Goal: Task Accomplishment & Management: Manage account settings

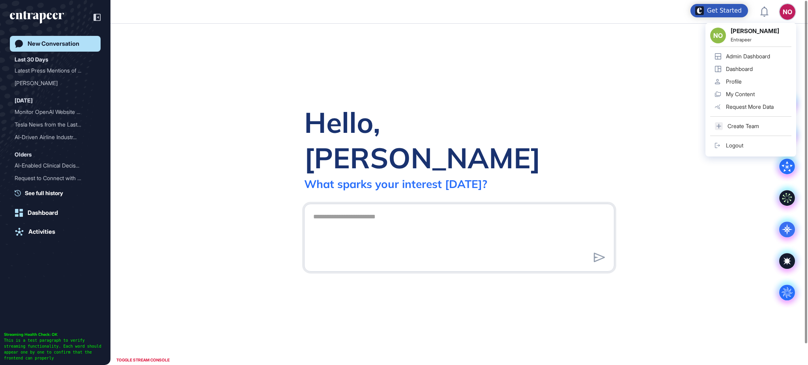
click at [767, 53] on div "Admin Dashboard" at bounding box center [748, 56] width 44 height 6
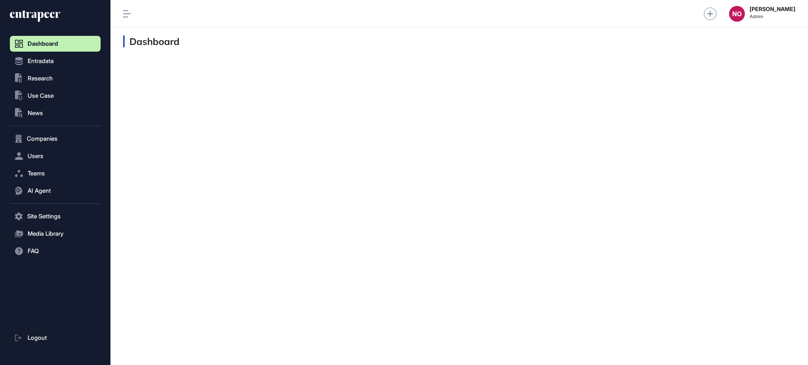
scroll to position [0, 0]
click at [55, 142] on span "Companies" at bounding box center [42, 139] width 31 height 6
click at [49, 157] on span "Company List" at bounding box center [43, 155] width 34 height 6
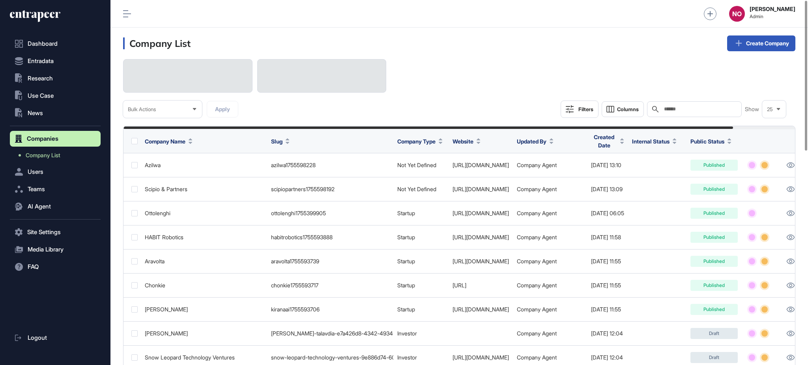
click at [701, 108] on input "text" at bounding box center [699, 109] width 73 height 6
type input "**********"
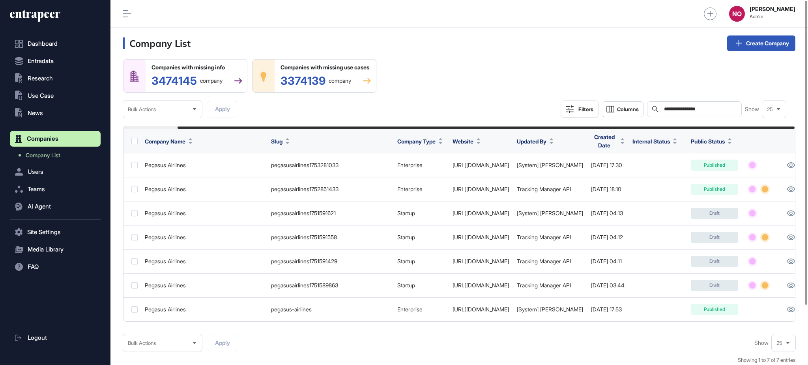
scroll to position [0, 59]
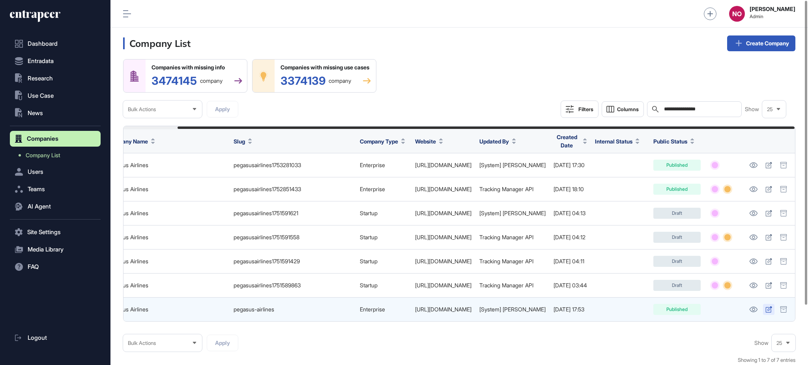
click at [769, 309] on icon at bounding box center [768, 310] width 6 height 6
click at [770, 309] on icon at bounding box center [768, 310] width 6 height 6
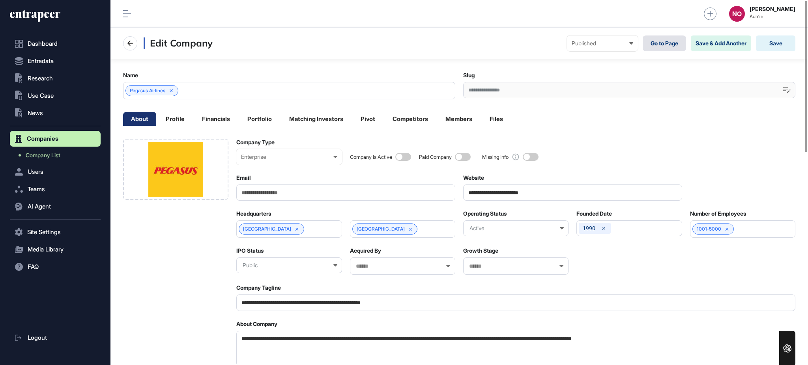
scroll to position [0, 3]
click at [661, 41] on link "Go to Page" at bounding box center [664, 44] width 43 height 16
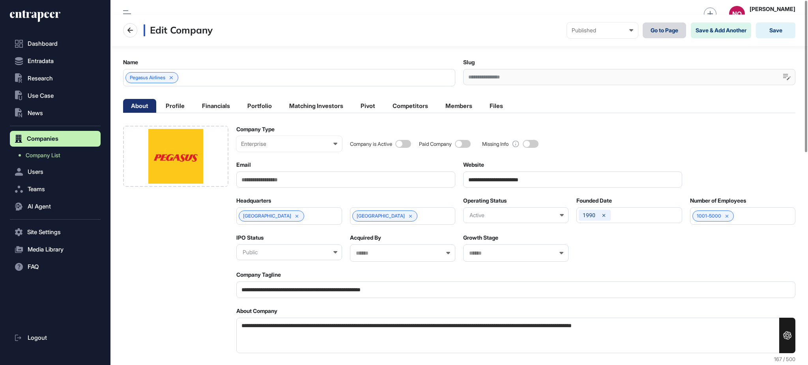
scroll to position [0, 0]
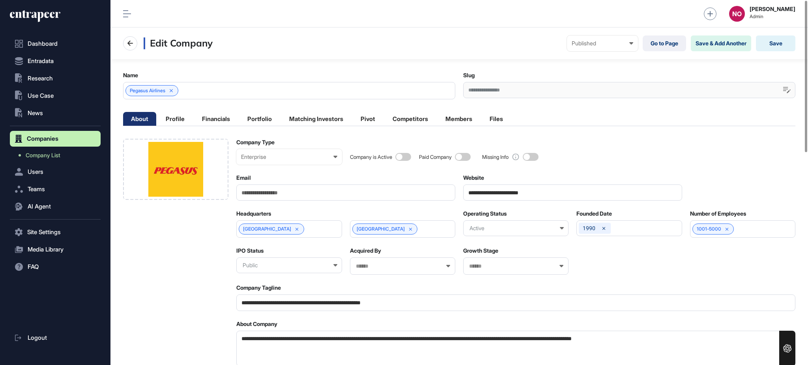
click at [221, 96] on div "Pegasus Airlines" at bounding box center [289, 90] width 332 height 17
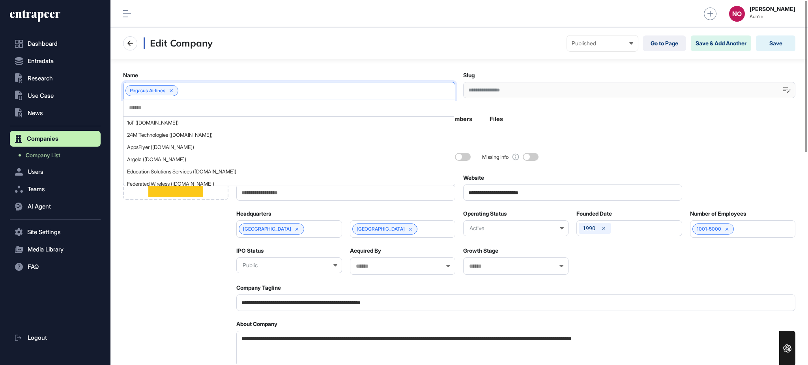
click at [198, 110] on input "text" at bounding box center [288, 108] width 321 height 7
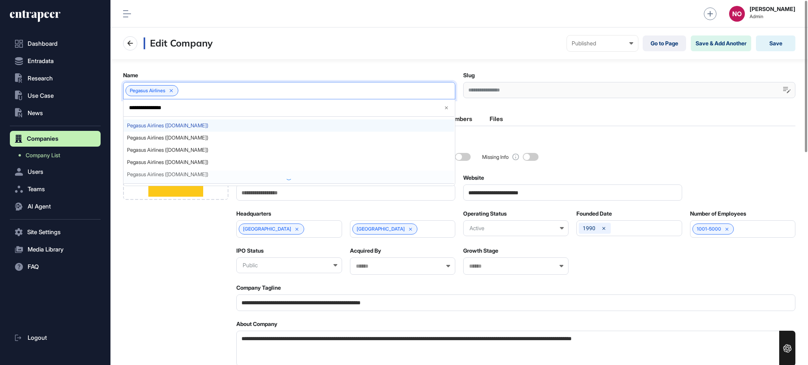
scroll to position [34, 0]
type input "**********"
click at [180, 177] on span "Add new item" at bounding box center [294, 179] width 313 height 6
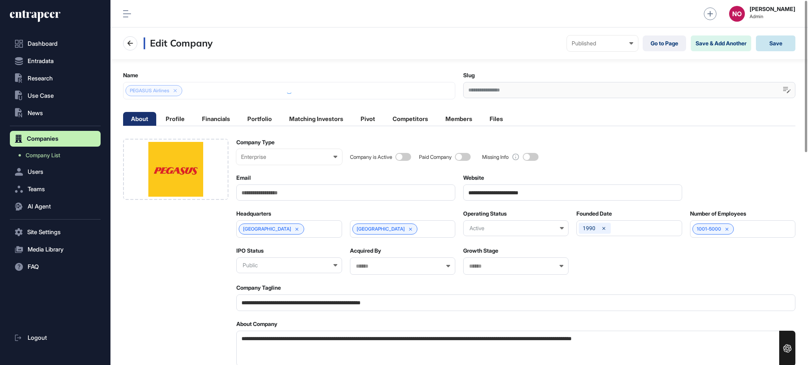
click at [790, 45] on button "Save" at bounding box center [775, 44] width 39 height 16
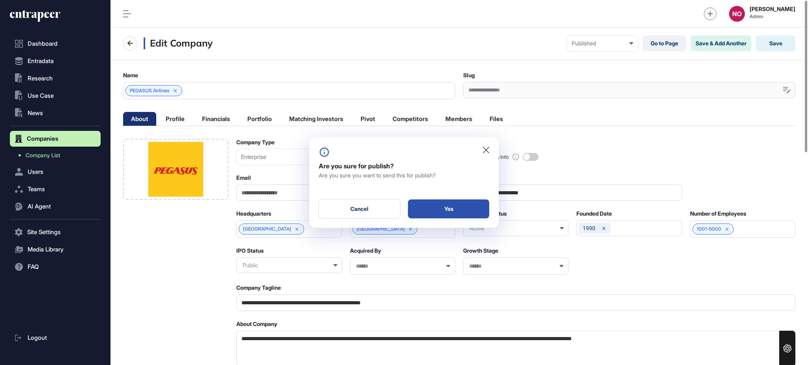
click at [450, 209] on div "Yes" at bounding box center [448, 209] width 81 height 19
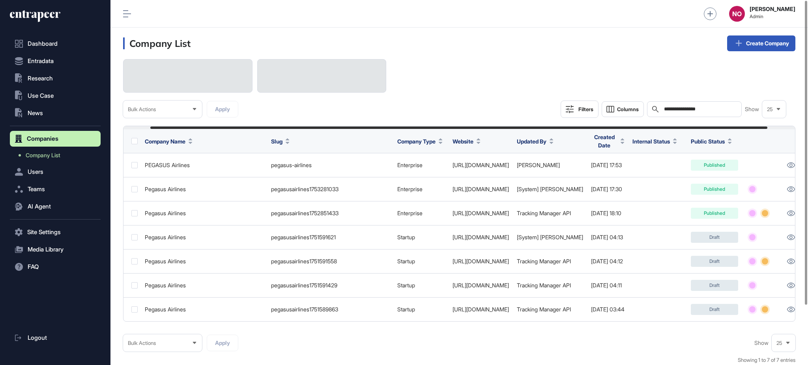
scroll to position [0, 59]
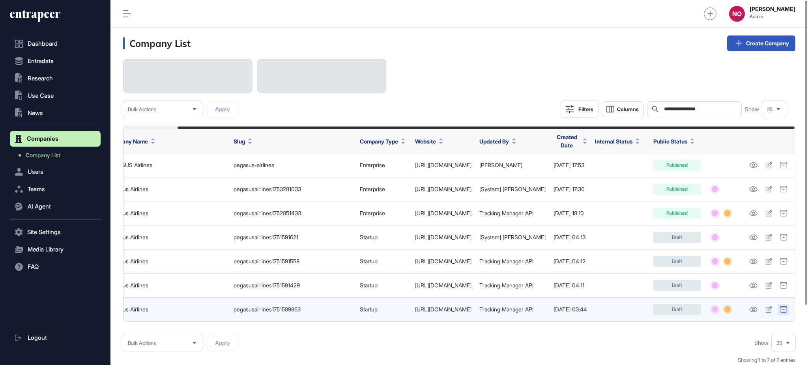
click at [784, 308] on icon at bounding box center [783, 310] width 6 height 6
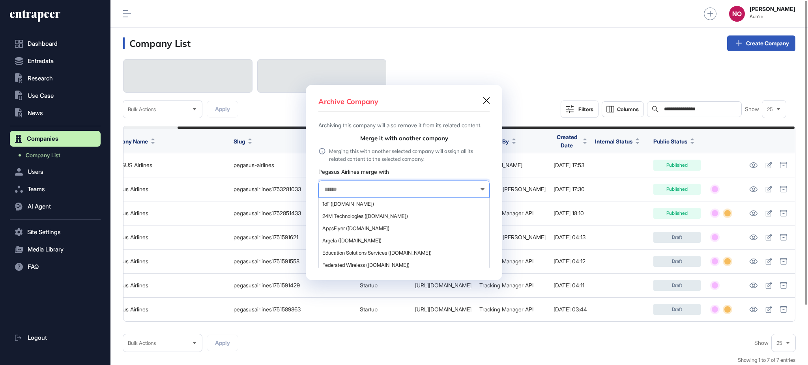
click at [352, 193] on input "text" at bounding box center [399, 189] width 151 height 7
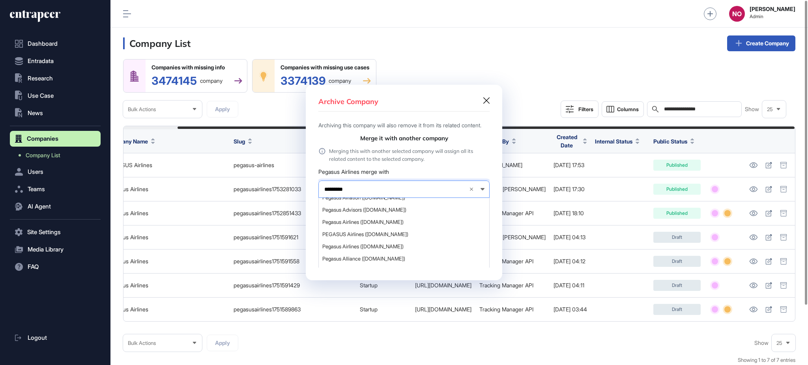
scroll to position [75, 0]
type input "*********"
click at [377, 218] on span "PEGASUS Airlines (flypgs.com)" at bounding box center [403, 215] width 163 height 6
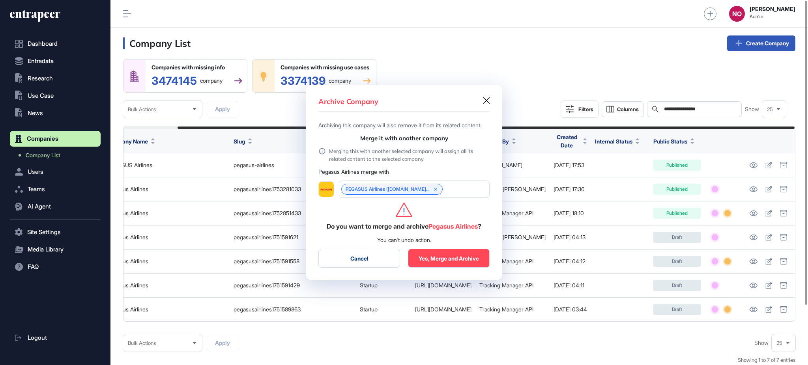
click at [472, 263] on button "Yes, Merge and Archive" at bounding box center [449, 258] width 82 height 19
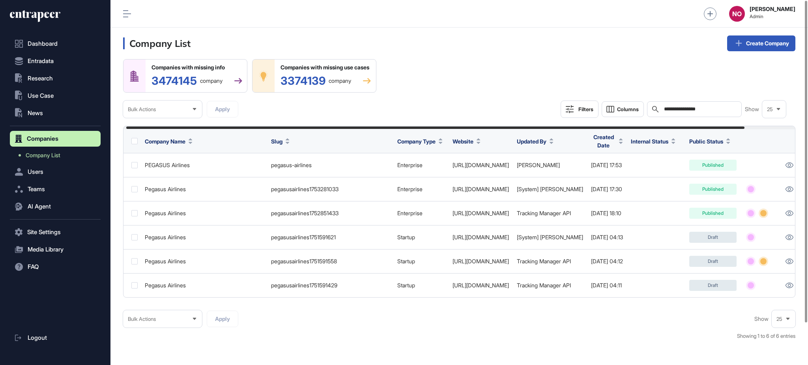
scroll to position [0, 58]
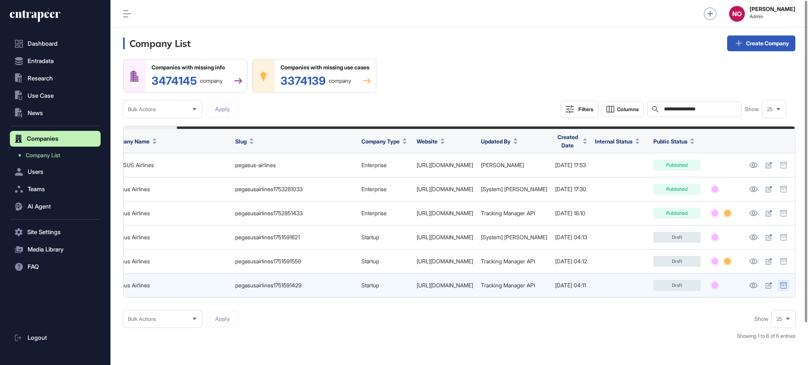
click at [784, 286] on icon at bounding box center [783, 286] width 7 height 6
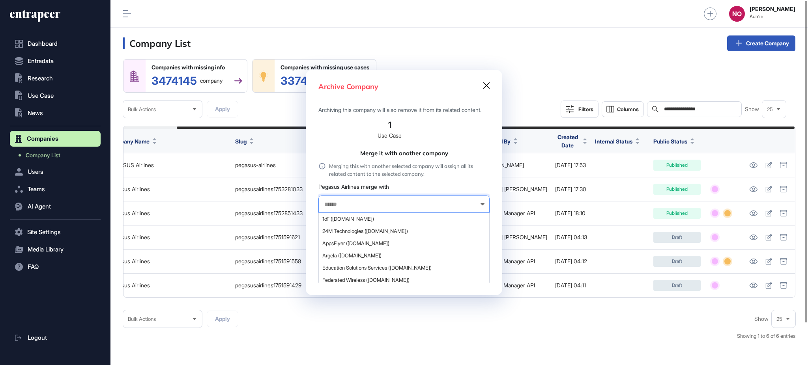
click at [401, 207] on input "text" at bounding box center [399, 204] width 151 height 7
type input "**********"
click at [372, 222] on span "PEGASUS Airlines (flypgs.com)" at bounding box center [403, 219] width 163 height 6
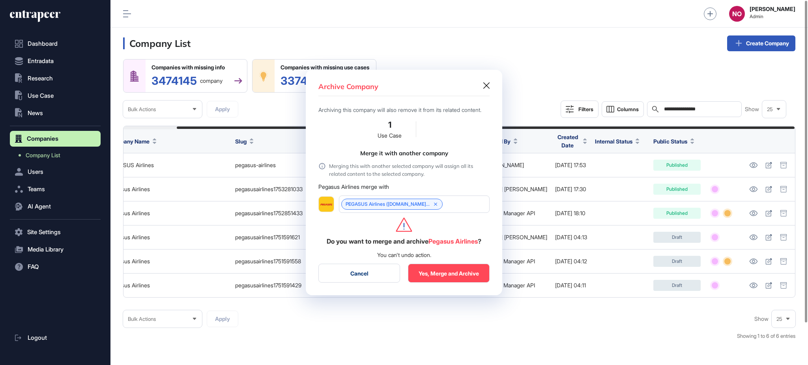
click at [421, 273] on button "Yes, Merge and Archive" at bounding box center [449, 273] width 82 height 19
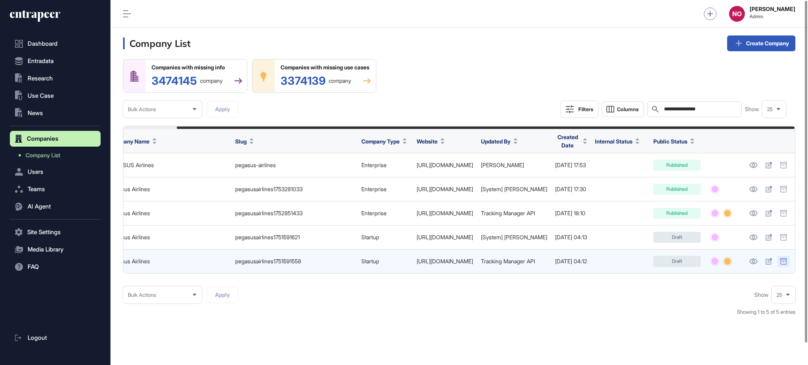
click at [782, 264] on icon at bounding box center [783, 261] width 6 height 6
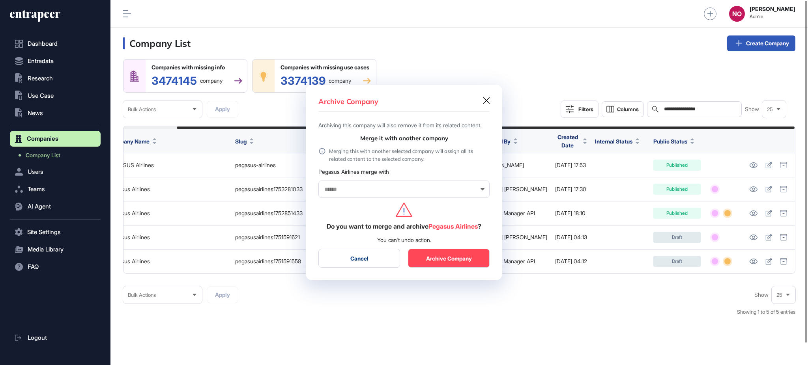
click at [385, 193] on input "text" at bounding box center [399, 189] width 151 height 7
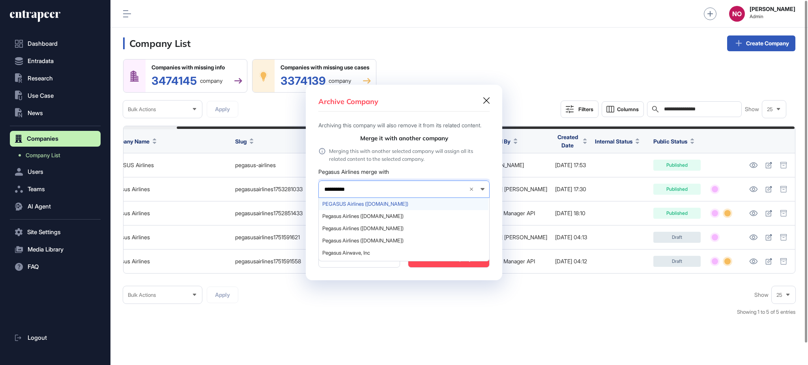
type input "**********"
click at [375, 207] on span "PEGASUS Airlines (flypgs.com)" at bounding box center [403, 204] width 163 height 6
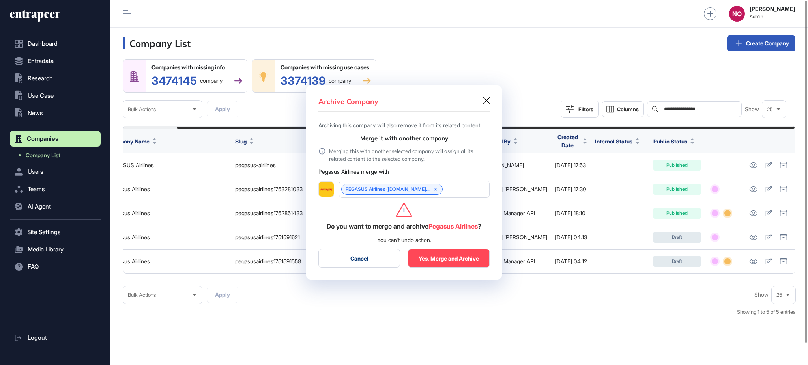
click at [433, 260] on button "Yes, Merge and Archive" at bounding box center [449, 258] width 82 height 19
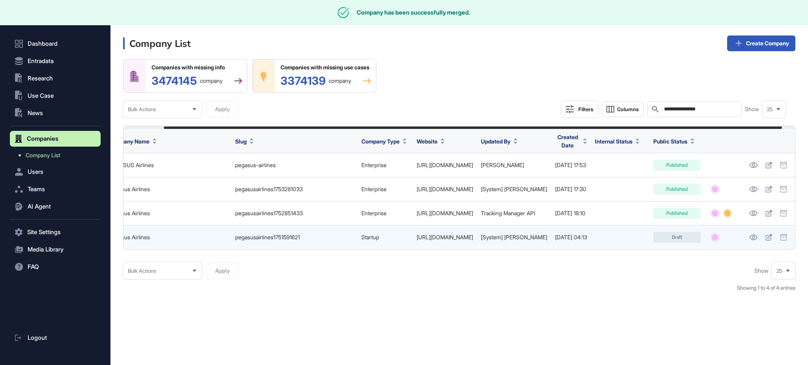
scroll to position [0, 54]
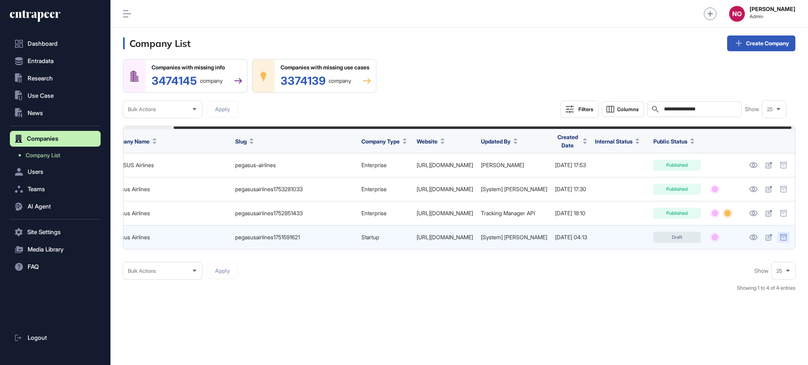
click at [787, 240] on icon at bounding box center [783, 237] width 7 height 6
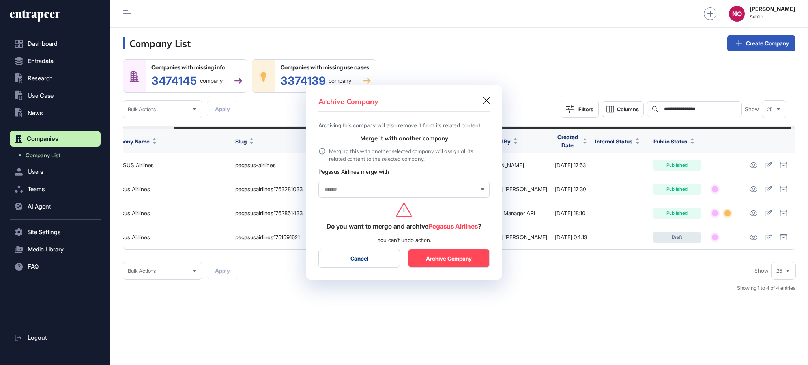
click at [362, 193] on input "text" at bounding box center [399, 189] width 151 height 7
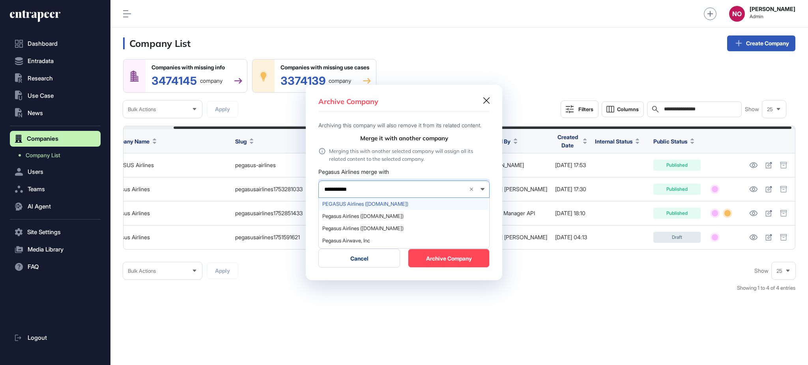
type input "**********"
click at [362, 206] on span "PEGASUS Airlines (flypgs.com)" at bounding box center [403, 204] width 163 height 6
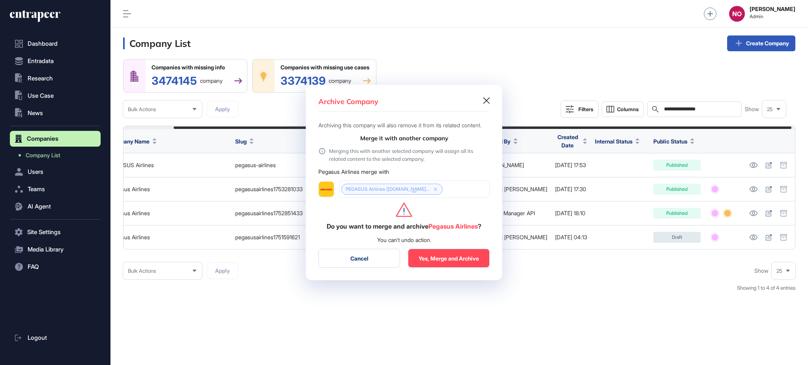
click at [435, 265] on button "Yes, Merge and Archive" at bounding box center [449, 258] width 82 height 19
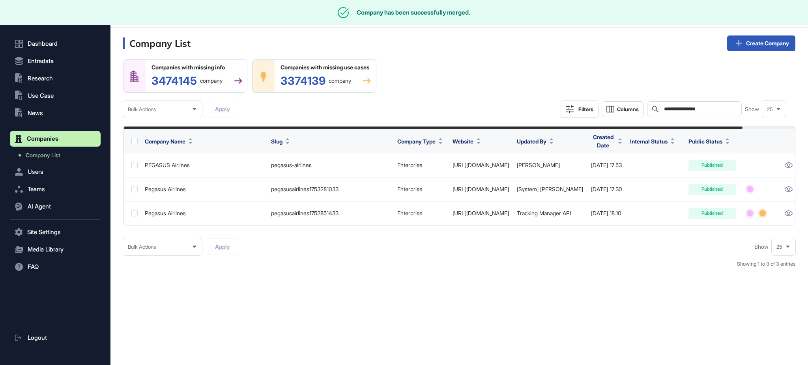
scroll to position [0, 57]
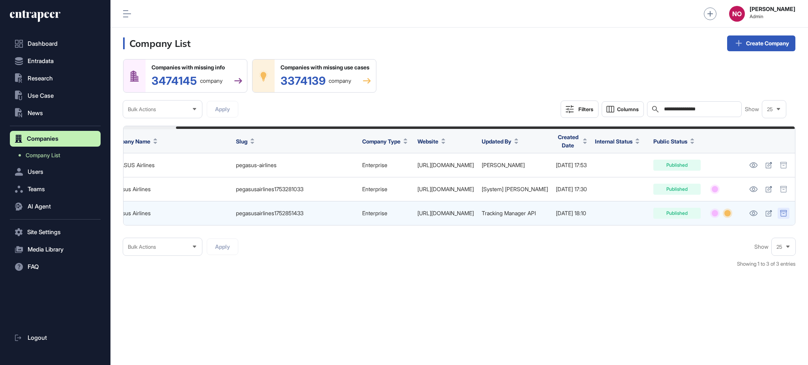
click at [782, 213] on icon at bounding box center [783, 213] width 7 height 6
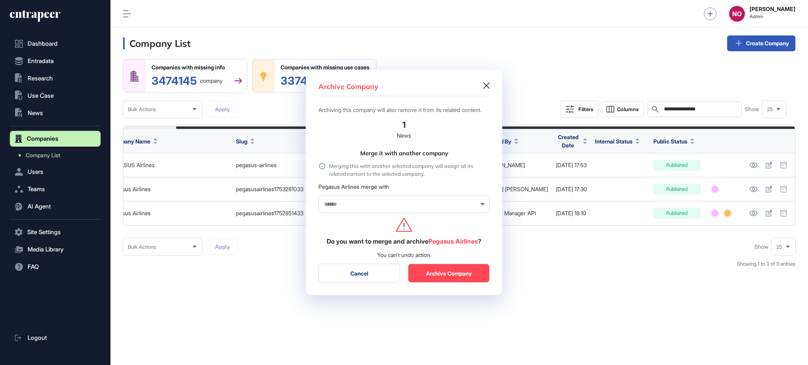
click at [338, 208] on input "text" at bounding box center [399, 204] width 151 height 7
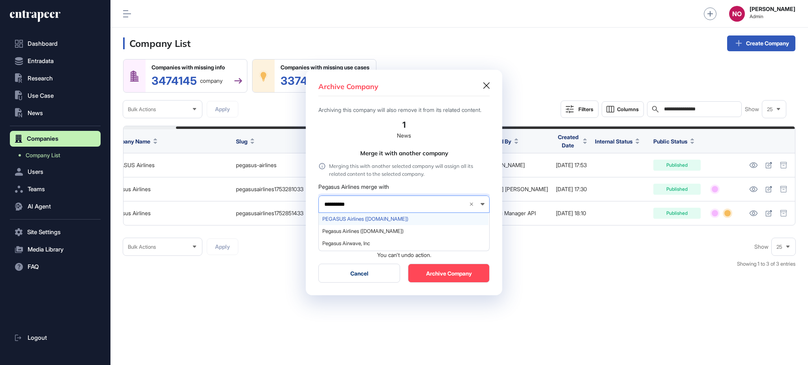
type input "**********"
click at [344, 219] on div "PEGASUS Airlines (flypgs.com)" at bounding box center [404, 219] width 170 height 12
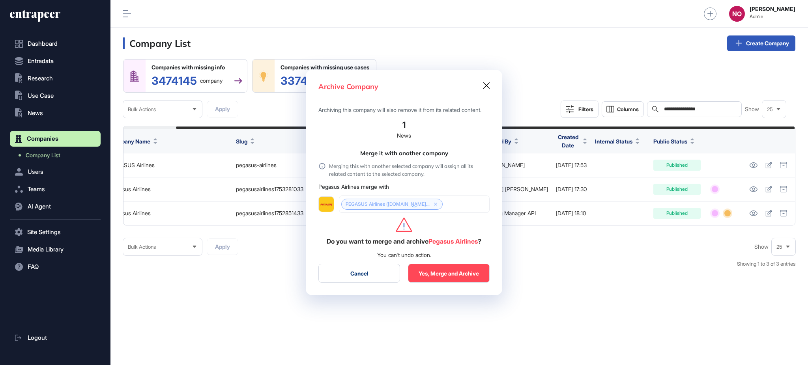
click at [449, 276] on button "Yes, Merge and Archive" at bounding box center [449, 273] width 82 height 19
click at [366, 273] on button "Cancel" at bounding box center [359, 273] width 82 height 19
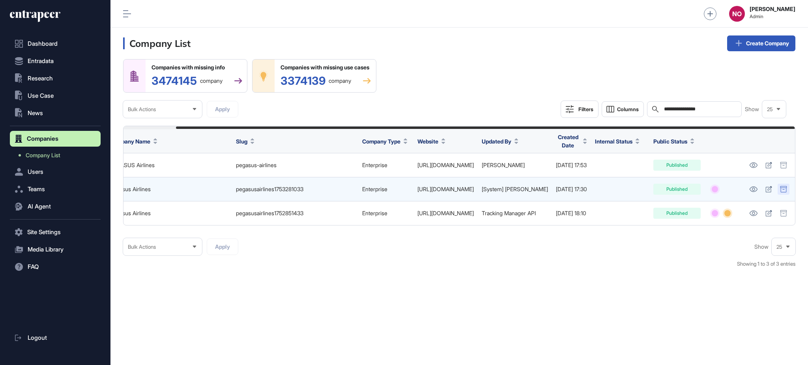
click at [779, 192] on div at bounding box center [784, 189] width 12 height 11
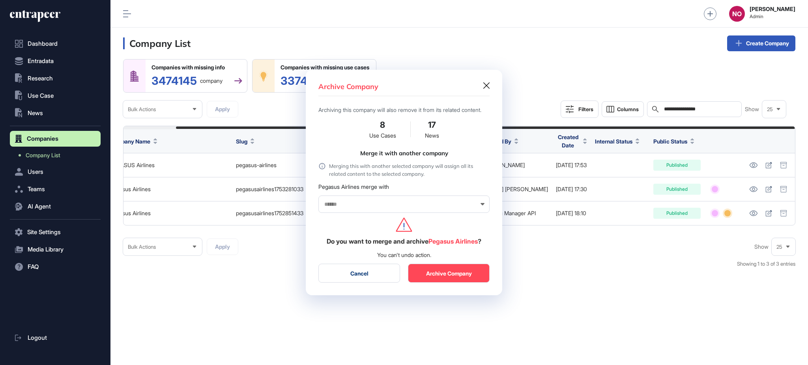
click at [341, 208] on input "text" at bounding box center [399, 204] width 151 height 7
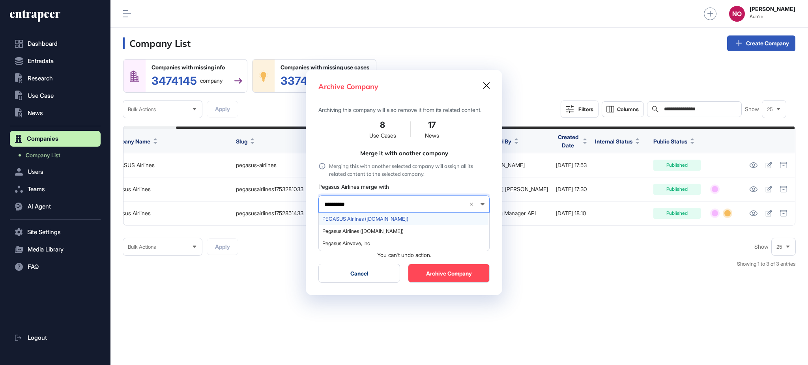
type input "**********"
click at [356, 218] on div "PEGASUS Airlines (flypgs.com)" at bounding box center [404, 219] width 170 height 12
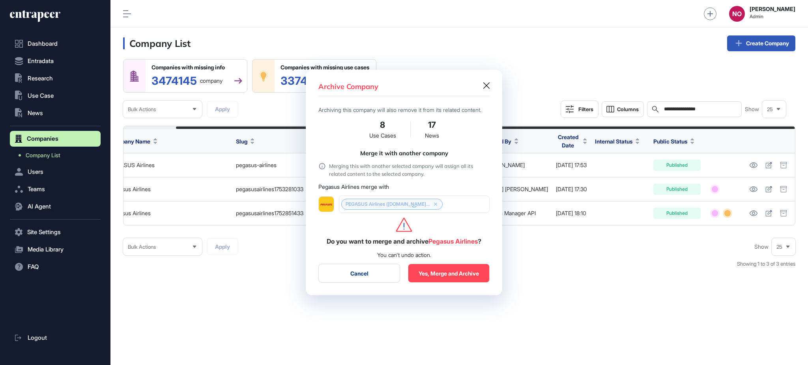
click at [440, 271] on button "Yes, Merge and Archive" at bounding box center [449, 273] width 82 height 19
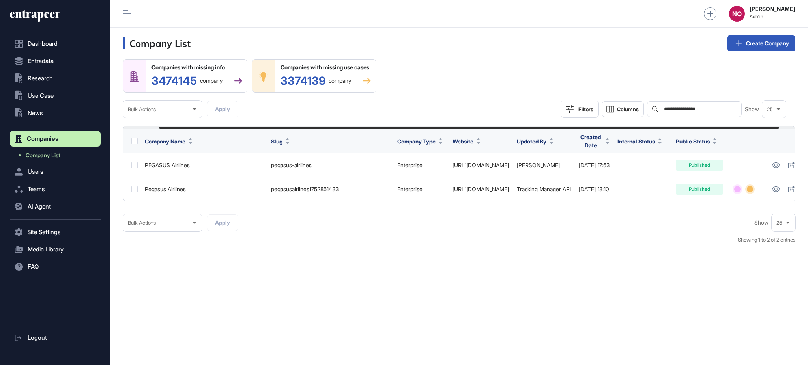
scroll to position [0, 55]
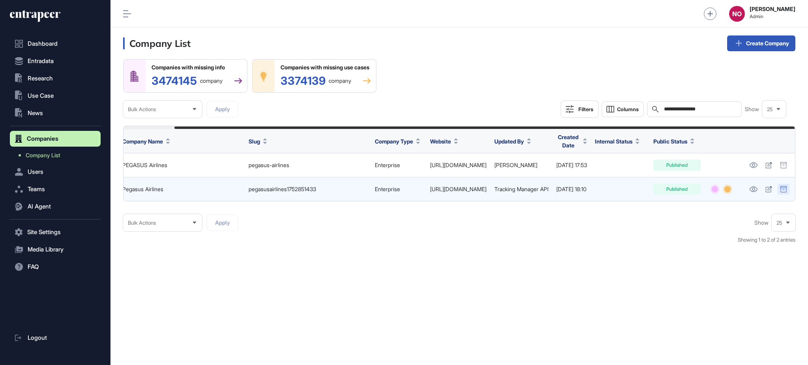
click at [788, 193] on div at bounding box center [784, 189] width 12 height 11
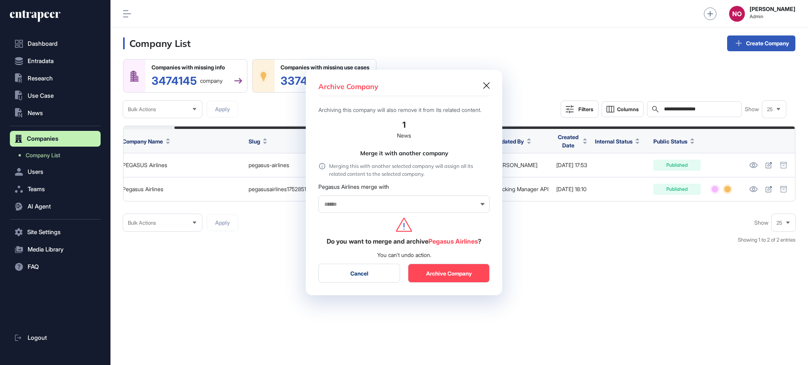
click at [341, 278] on button "Cancel" at bounding box center [359, 273] width 82 height 19
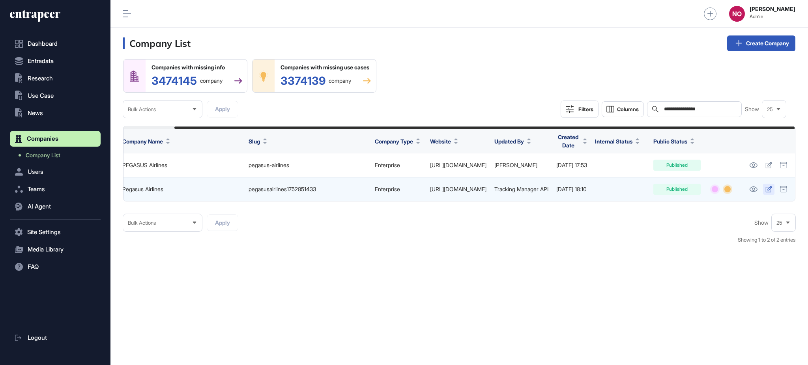
click at [768, 189] on icon at bounding box center [768, 189] width 7 height 6
click at [768, 186] on icon at bounding box center [768, 189] width 7 height 6
click at [784, 184] on div at bounding box center [784, 189] width 12 height 11
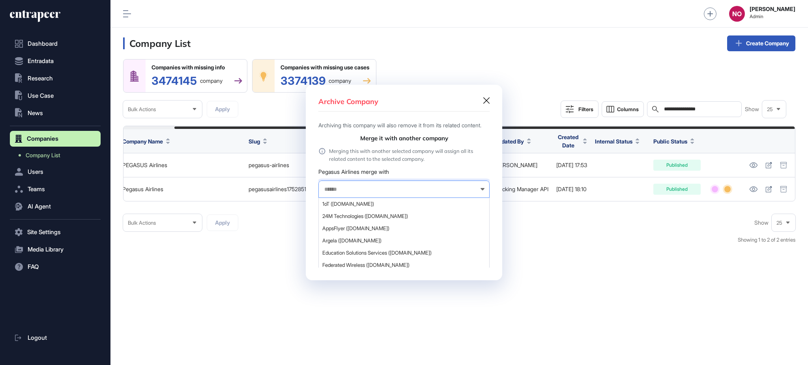
click at [375, 191] on input "text" at bounding box center [399, 189] width 151 height 7
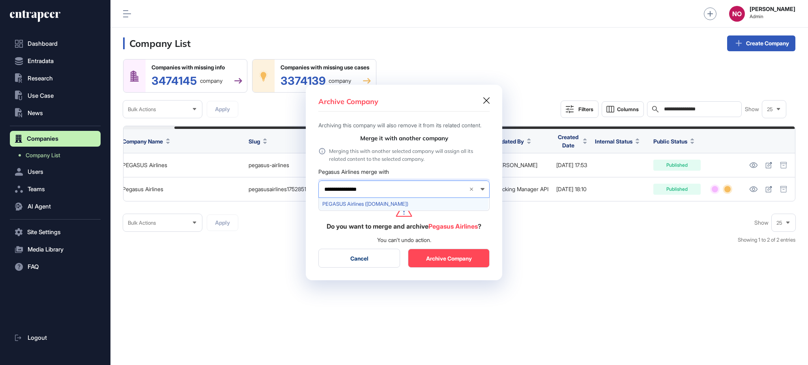
type input "**********"
click at [370, 204] on div "PEGASUS Airlines (flypgs.com)" at bounding box center [404, 204] width 170 height 12
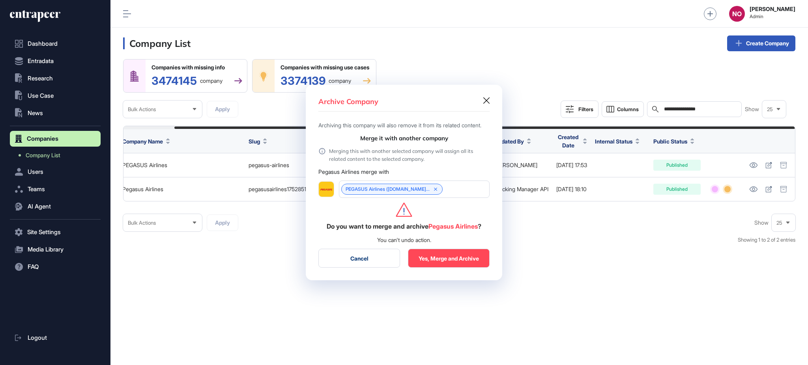
click at [477, 268] on button "Yes, Merge and Archive" at bounding box center [449, 258] width 82 height 19
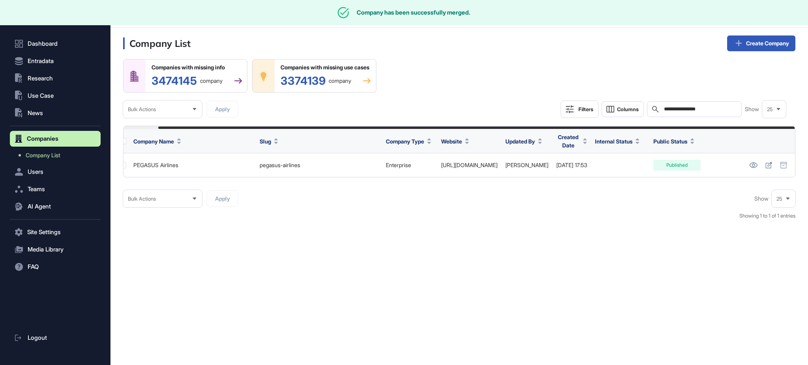
scroll to position [0, 36]
drag, startPoint x: 760, startPoint y: 182, endPoint x: 792, endPoint y: 185, distance: 32.4
click at [792, 185] on div "**********" at bounding box center [459, 143] width 672 height 169
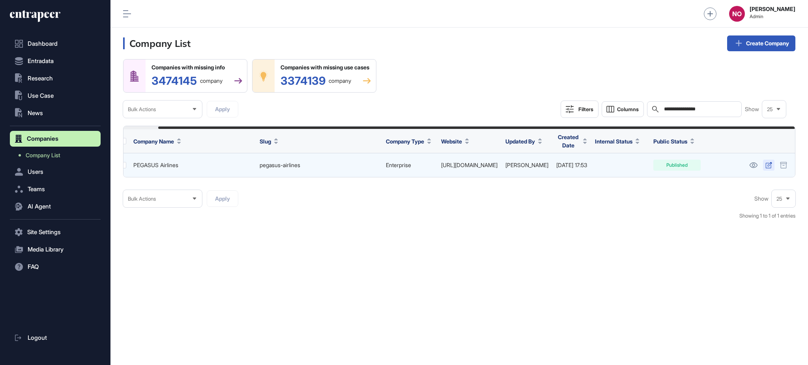
click at [768, 166] on icon at bounding box center [768, 165] width 7 height 6
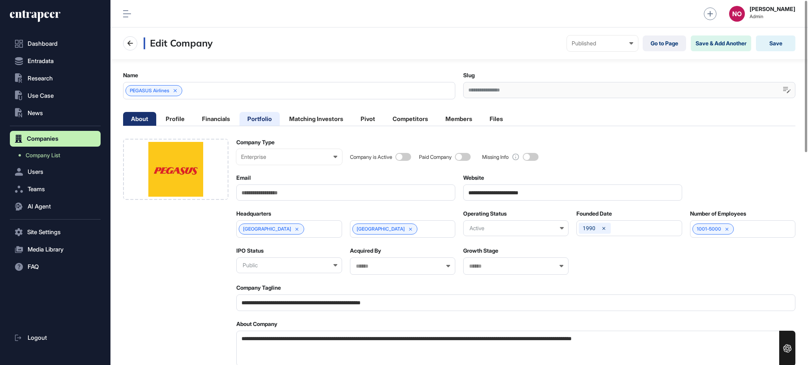
scroll to position [0, 3]
click at [210, 84] on div "PEGASUS Airlines" at bounding box center [289, 90] width 332 height 17
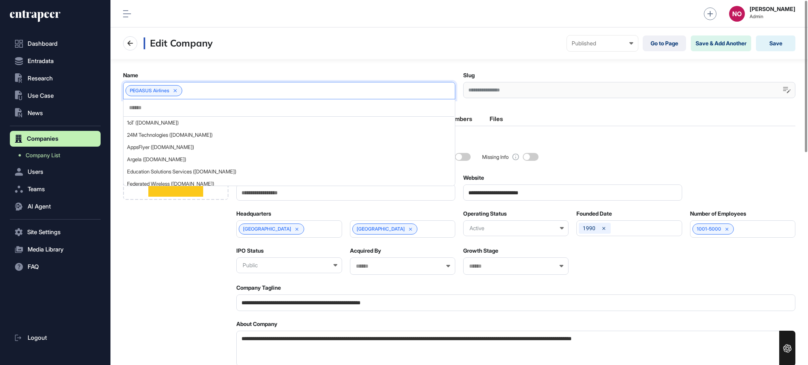
click at [201, 110] on input "text" at bounding box center [288, 108] width 321 height 7
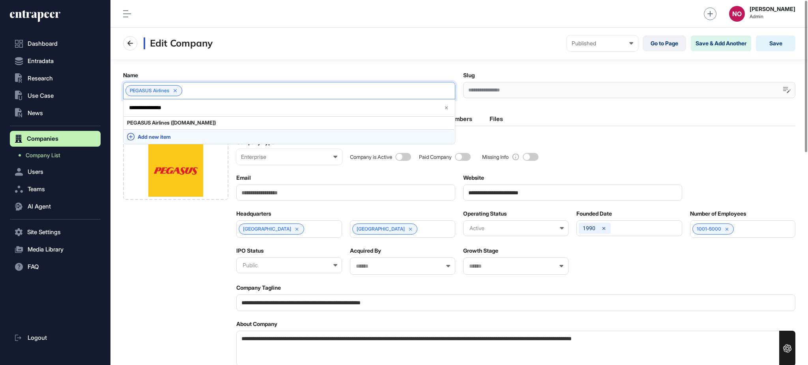
type input "**********"
click at [184, 135] on span "Add new item" at bounding box center [294, 137] width 313 height 6
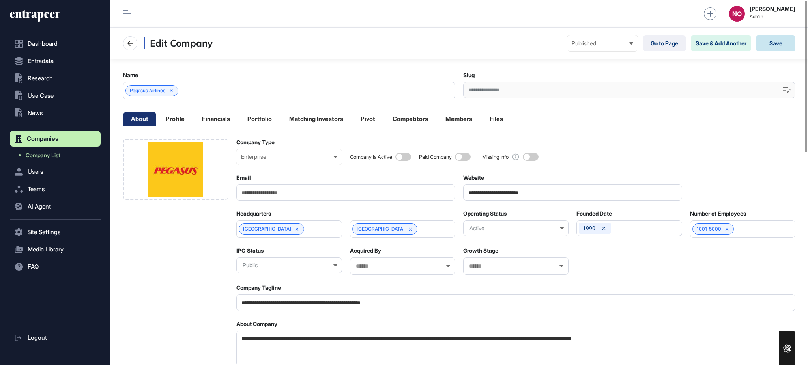
click at [788, 39] on button "Save" at bounding box center [775, 44] width 39 height 16
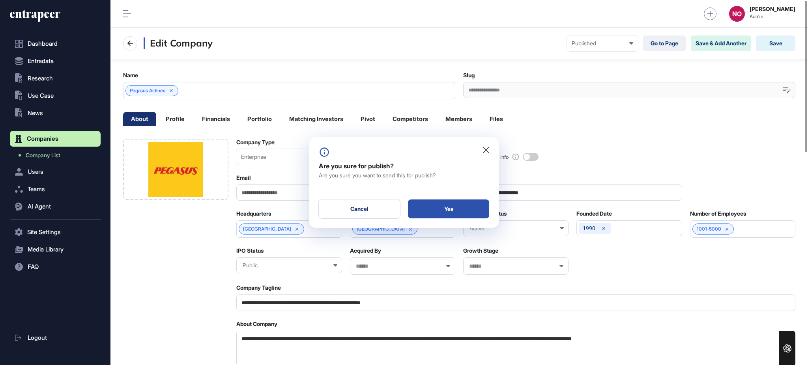
click at [474, 203] on div "Yes" at bounding box center [448, 209] width 81 height 19
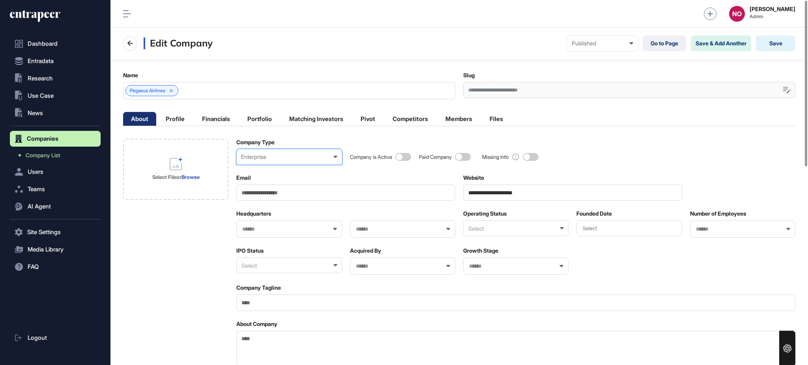
click at [276, 154] on div "Enterprise" at bounding box center [289, 157] width 96 height 6
click at [0, 0] on div "Startup" at bounding box center [0, 0] width 0 height 0
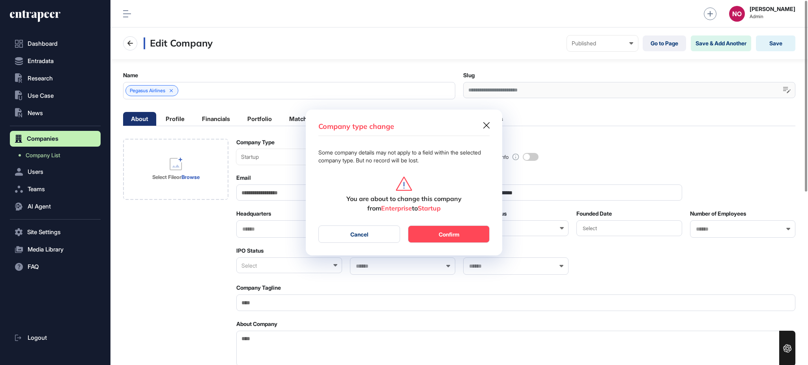
click at [455, 233] on button "Confirm" at bounding box center [449, 234] width 82 height 17
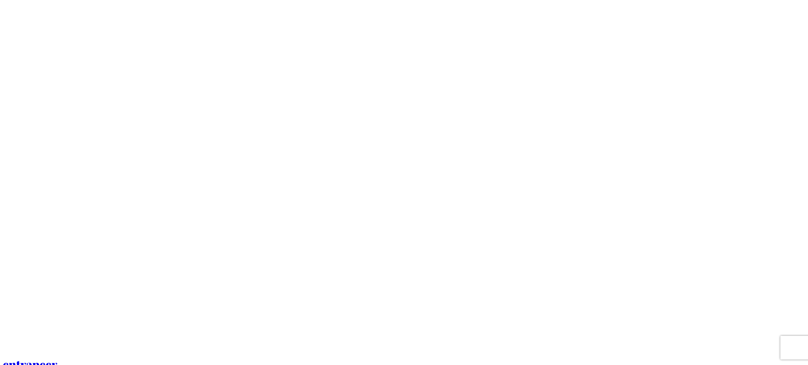
scroll to position [0, 0]
drag, startPoint x: 143, startPoint y: 284, endPoint x: 227, endPoint y: 290, distance: 84.2
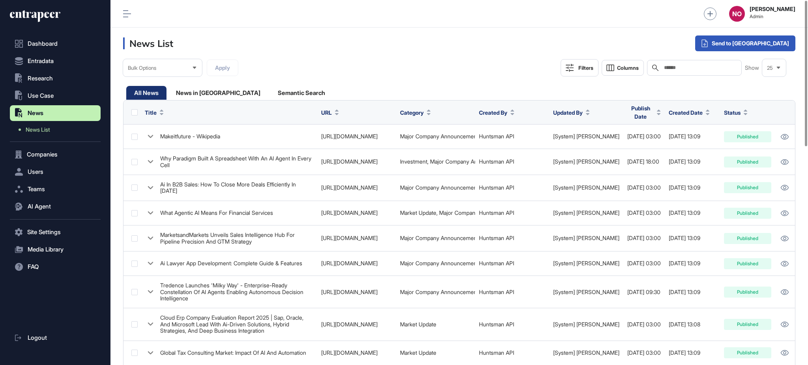
click at [675, 69] on input "text" at bounding box center [699, 68] width 73 height 6
paste input "**********"
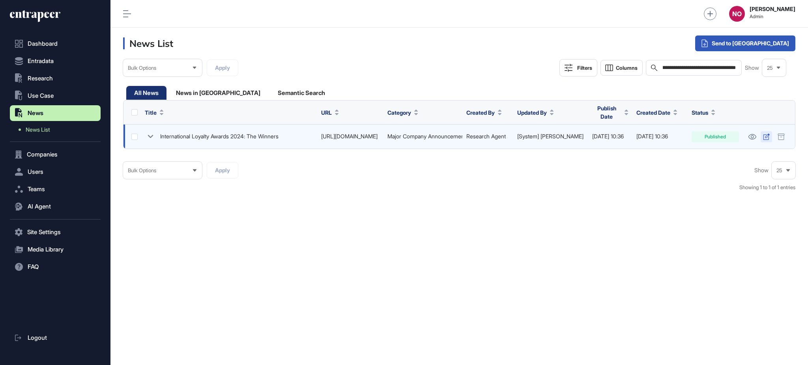
type input "**********"
click at [766, 134] on icon at bounding box center [767, 137] width 6 height 6
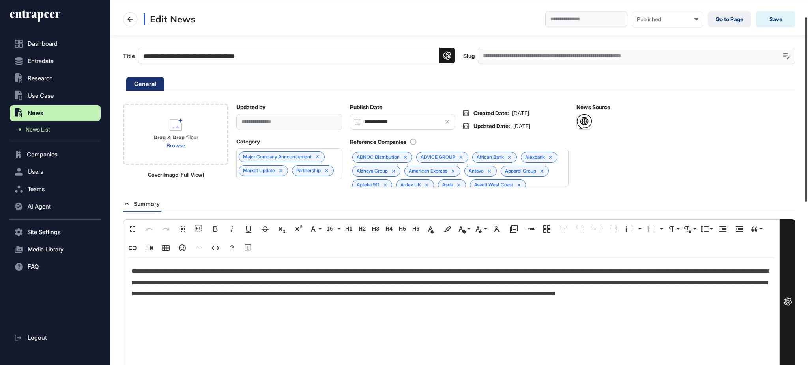
scroll to position [33, 0]
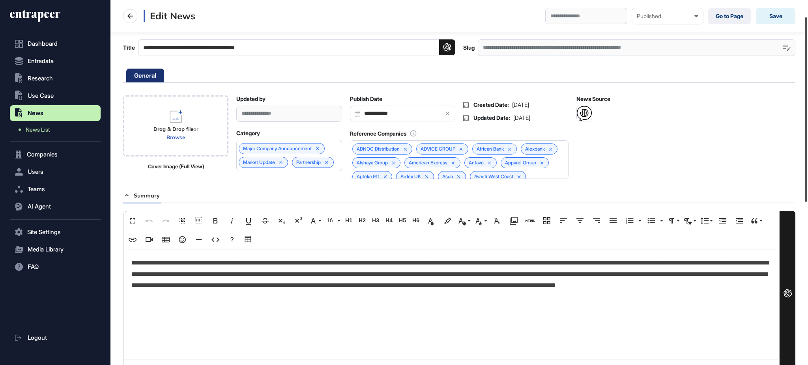
drag, startPoint x: 807, startPoint y: 116, endPoint x: 807, endPoint y: 132, distance: 16.6
click at [807, 132] on div at bounding box center [806, 109] width 2 height 185
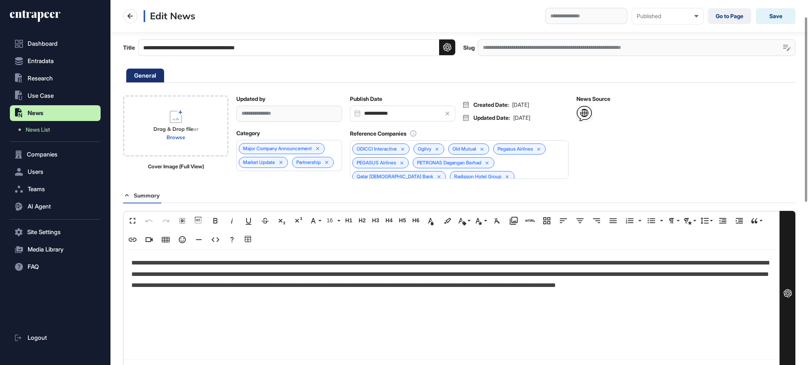
scroll to position [298, 0]
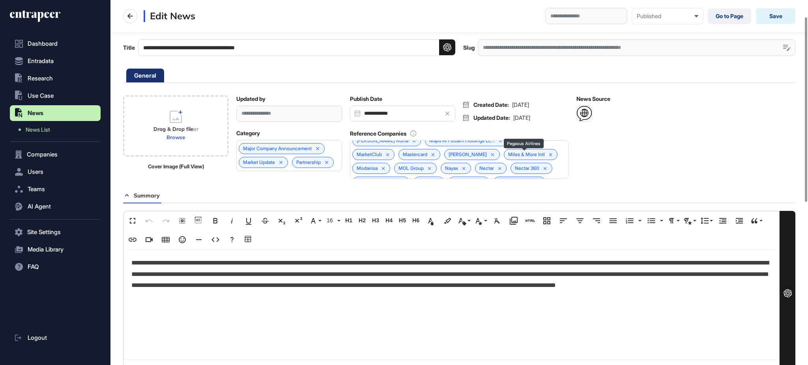
click at [542, 180] on icon at bounding box center [539, 183] width 6 height 6
click at [778, 19] on button "Save" at bounding box center [775, 16] width 39 height 16
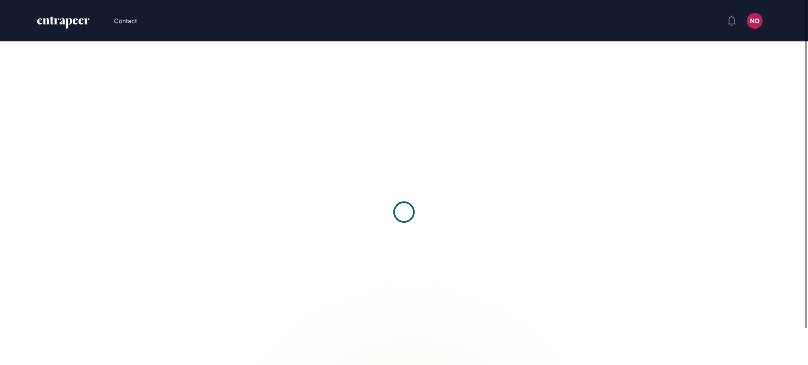
scroll to position [0, 0]
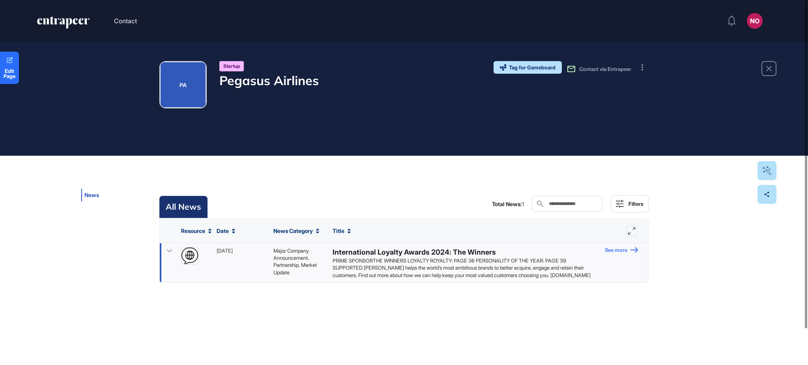
click at [636, 251] on icon at bounding box center [635, 250] width 8 height 6
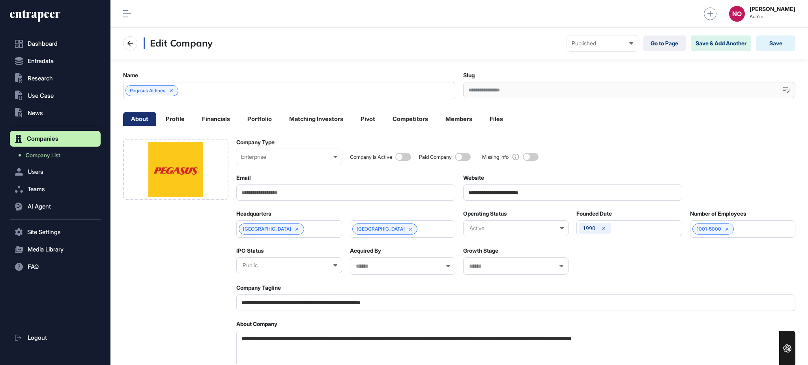
scroll to position [0, 3]
click at [69, 153] on link "Company List" at bounding box center [57, 155] width 87 height 14
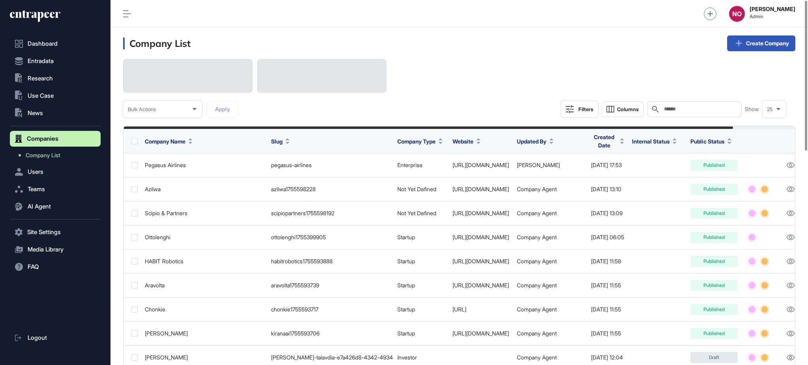
click at [679, 110] on input "text" at bounding box center [699, 109] width 73 height 6
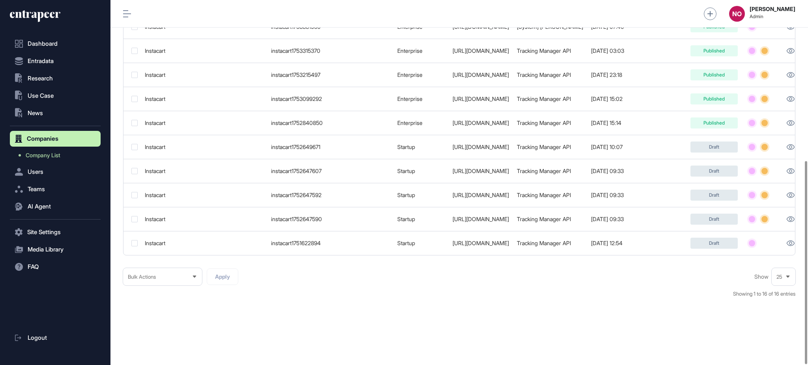
scroll to position [0, 58]
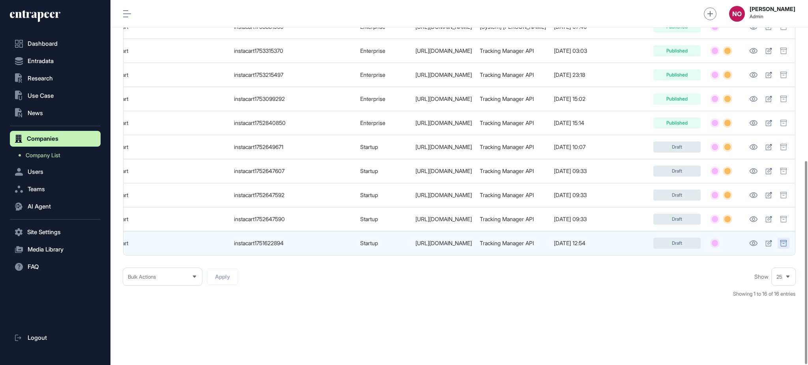
type input "**********"
click at [786, 241] on icon at bounding box center [783, 243] width 6 height 6
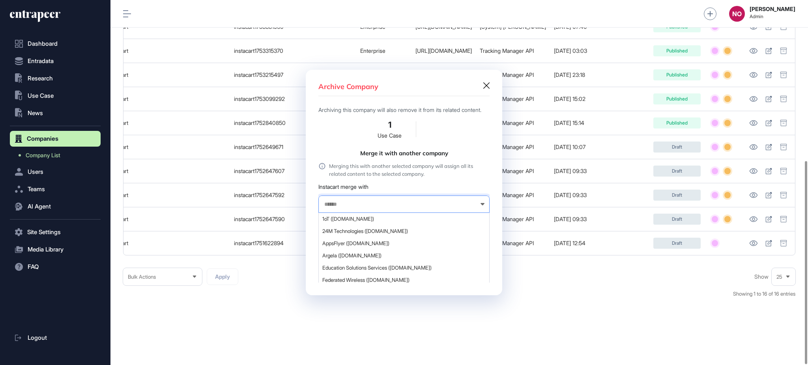
click at [414, 208] on input "text" at bounding box center [399, 204] width 151 height 7
type input "*********"
click at [370, 220] on div "INSTACART (instacart.com)" at bounding box center [404, 219] width 170 height 12
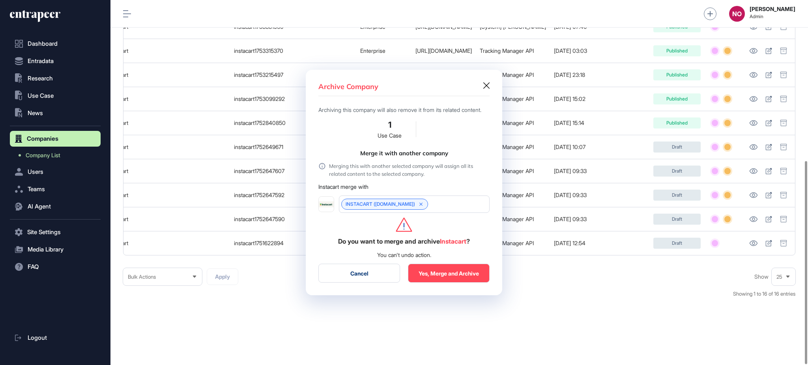
click at [441, 271] on button "Yes, Merge and Archive" at bounding box center [449, 273] width 82 height 19
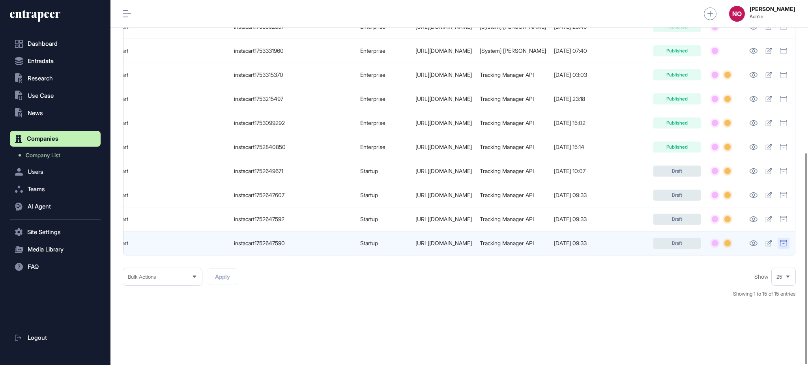
click at [784, 241] on icon at bounding box center [783, 243] width 7 height 6
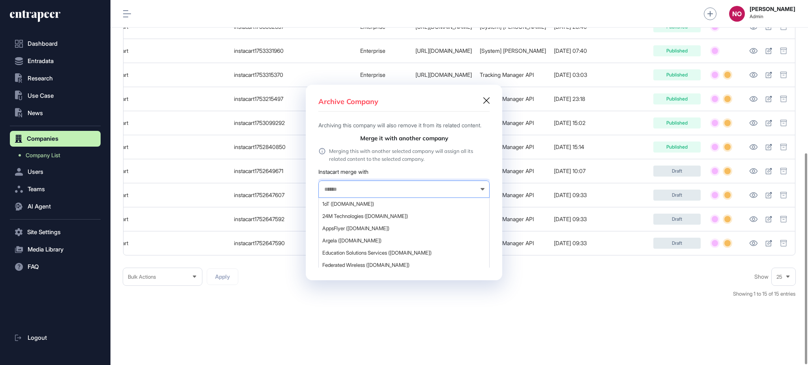
click at [419, 193] on input "text" at bounding box center [399, 189] width 151 height 7
type input "*********"
click at [390, 204] on div "INSTACART (instacart.com)" at bounding box center [404, 204] width 170 height 12
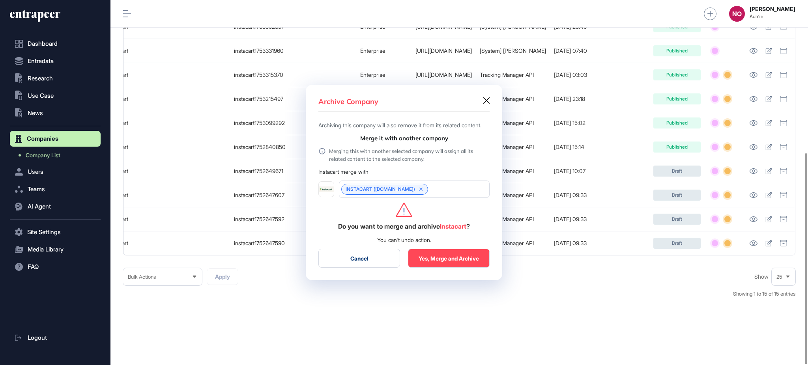
click at [452, 258] on button "Yes, Merge and Archive" at bounding box center [449, 258] width 82 height 19
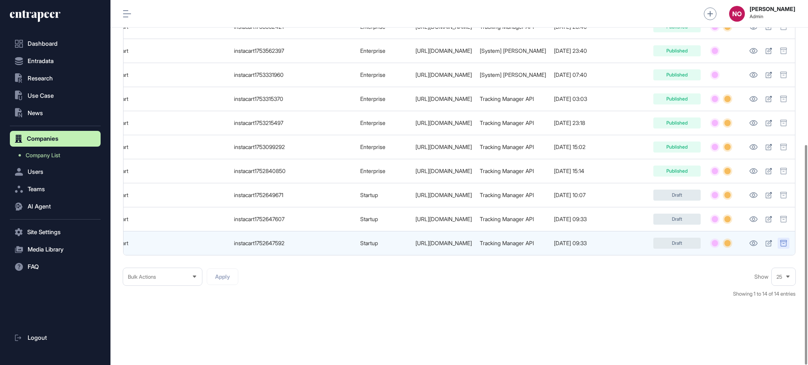
click at [781, 240] on icon at bounding box center [783, 243] width 6 height 6
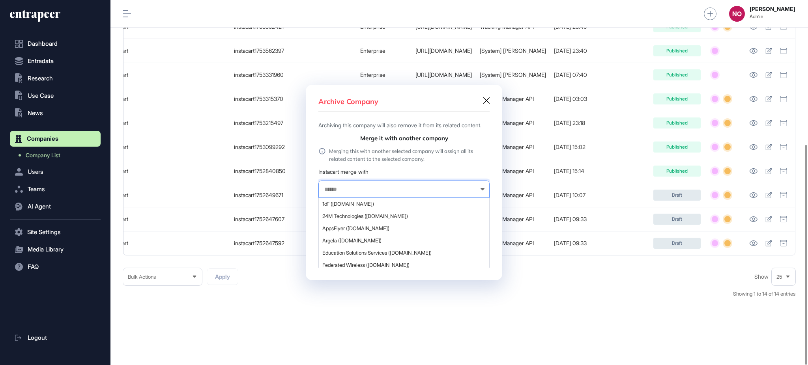
click at [356, 193] on input "text" at bounding box center [399, 189] width 151 height 7
type input "*********"
click at [361, 206] on span "INSTACART (instacart.com)" at bounding box center [403, 204] width 163 height 6
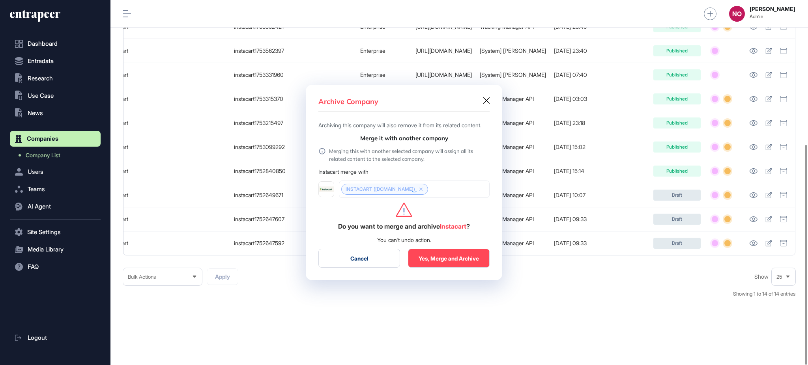
click at [427, 261] on button "Yes, Merge and Archive" at bounding box center [449, 258] width 82 height 19
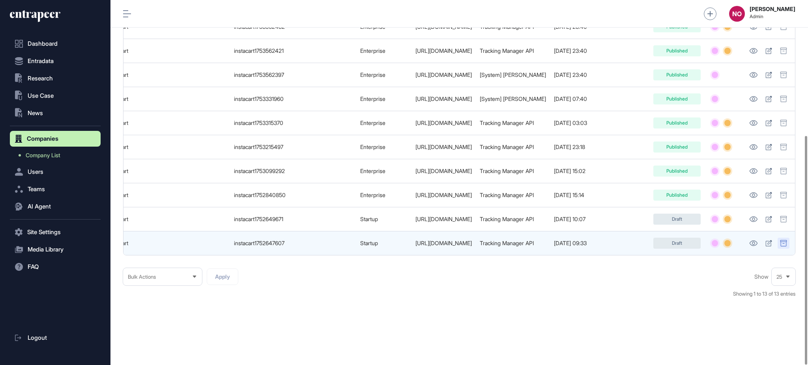
click at [780, 240] on icon at bounding box center [783, 243] width 7 height 6
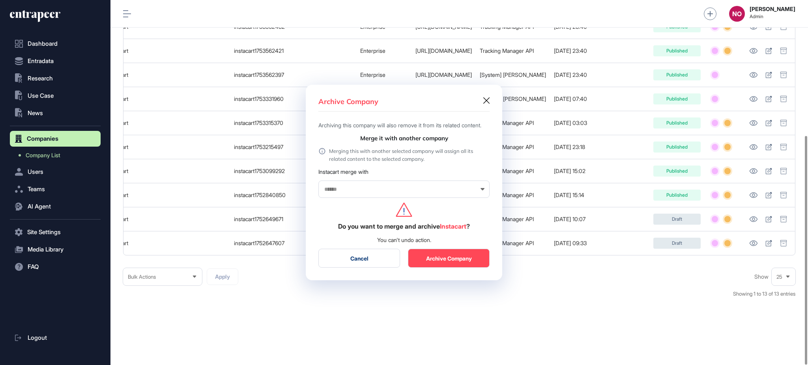
click at [369, 193] on input "text" at bounding box center [399, 189] width 151 height 7
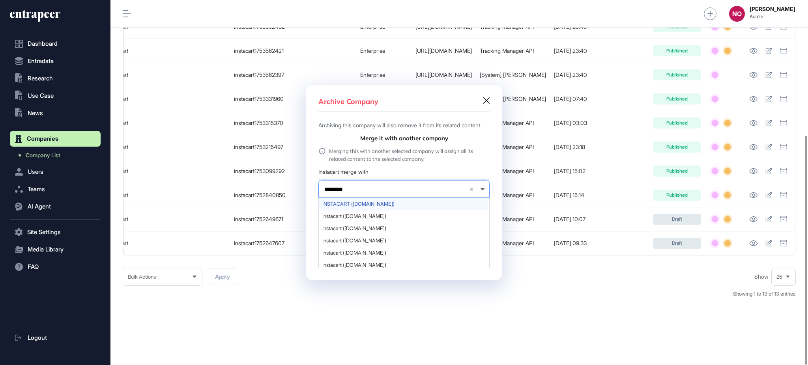
type input "*********"
click at [356, 205] on span "INSTACART (instacart.com)" at bounding box center [403, 204] width 163 height 6
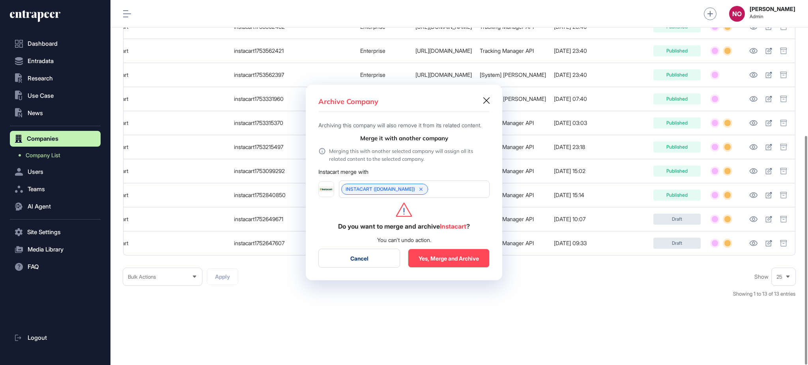
click at [447, 263] on button "Yes, Merge and Archive" at bounding box center [449, 258] width 82 height 19
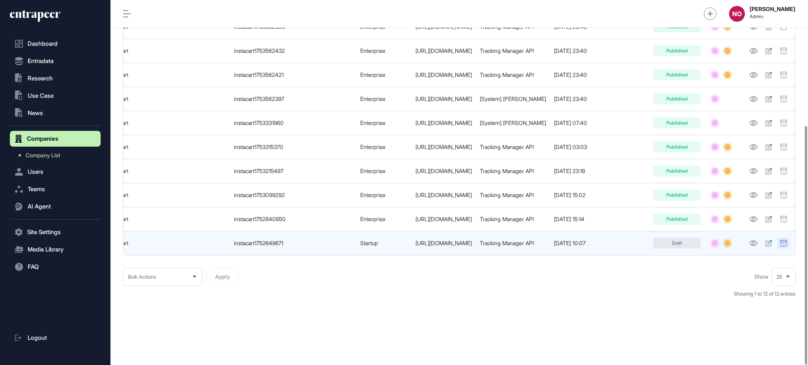
click at [780, 240] on icon at bounding box center [783, 243] width 7 height 6
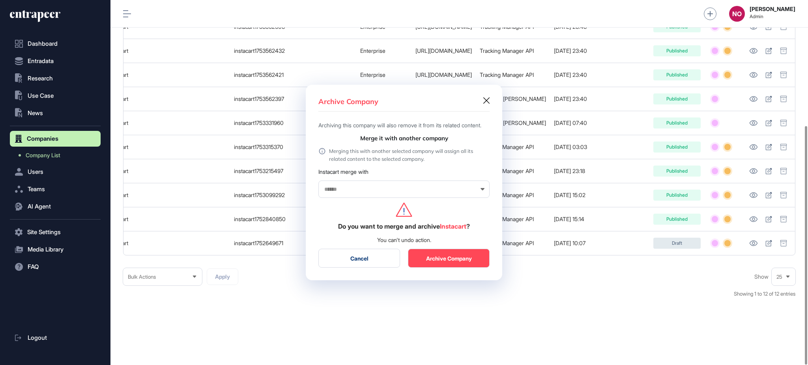
click at [394, 193] on input "text" at bounding box center [399, 189] width 151 height 7
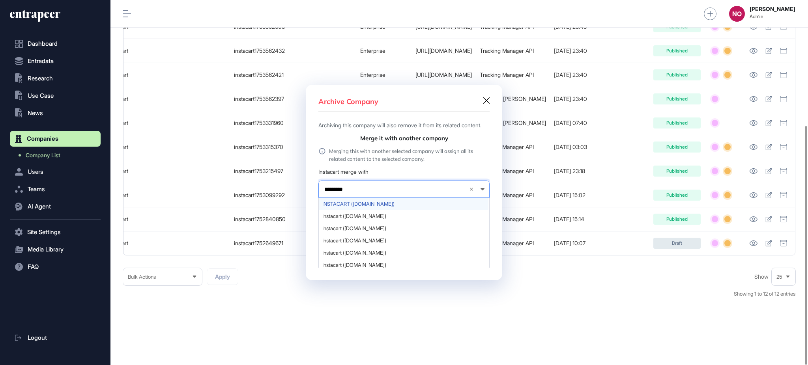
type input "*********"
click at [376, 207] on span "INSTACART (instacart.com)" at bounding box center [403, 204] width 163 height 6
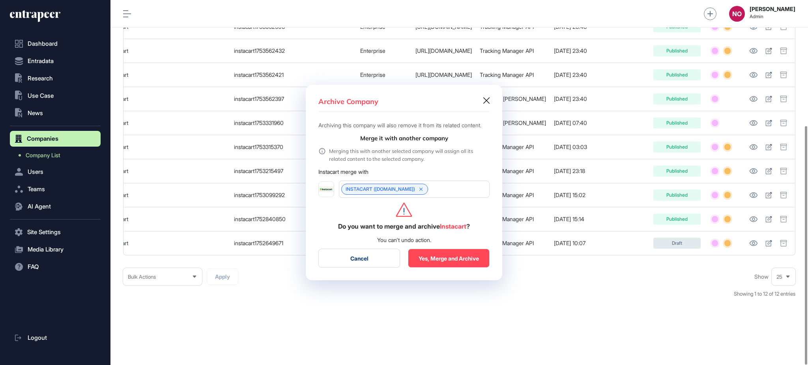
click at [444, 261] on button "Yes, Merge and Archive" at bounding box center [449, 258] width 82 height 19
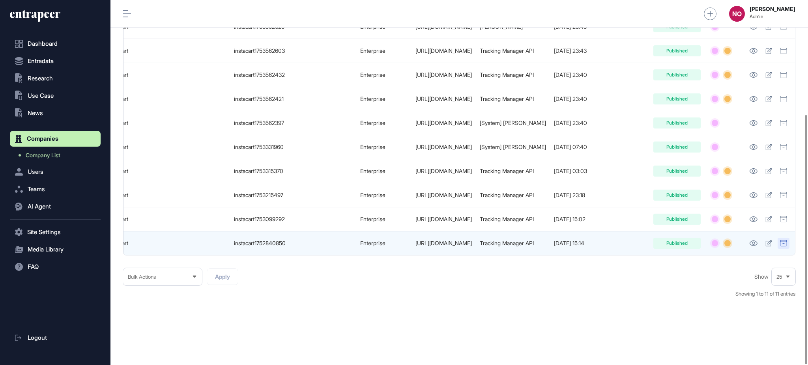
click at [785, 240] on icon at bounding box center [783, 243] width 6 height 6
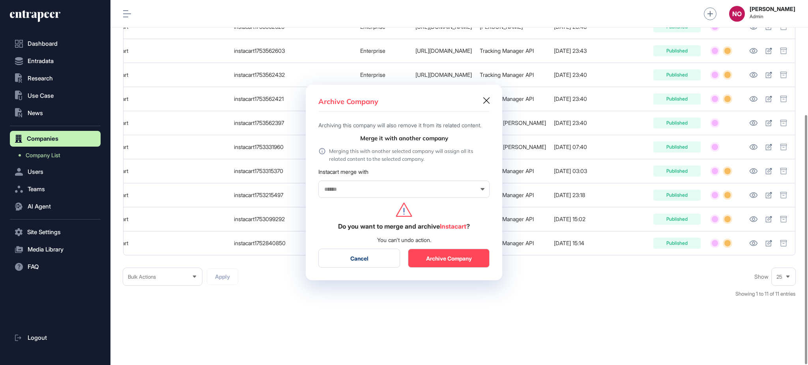
drag, startPoint x: 384, startPoint y: 188, endPoint x: 376, endPoint y: 185, distance: 9.2
click at [382, 187] on div at bounding box center [403, 189] width 171 height 17
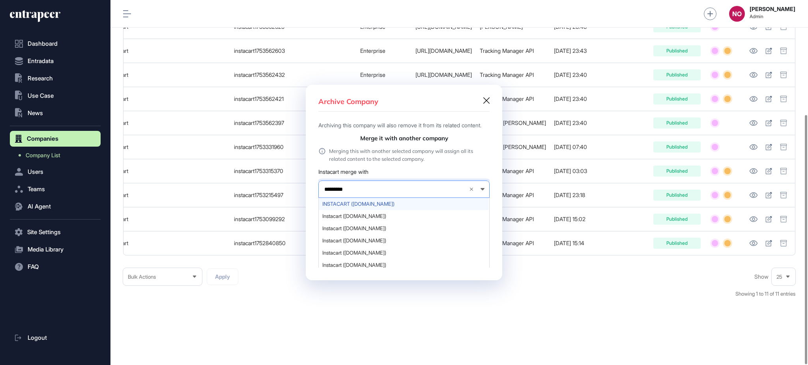
type input "*********"
click at [356, 206] on span "INSTACART (instacart.com)" at bounding box center [403, 204] width 163 height 6
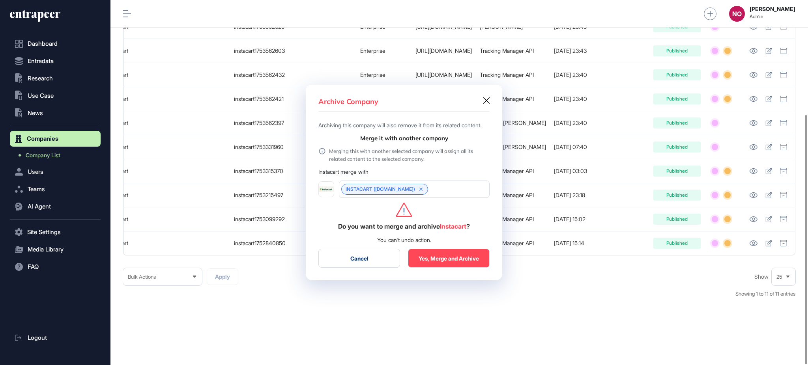
click at [449, 257] on button "Yes, Merge and Archive" at bounding box center [449, 258] width 82 height 19
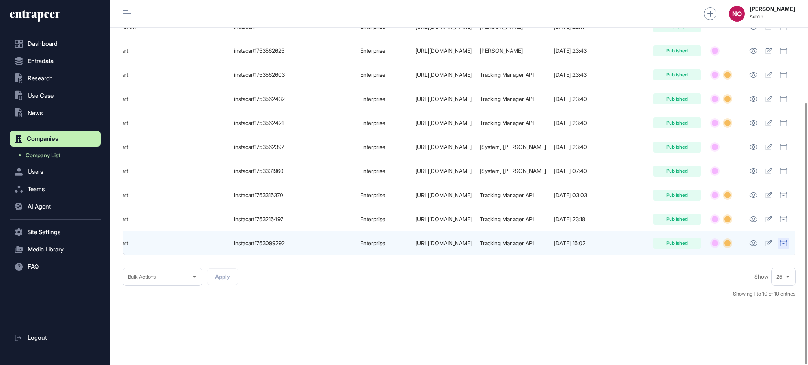
click at [787, 243] on div at bounding box center [784, 243] width 12 height 11
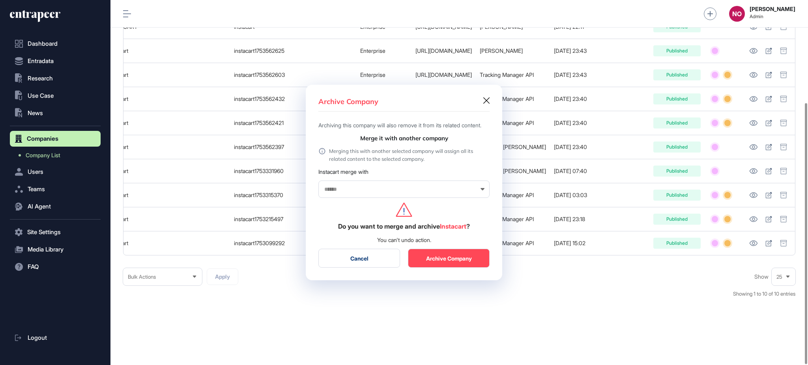
click at [399, 193] on input "text" at bounding box center [399, 189] width 151 height 7
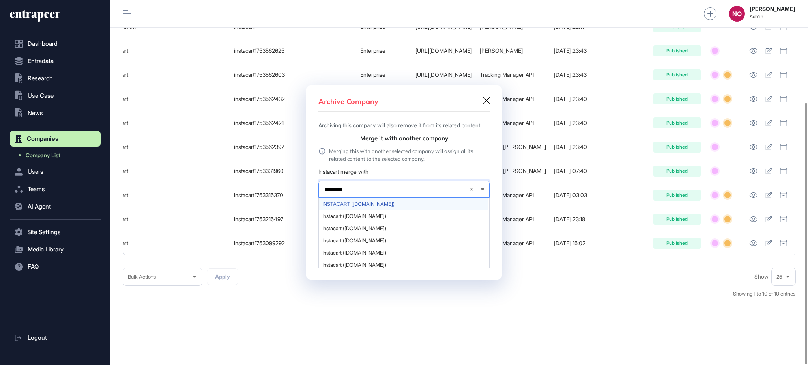
type input "*********"
click at [380, 205] on div "INSTACART (instacart.com)" at bounding box center [404, 204] width 170 height 12
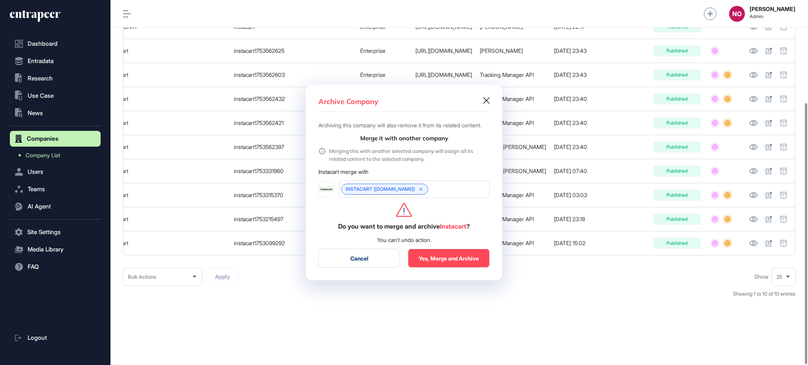
click at [445, 262] on button "Yes, Merge and Archive" at bounding box center [449, 258] width 82 height 19
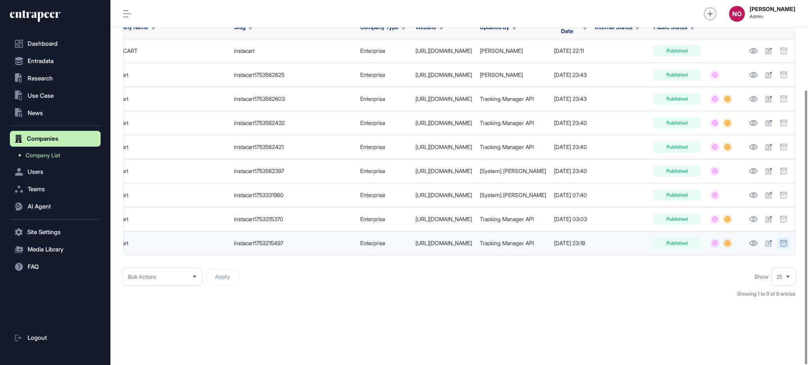
click at [786, 240] on icon at bounding box center [783, 243] width 7 height 6
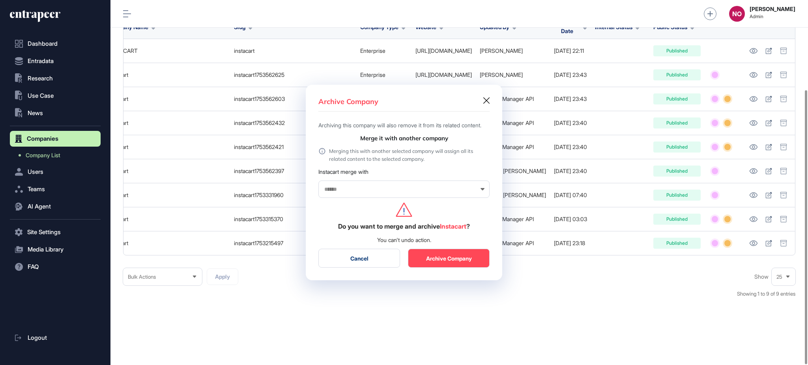
click at [393, 193] on input "text" at bounding box center [399, 189] width 151 height 7
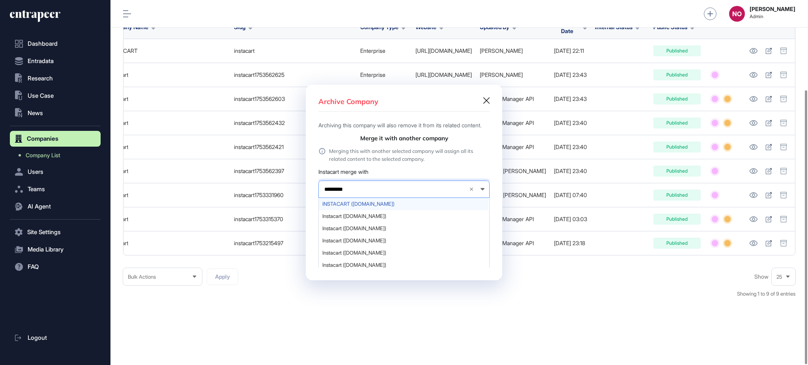
type input "*********"
click at [373, 205] on div "INSTACART (instacart.com)" at bounding box center [404, 204] width 170 height 12
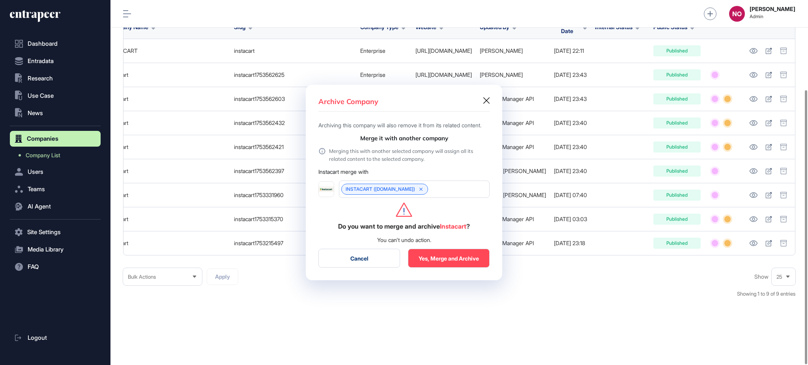
click at [438, 260] on button "Yes, Merge and Archive" at bounding box center [449, 258] width 82 height 19
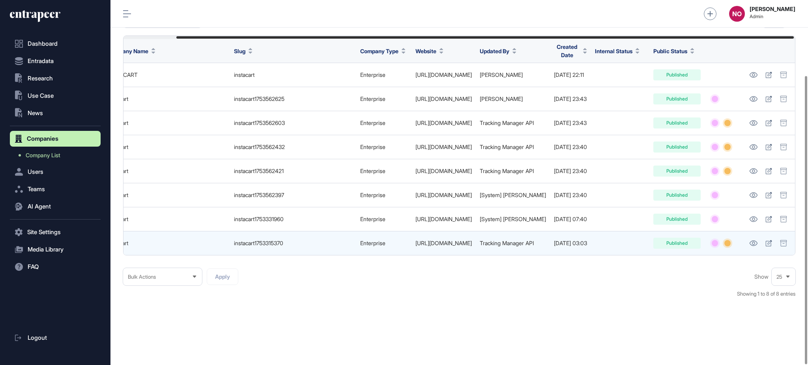
scroll to position [0, 58]
click at [782, 240] on icon at bounding box center [783, 243] width 7 height 6
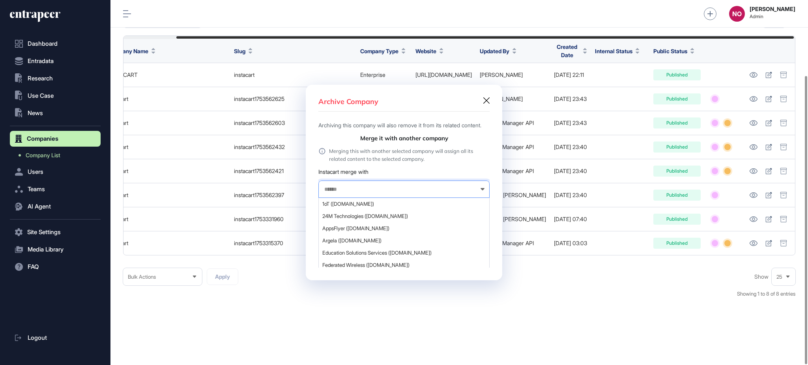
click at [400, 193] on input "text" at bounding box center [399, 189] width 151 height 7
type input "*********"
click at [371, 205] on span "INSTACART (instacart.com)" at bounding box center [403, 204] width 163 height 6
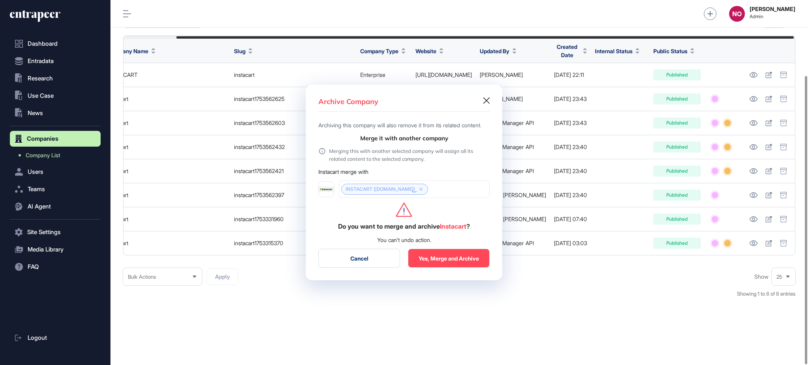
click at [445, 260] on button "Yes, Merge and Archive" at bounding box center [449, 258] width 82 height 19
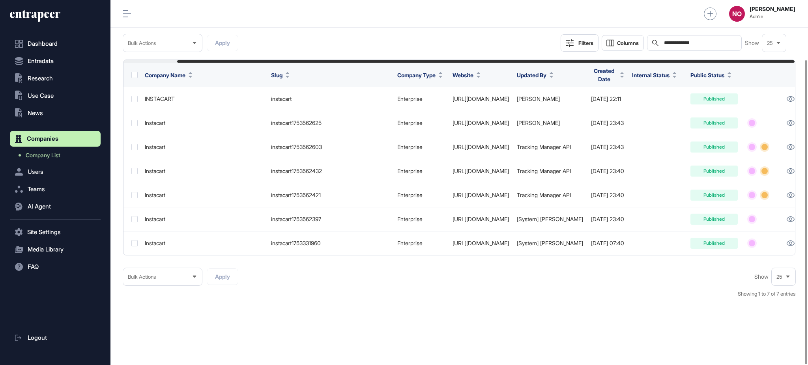
scroll to position [0, 58]
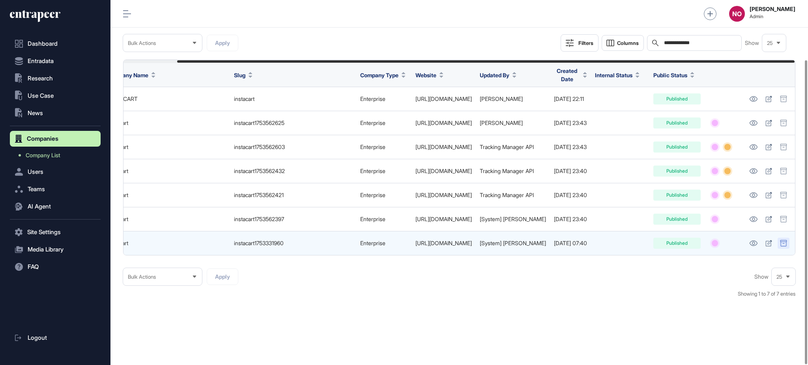
click at [783, 240] on icon at bounding box center [783, 243] width 7 height 6
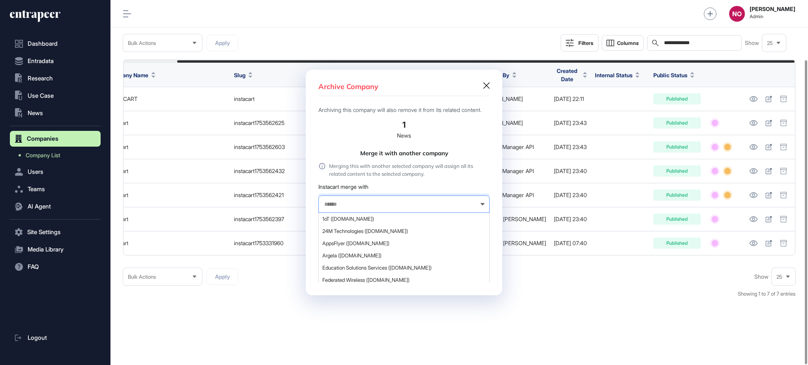
click at [417, 208] on input "text" at bounding box center [399, 204] width 151 height 7
type input "*********"
click at [399, 218] on div "INSTACART (instacart.com)" at bounding box center [404, 219] width 170 height 12
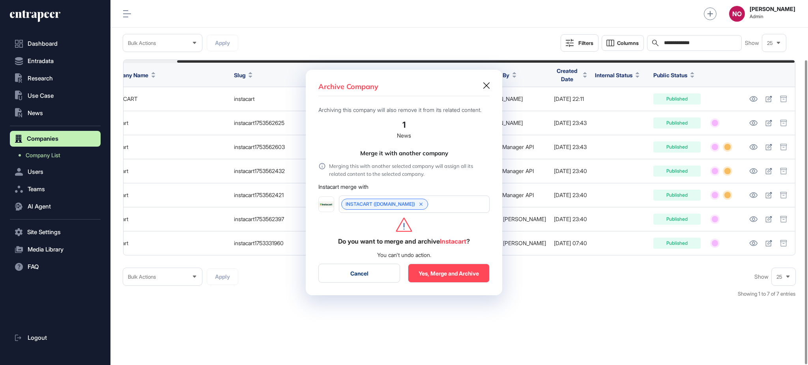
click at [438, 273] on button "Yes, Merge and Archive" at bounding box center [449, 273] width 82 height 19
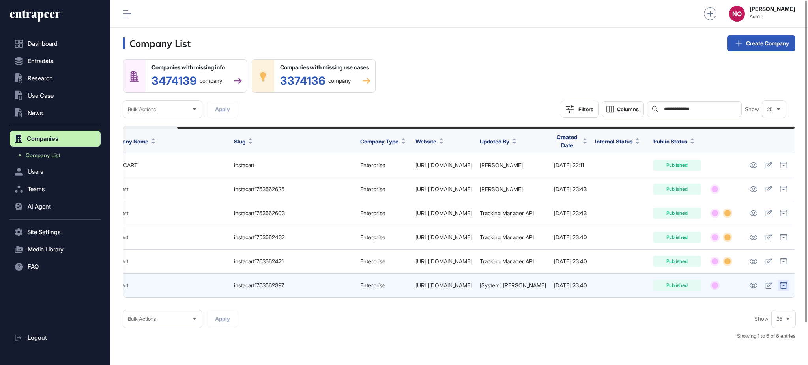
click at [786, 287] on icon at bounding box center [783, 286] width 7 height 6
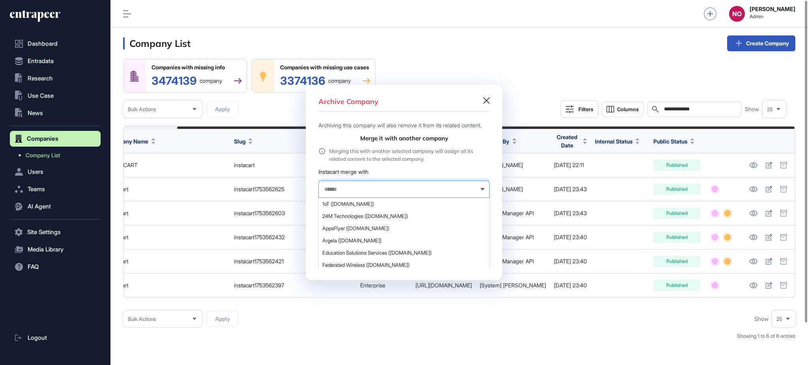
click at [369, 191] on input "text" at bounding box center [399, 189] width 151 height 7
type input "*********"
click at [369, 207] on span "INSTACART (instacart.com)" at bounding box center [403, 204] width 163 height 6
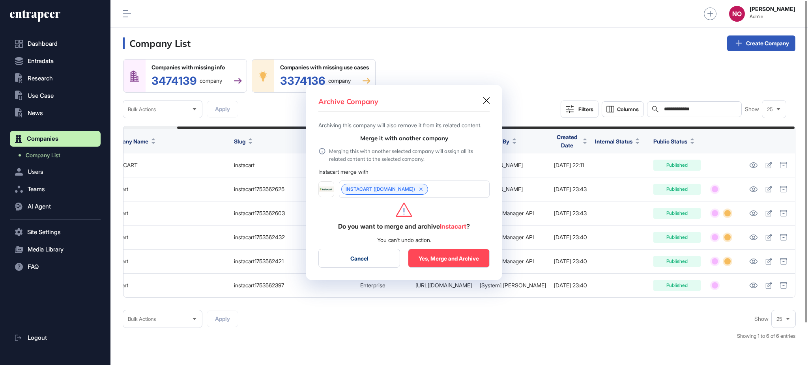
click at [440, 262] on button "Yes, Merge and Archive" at bounding box center [449, 258] width 82 height 19
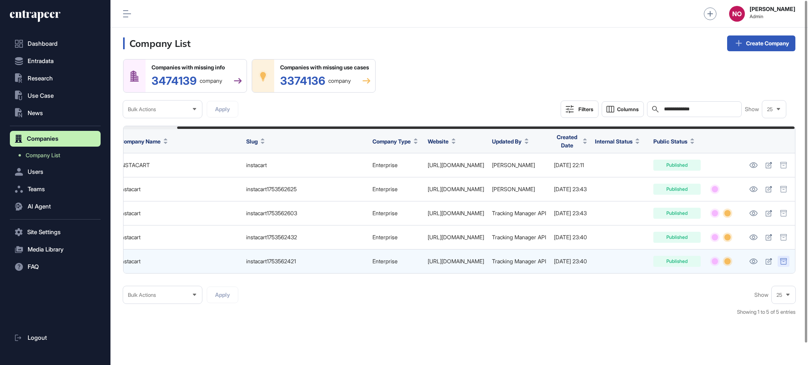
click at [781, 263] on icon at bounding box center [783, 261] width 7 height 6
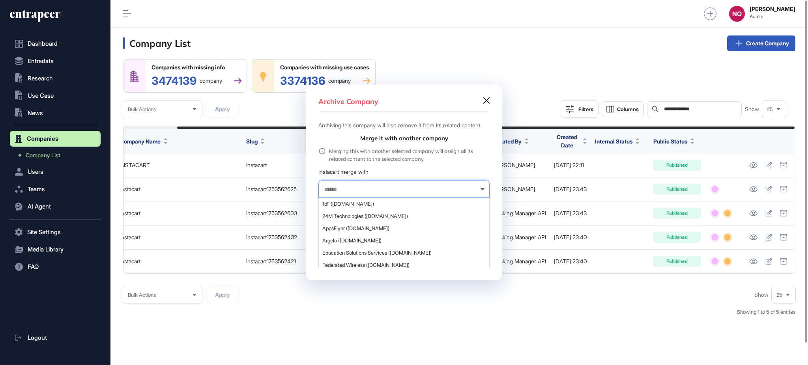
click at [386, 193] on input "text" at bounding box center [399, 189] width 151 height 7
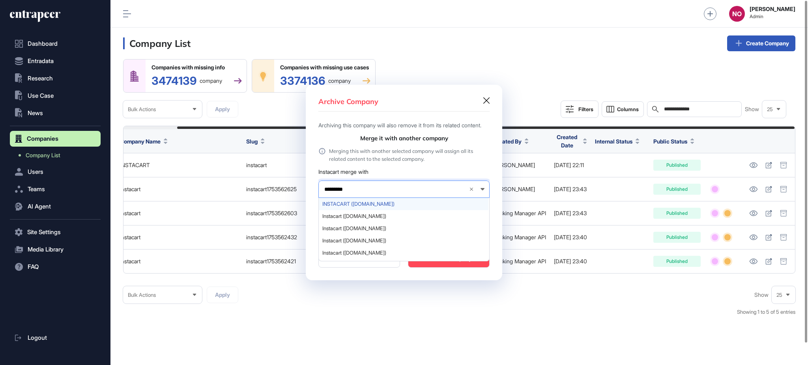
type input "*********"
click at [386, 205] on div "INSTACART (instacart.com)" at bounding box center [404, 204] width 170 height 12
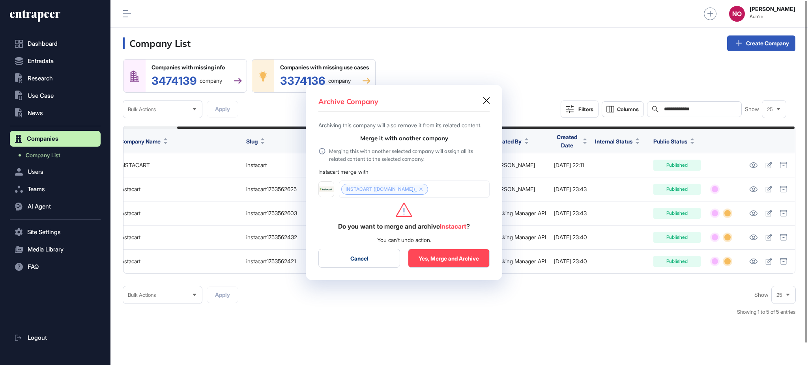
click at [440, 262] on button "Yes, Merge and Archive" at bounding box center [449, 258] width 82 height 19
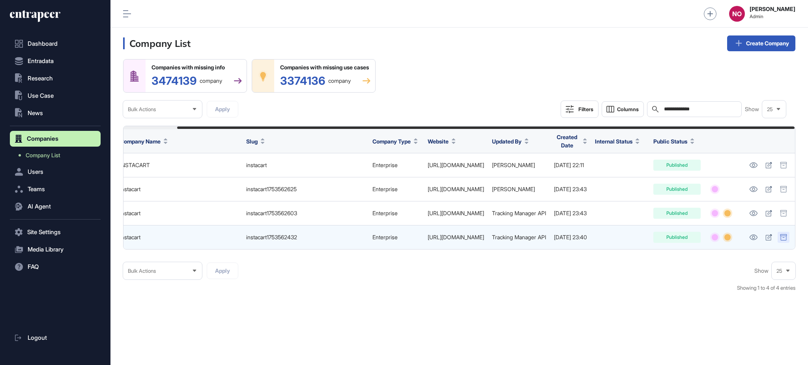
click at [782, 242] on div at bounding box center [784, 237] width 12 height 11
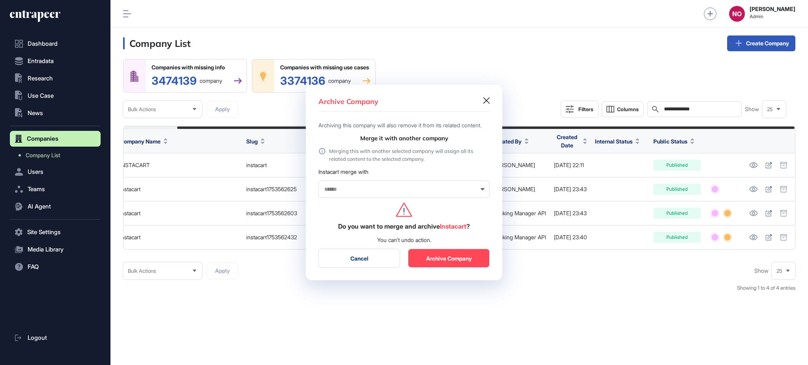
click at [387, 193] on input "text" at bounding box center [399, 189] width 151 height 7
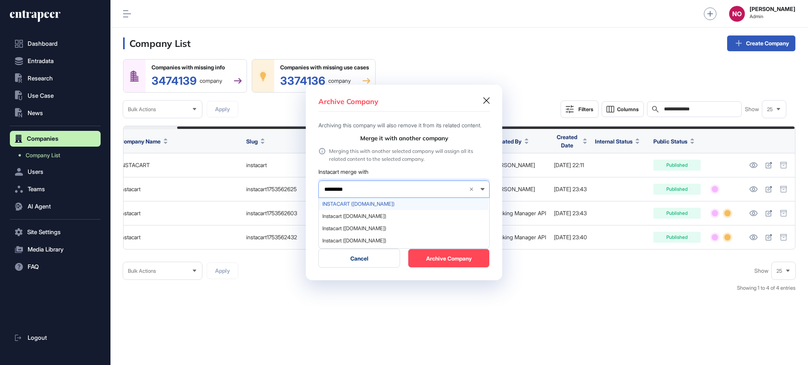
type input "*********"
click at [380, 207] on span "INSTACART (instacart.com)" at bounding box center [403, 204] width 163 height 6
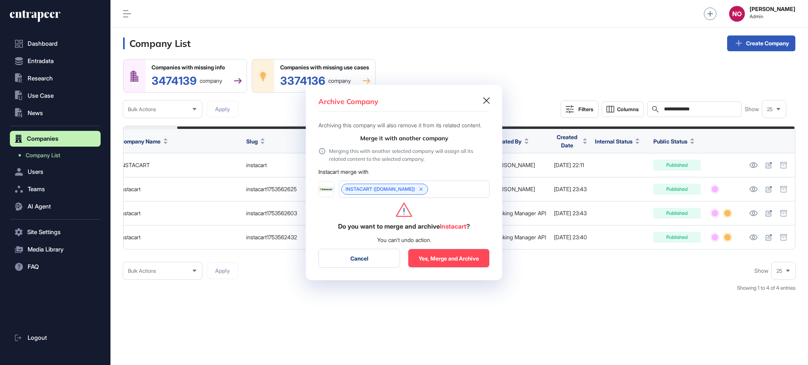
click at [446, 262] on button "Yes, Merge and Archive" at bounding box center [449, 258] width 82 height 19
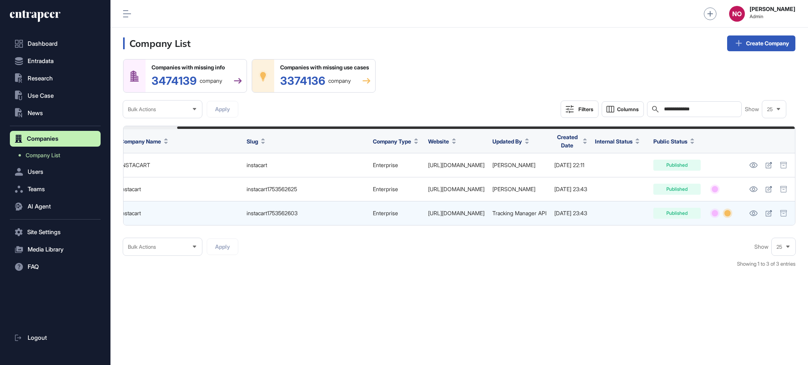
click at [777, 212] on div at bounding box center [768, 213] width 38 height 11
click at [784, 213] on icon at bounding box center [783, 213] width 7 height 6
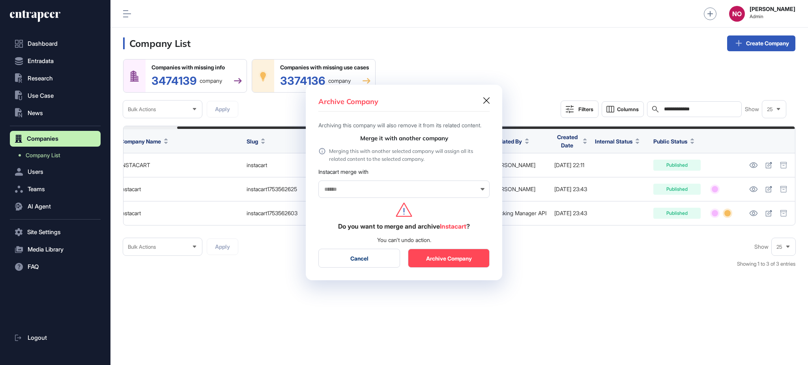
click at [358, 198] on div at bounding box center [403, 189] width 171 height 17
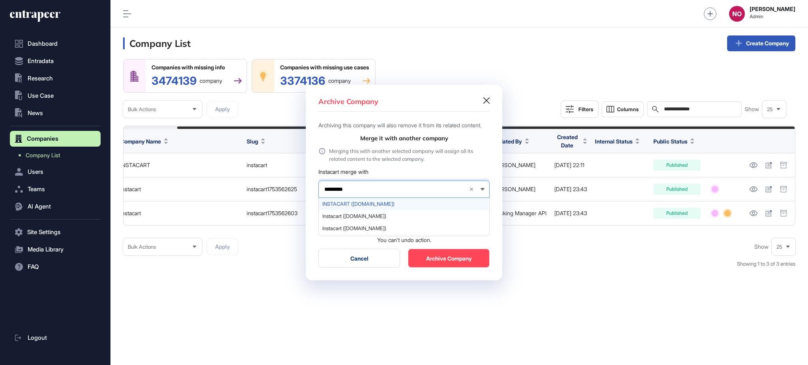
type input "*********"
click at [391, 207] on span "INSTACART (instacart.com)" at bounding box center [403, 204] width 163 height 6
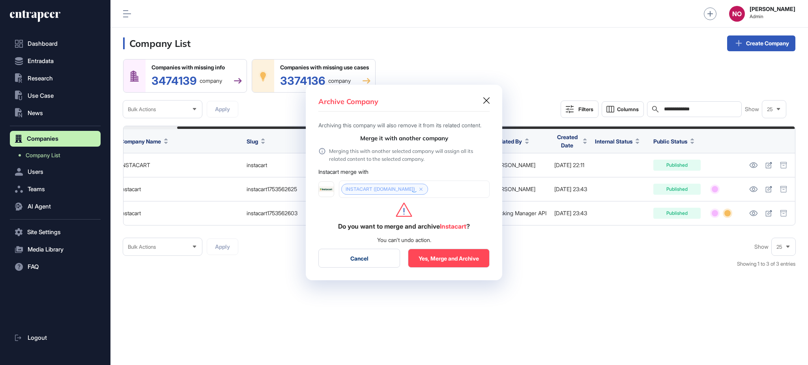
click at [426, 259] on button "Yes, Merge and Archive" at bounding box center [449, 258] width 82 height 19
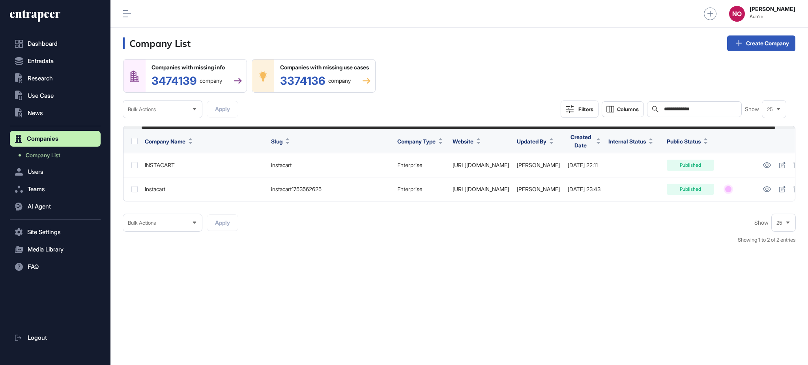
scroll to position [0, 40]
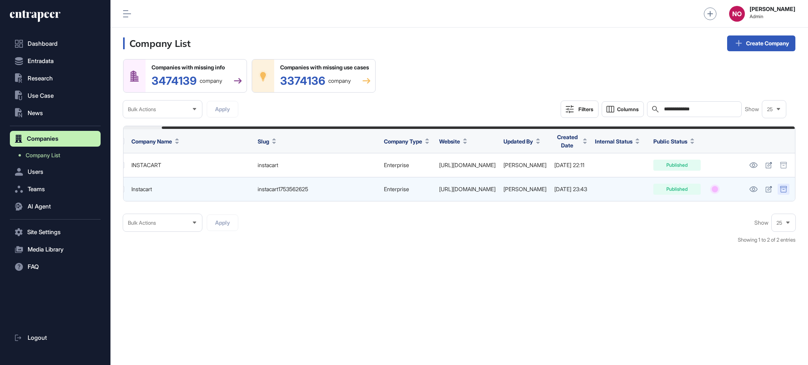
click at [780, 191] on icon at bounding box center [783, 189] width 7 height 6
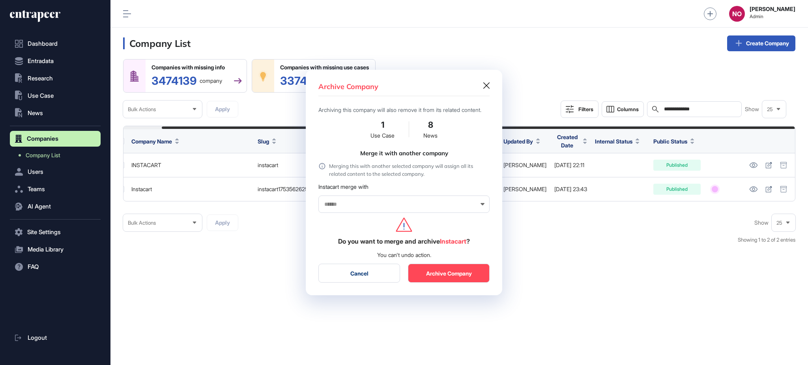
click at [429, 204] on div at bounding box center [403, 204] width 171 height 17
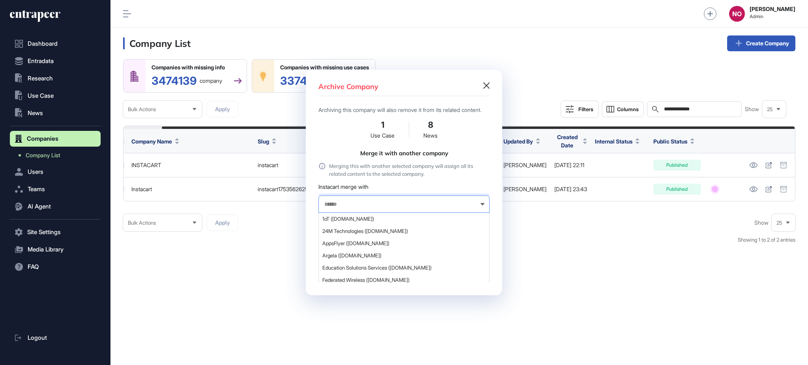
click at [424, 208] on input "text" at bounding box center [399, 204] width 151 height 7
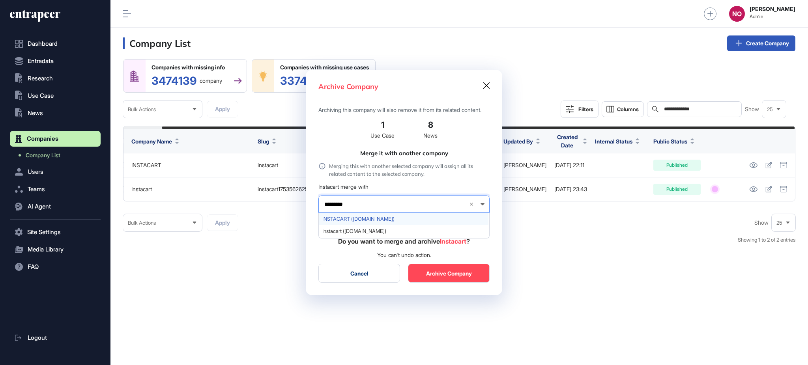
type input "*********"
click at [413, 222] on span "INSTACART (instacart.com)" at bounding box center [403, 219] width 163 height 6
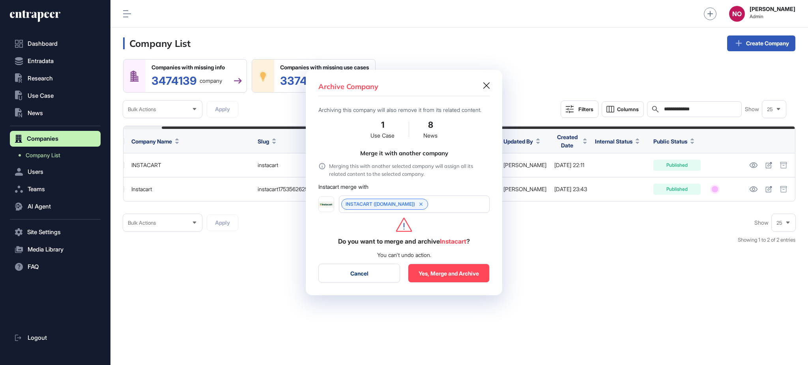
click at [436, 278] on button "Yes, Merge and Archive" at bounding box center [449, 273] width 82 height 19
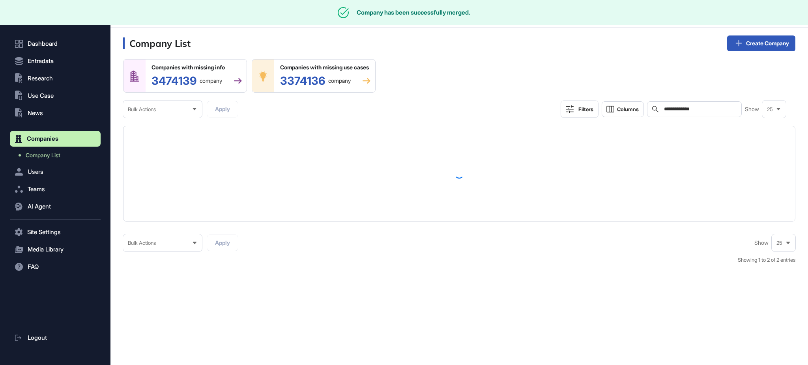
scroll to position [0, 0]
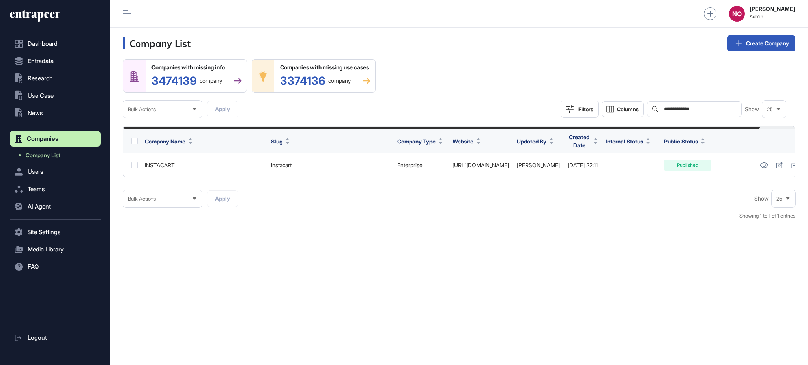
click at [713, 109] on input "**********" at bounding box center [699, 109] width 73 height 6
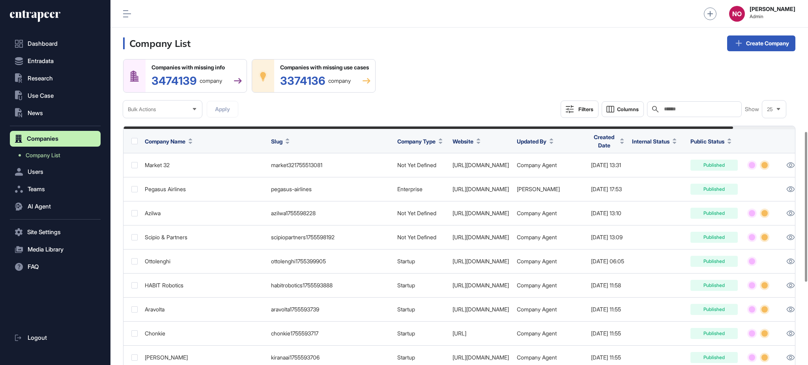
scroll to position [320, 0]
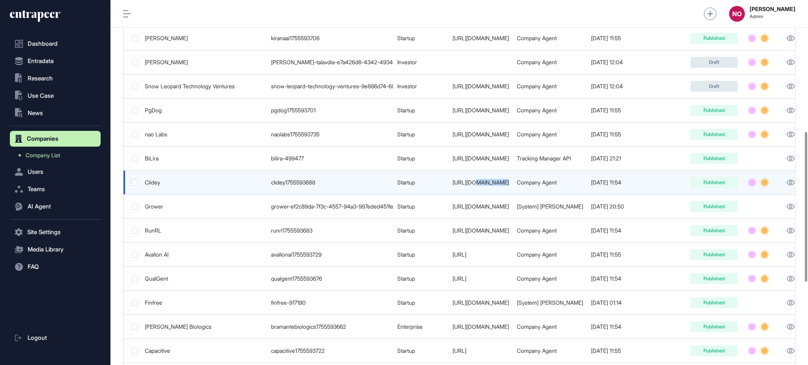
drag, startPoint x: 510, startPoint y: 180, endPoint x: 472, endPoint y: 189, distance: 39.3
click at [472, 189] on td "https://clidey.com" at bounding box center [481, 183] width 64 height 24
copy link "clidey.com"
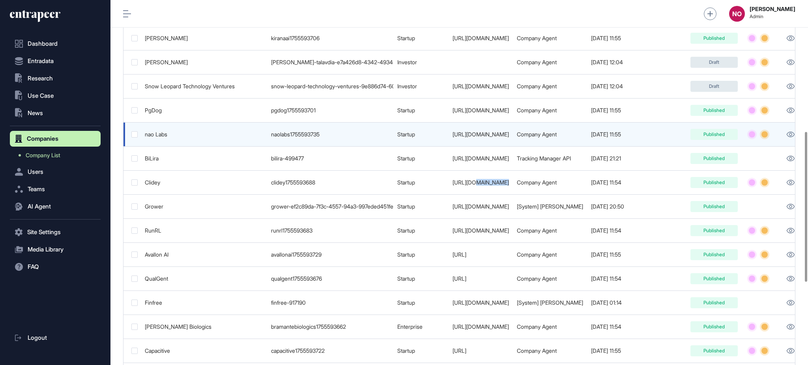
scroll to position [0, 0]
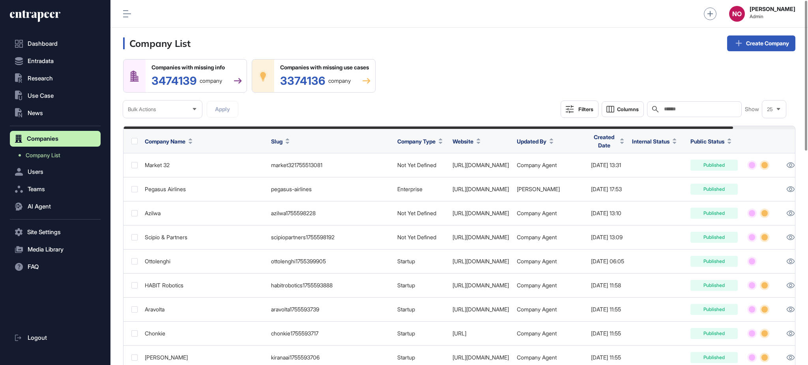
click at [696, 110] on input "text" at bounding box center [699, 109] width 73 height 6
paste input "**********"
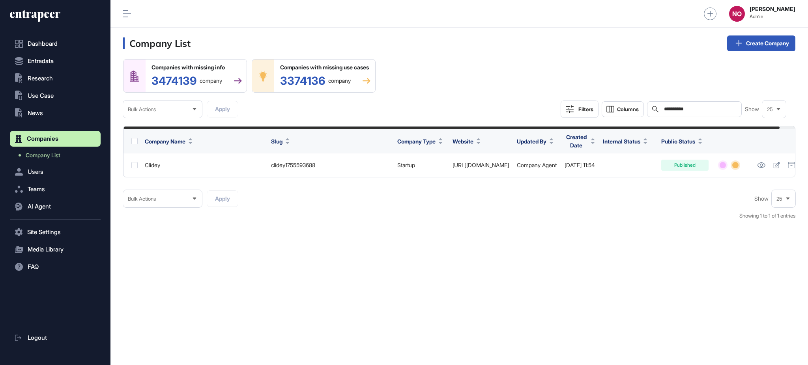
drag, startPoint x: 696, startPoint y: 110, endPoint x: 652, endPoint y: 113, distance: 43.9
click at [652, 113] on div "**********" at bounding box center [694, 109] width 95 height 16
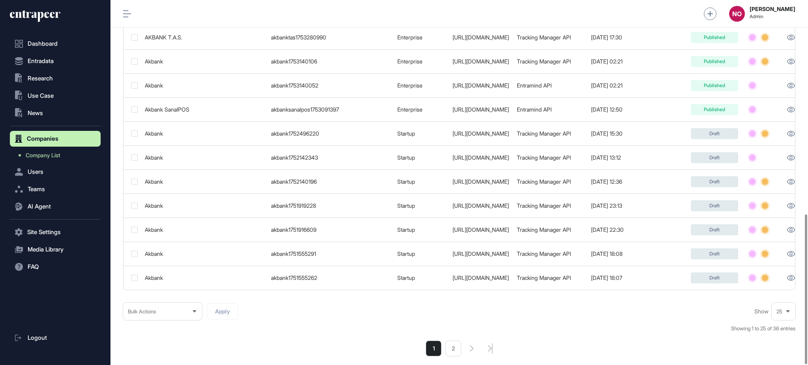
scroll to position [521, 0]
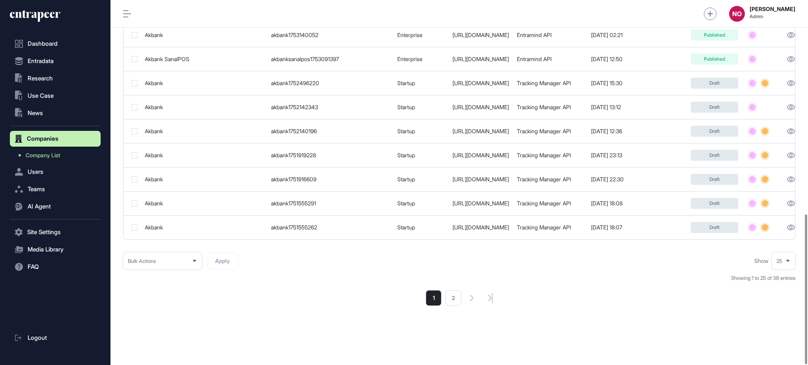
type input "**********"
click at [787, 260] on icon at bounding box center [788, 261] width 4 height 2
click at [782, 239] on li "50" at bounding box center [783, 247] width 19 height 16
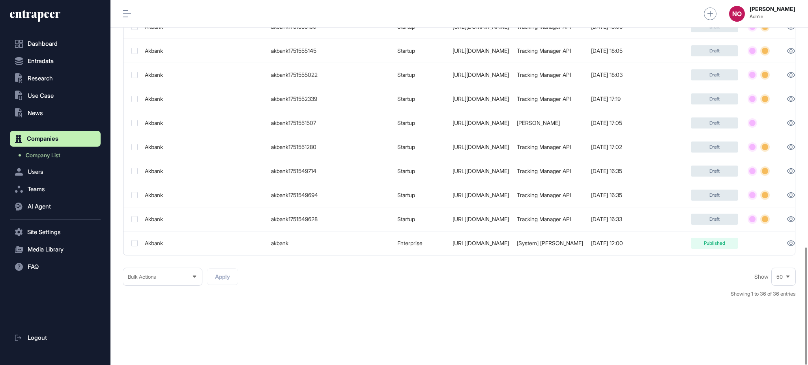
scroll to position [0, 122]
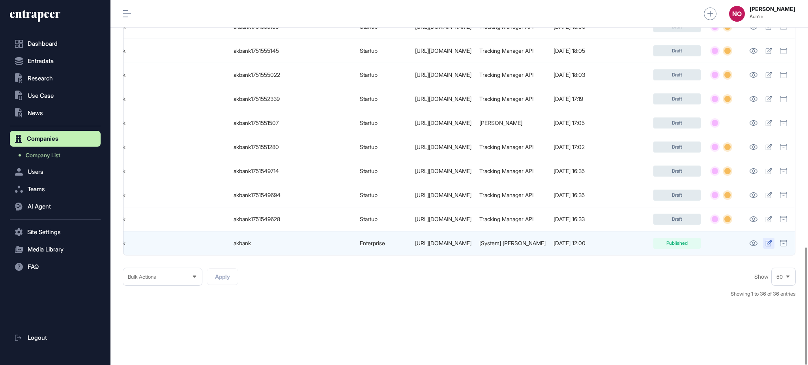
click at [772, 240] on icon at bounding box center [768, 243] width 7 height 6
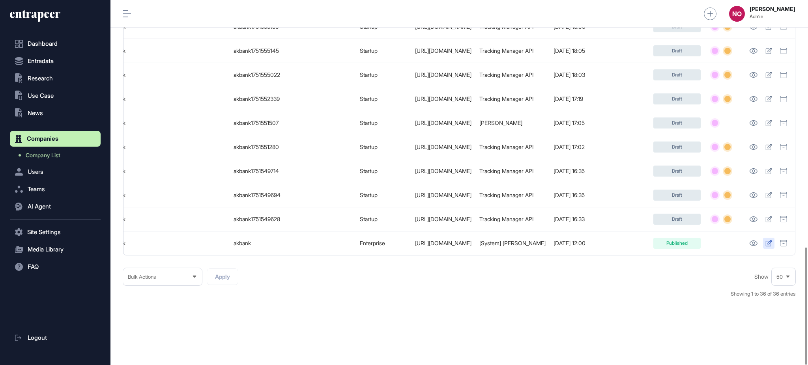
scroll to position [0, 0]
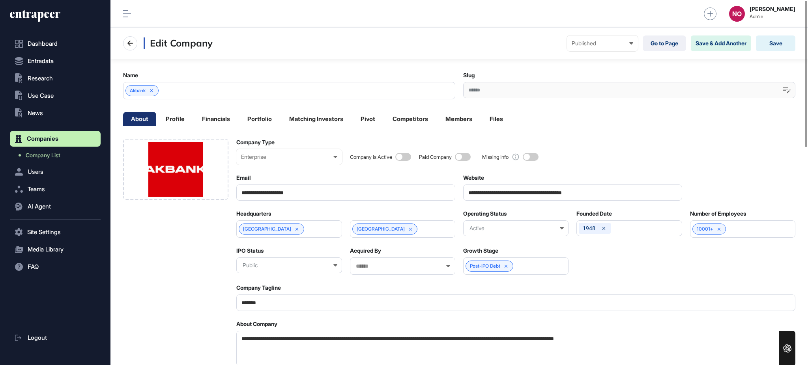
click at [212, 90] on div "Akbank" at bounding box center [289, 90] width 332 height 17
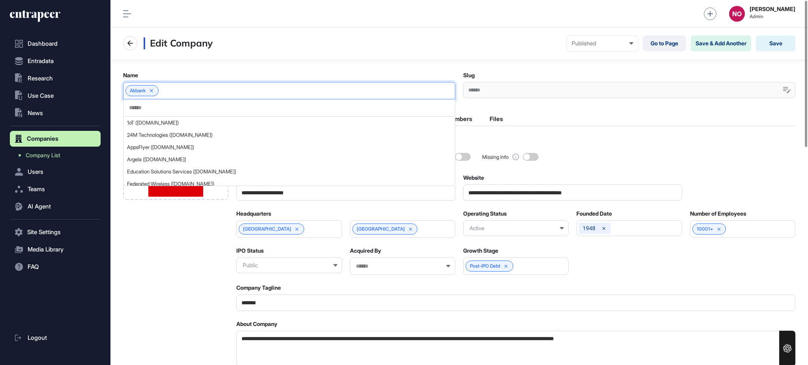
click at [181, 109] on input "text" at bounding box center [288, 108] width 321 height 7
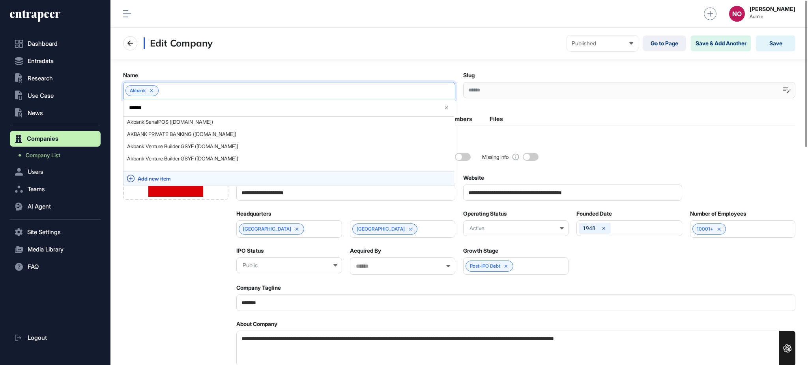
type input "******"
click at [178, 176] on span "Add new item" at bounding box center [294, 179] width 313 height 6
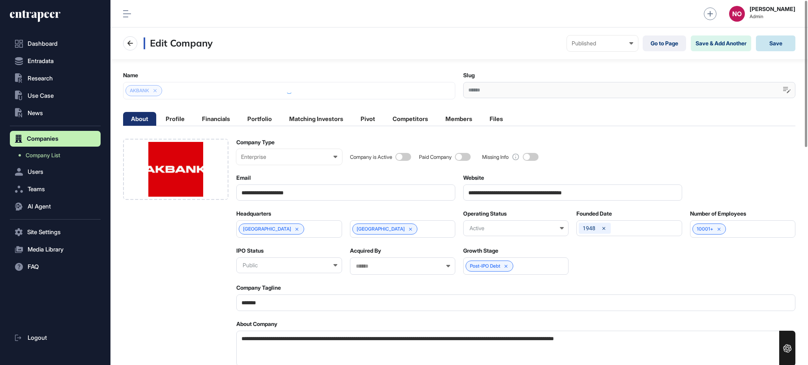
click at [771, 43] on button "Save" at bounding box center [775, 44] width 39 height 16
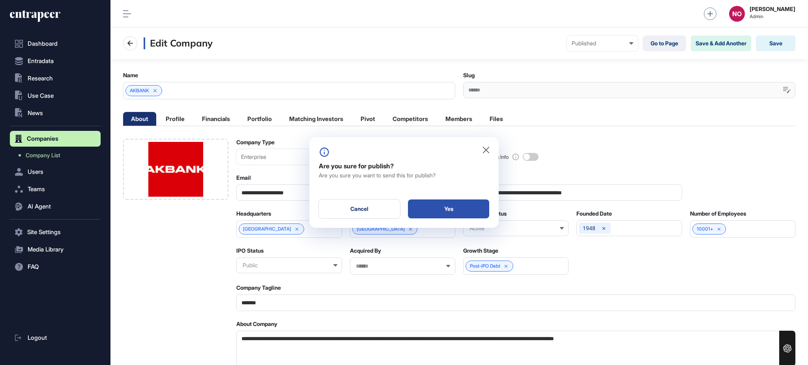
click at [459, 212] on div "Yes" at bounding box center [448, 209] width 81 height 19
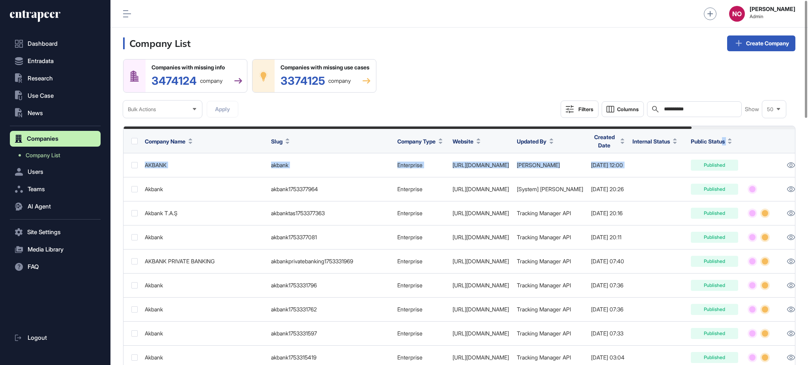
drag, startPoint x: 807, startPoint y: 150, endPoint x: 807, endPoint y: 177, distance: 26.8
click at [456, 88] on div "**********" at bounding box center [459, 88] width 672 height 59
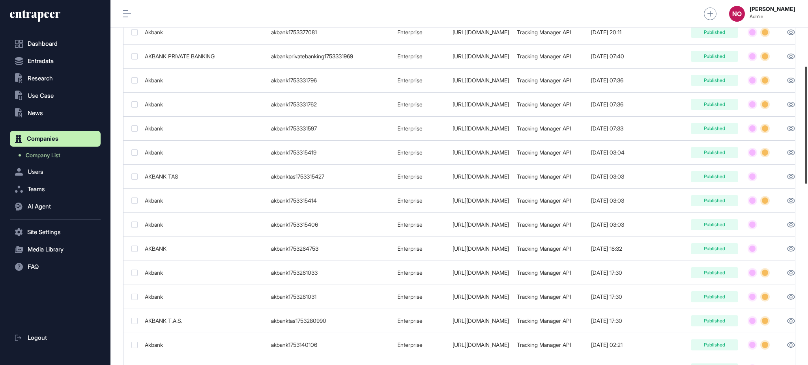
scroll to position [203, 0]
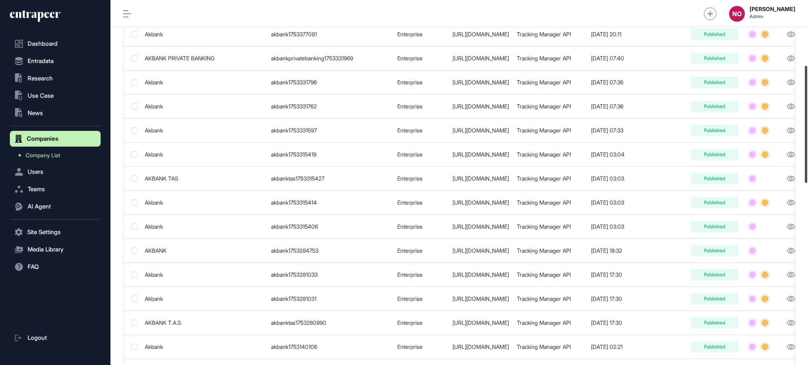
drag, startPoint x: 807, startPoint y: 105, endPoint x: 807, endPoint y: 170, distance: 65.1
click at [807, 170] on div at bounding box center [806, 124] width 2 height 117
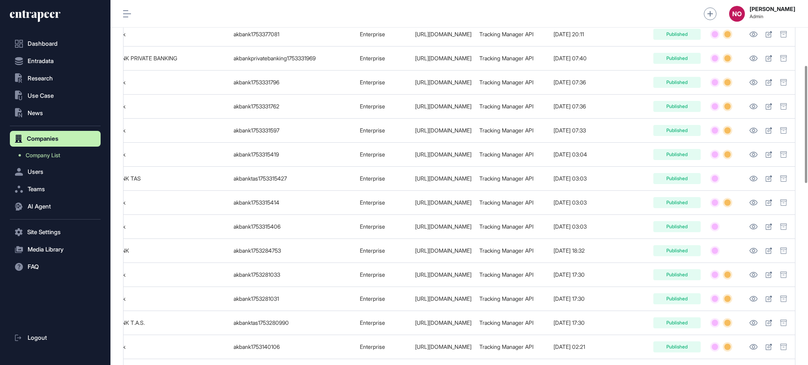
drag, startPoint x: 566, startPoint y: 243, endPoint x: 807, endPoint y: 243, distance: 241.1
click at [807, 243] on main "**********" at bounding box center [459, 361] width 698 height 1011
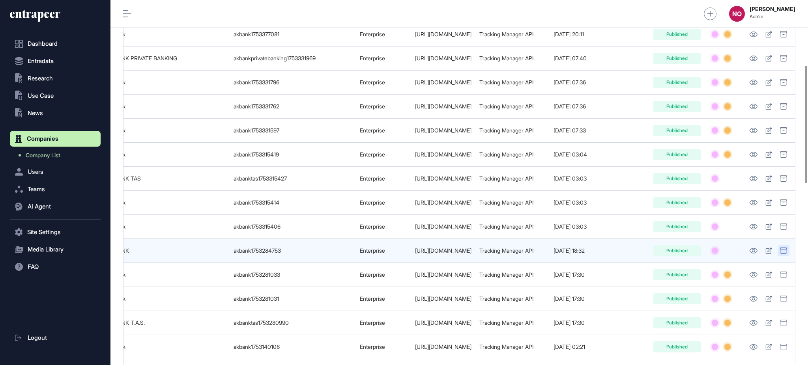
click at [786, 251] on icon at bounding box center [783, 251] width 6 height 6
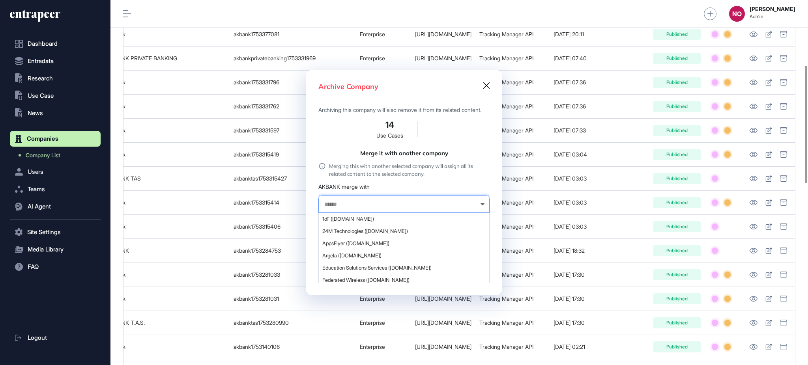
click at [362, 208] on input "text" at bounding box center [399, 204] width 151 height 7
type input "******"
click at [351, 279] on span "AKBANK (akbank.com)" at bounding box center [403, 276] width 163 height 6
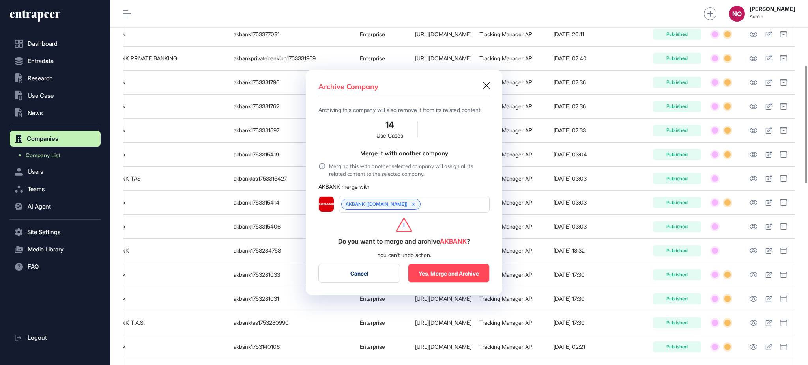
click at [451, 279] on button "Yes, Merge and Archive" at bounding box center [449, 273] width 82 height 19
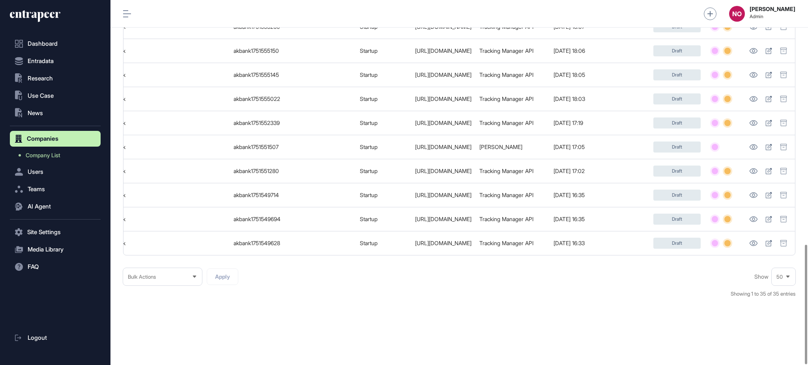
scroll to position [0, 122]
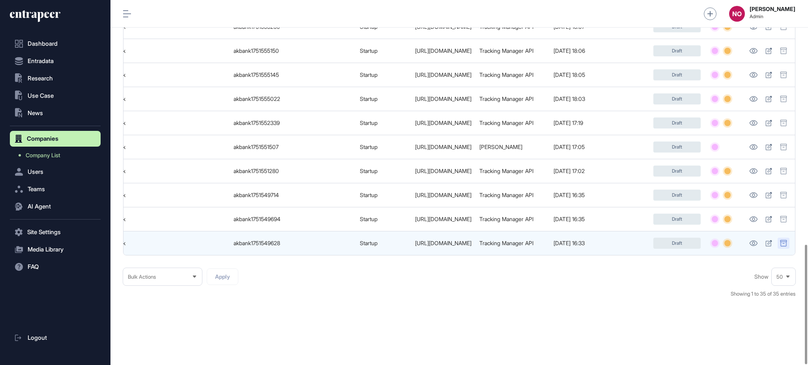
click at [786, 240] on icon at bounding box center [783, 243] width 6 height 6
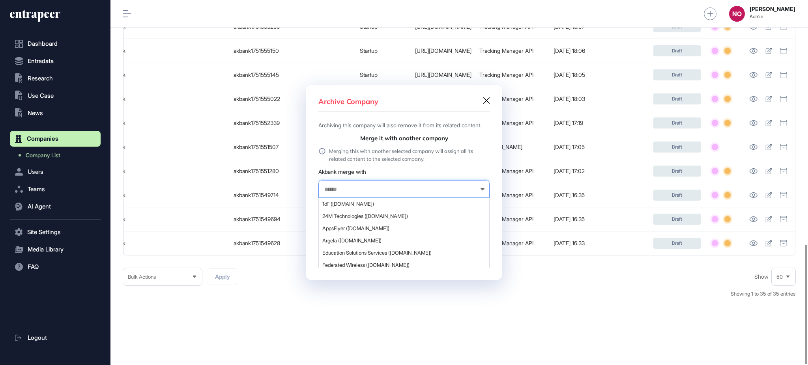
click at [406, 193] on input "text" at bounding box center [399, 189] width 151 height 7
type input "******"
click at [393, 213] on span "AKBANK (akbank.com)" at bounding box center [403, 210] width 163 height 6
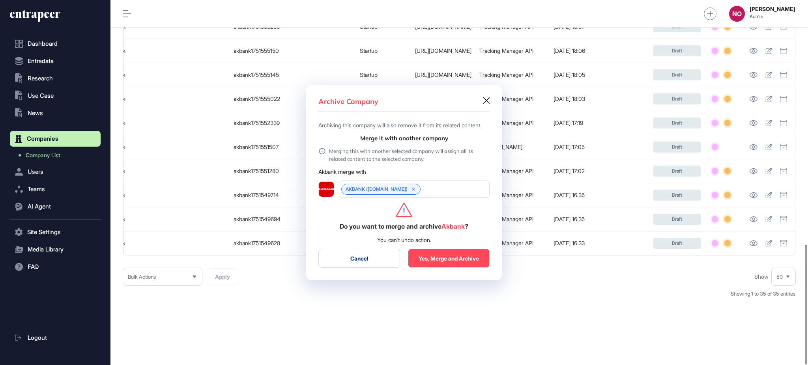
click at [460, 268] on button "Yes, Merge and Archive" at bounding box center [449, 258] width 82 height 19
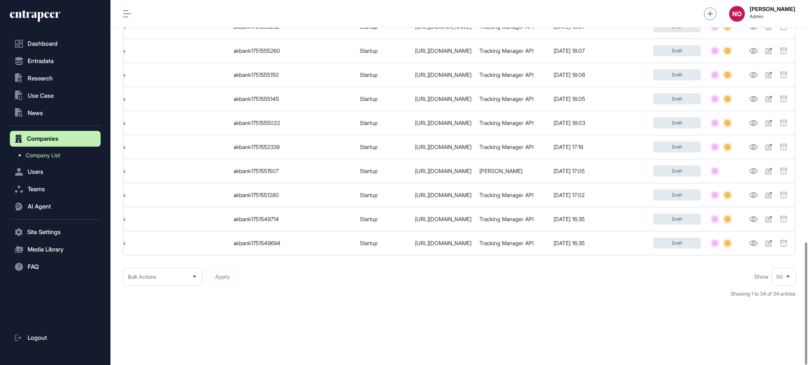
scroll to position [0, 122]
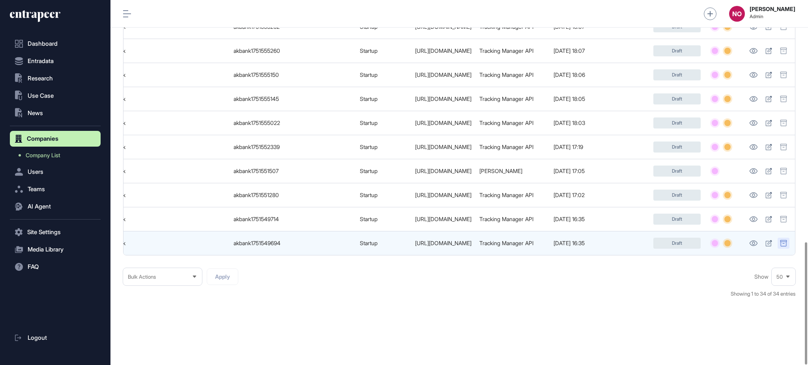
click at [785, 240] on icon at bounding box center [783, 243] width 7 height 6
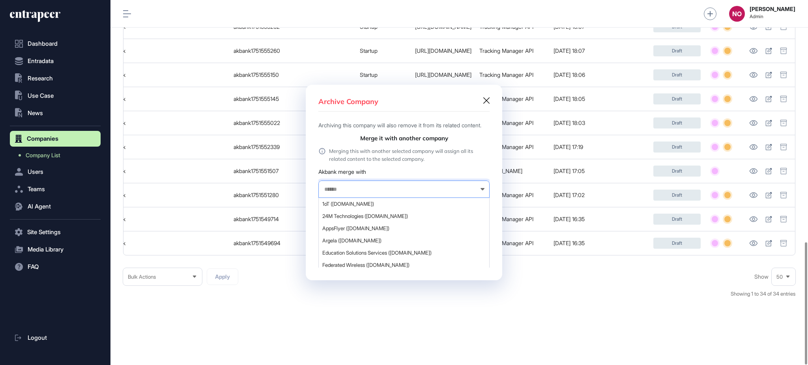
click at [394, 193] on input "text" at bounding box center [399, 189] width 151 height 7
type input "******"
click at [374, 213] on span "AKBANK (akbank.com)" at bounding box center [403, 210] width 163 height 6
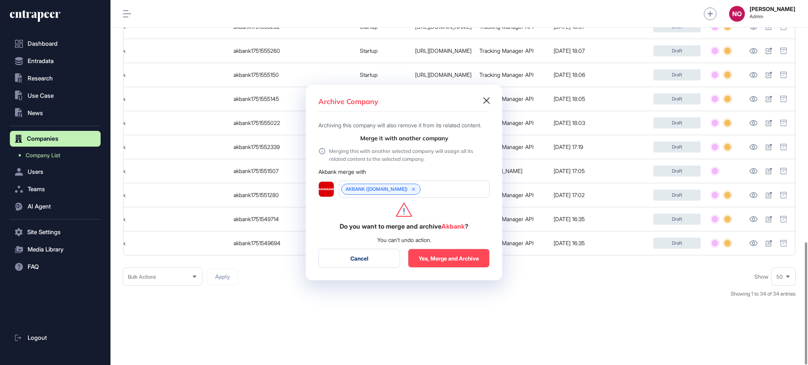
click at [470, 260] on button "Yes, Merge and Archive" at bounding box center [449, 258] width 82 height 19
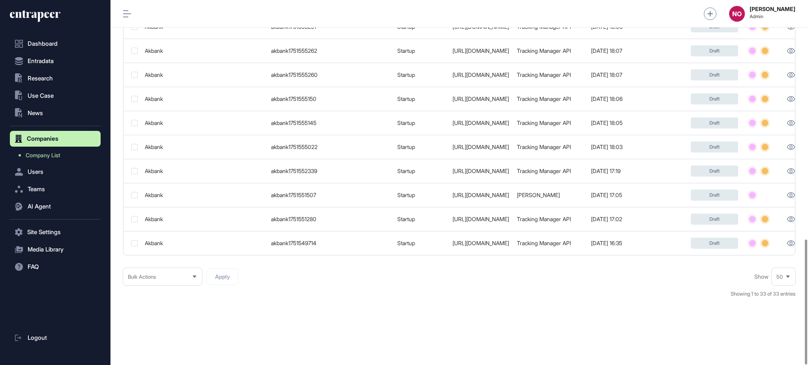
scroll to position [0, 122]
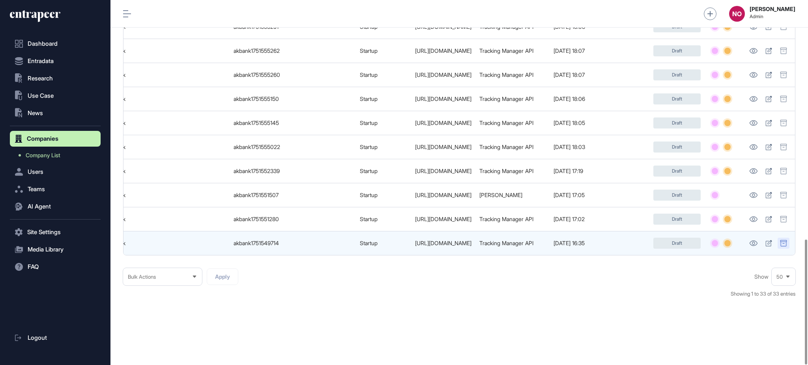
click at [788, 238] on div at bounding box center [784, 243] width 12 height 11
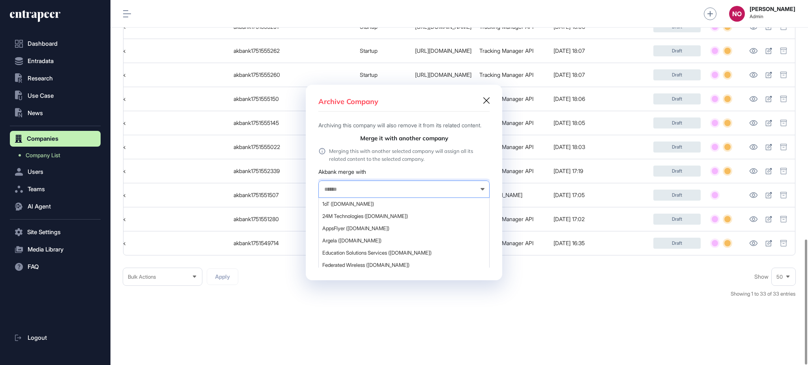
click at [383, 193] on input "text" at bounding box center [399, 189] width 151 height 7
type input "******"
click at [369, 213] on span "AKBANK (akbank.com)" at bounding box center [403, 210] width 163 height 6
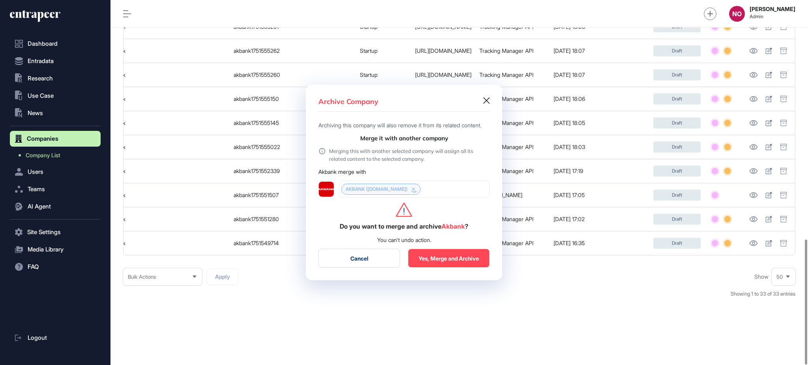
click at [455, 257] on button "Yes, Merge and Archive" at bounding box center [449, 258] width 82 height 19
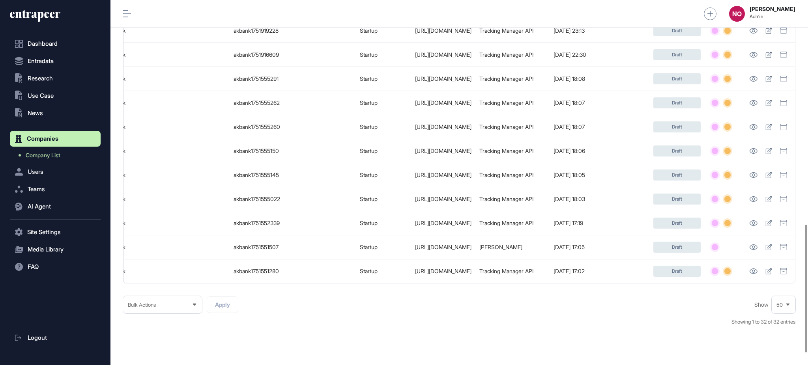
scroll to position [0, 122]
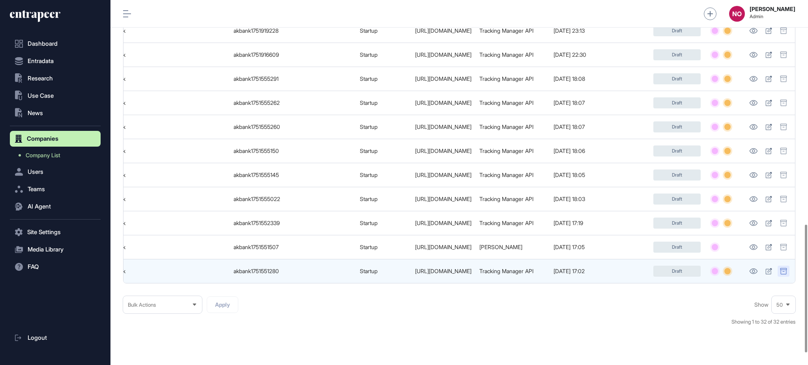
click at [784, 271] on icon at bounding box center [783, 271] width 7 height 6
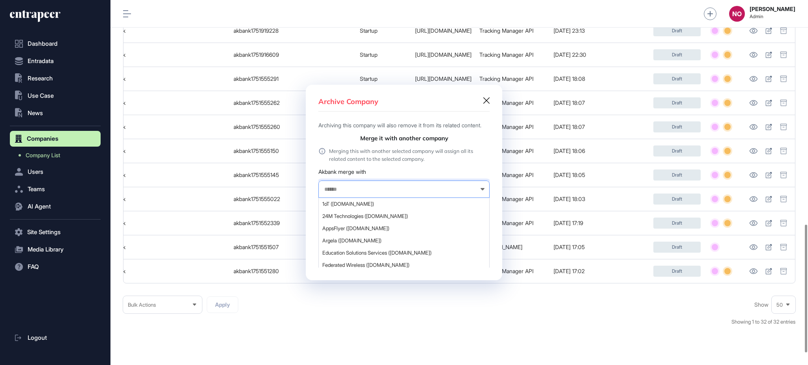
click at [386, 193] on input "text" at bounding box center [399, 189] width 151 height 7
type input "******"
click at [378, 213] on span "AKBANK (akbank.com)" at bounding box center [403, 210] width 163 height 6
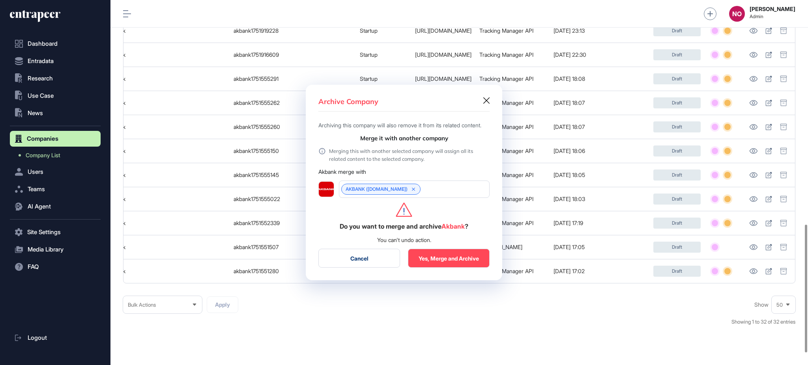
click at [450, 267] on button "Yes, Merge and Archive" at bounding box center [449, 258] width 82 height 19
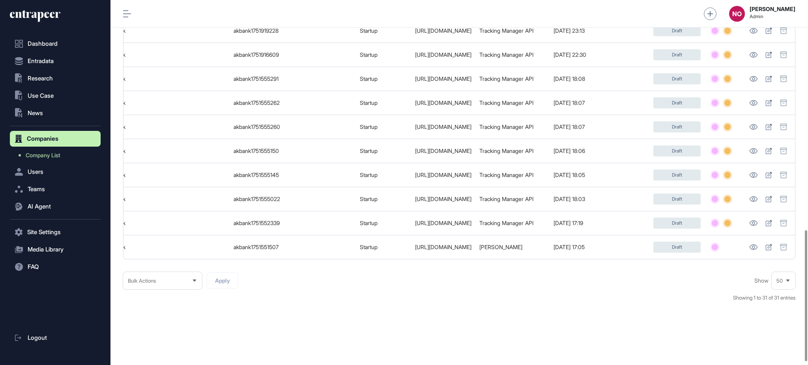
scroll to position [0, 122]
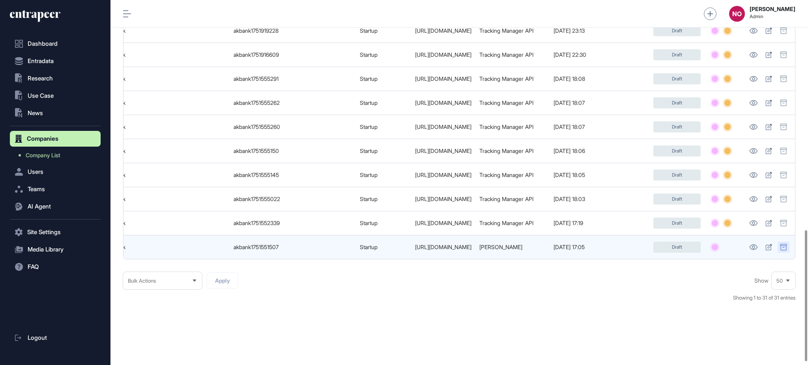
click at [783, 245] on icon at bounding box center [783, 247] width 7 height 6
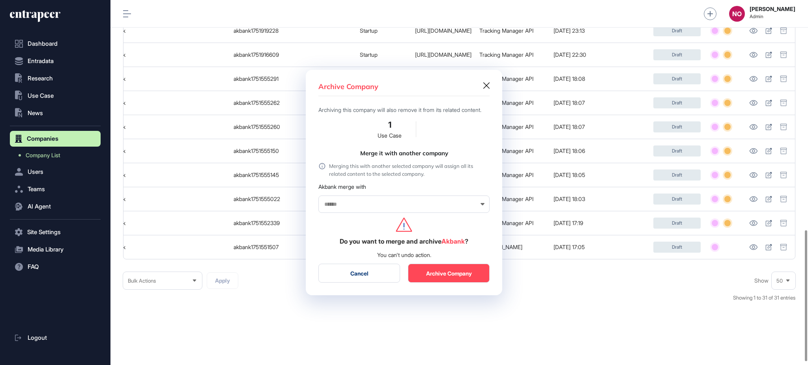
click at [389, 204] on div at bounding box center [403, 204] width 171 height 17
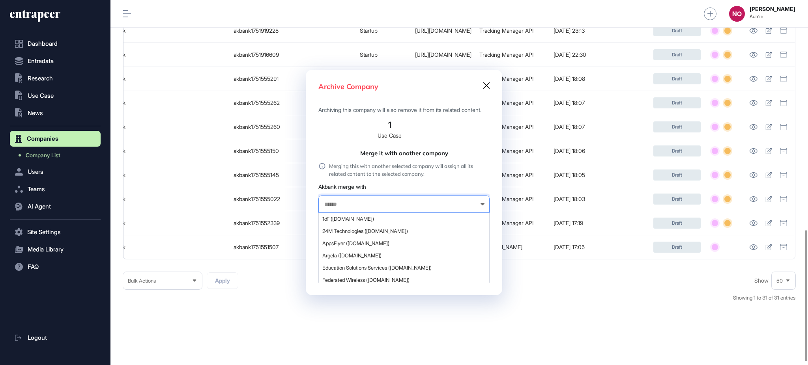
click at [388, 208] on input "text" at bounding box center [399, 204] width 151 height 7
type input "******"
click at [340, 219] on div "Akbank (akbank.com)" at bounding box center [404, 213] width 170 height 12
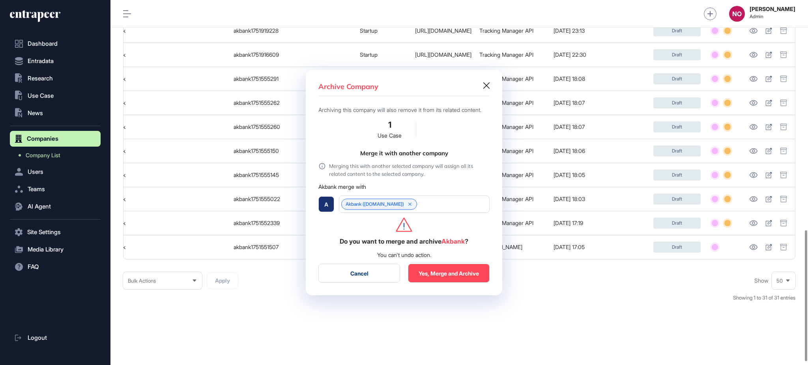
click at [436, 213] on div "Akbank (akbank.com)" at bounding box center [414, 204] width 151 height 17
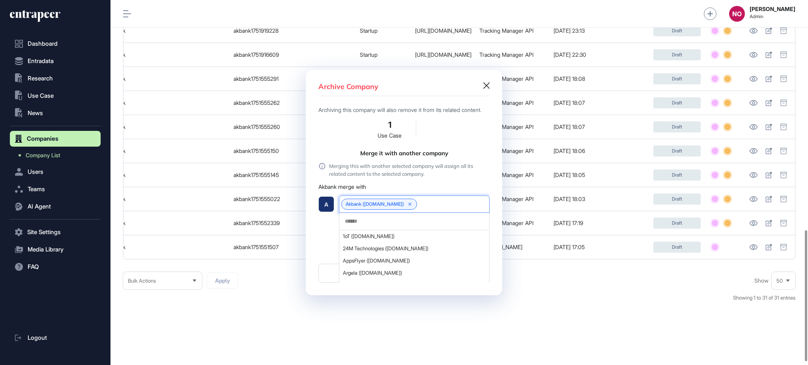
click at [380, 225] on input "text" at bounding box center [414, 221] width 140 height 7
type input "******"
click at [354, 264] on span "AKBANK (akbank.com)" at bounding box center [414, 264] width 142 height 6
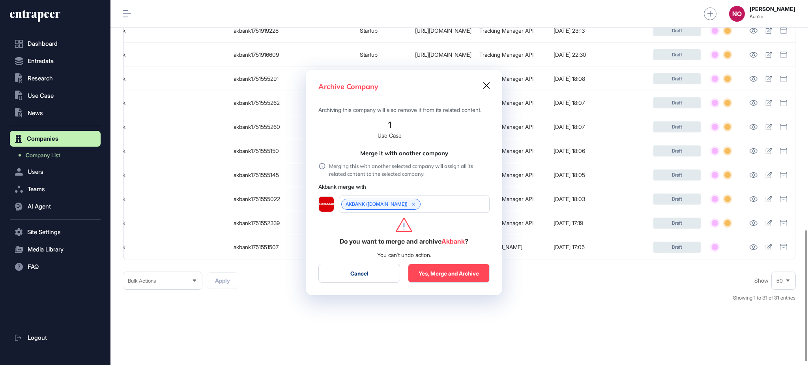
click at [434, 276] on button "Yes, Merge and Archive" at bounding box center [449, 273] width 82 height 19
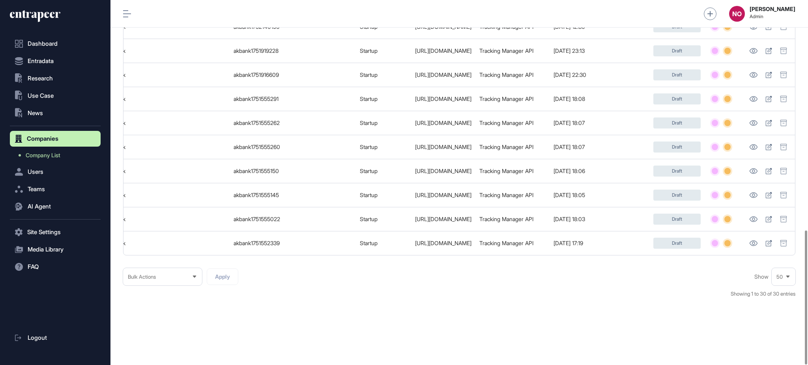
scroll to position [0, 122]
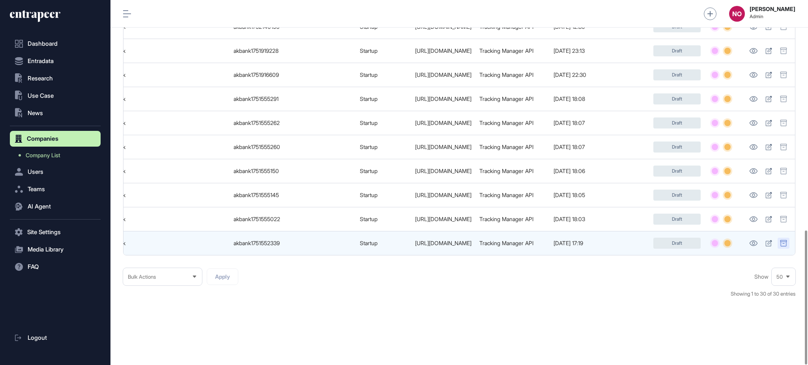
click at [782, 241] on icon at bounding box center [783, 243] width 7 height 6
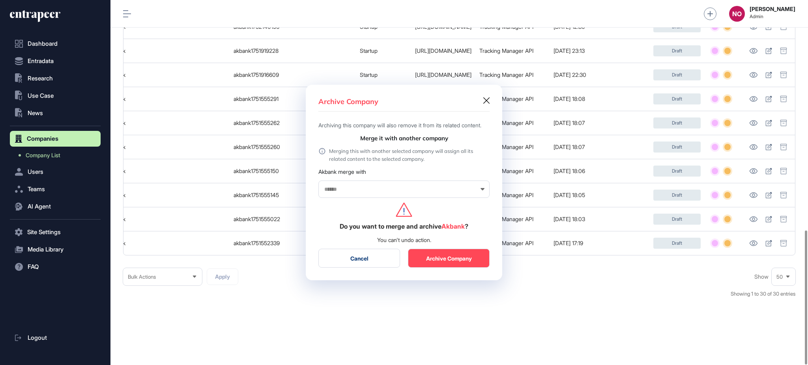
click at [387, 193] on input "text" at bounding box center [399, 189] width 151 height 7
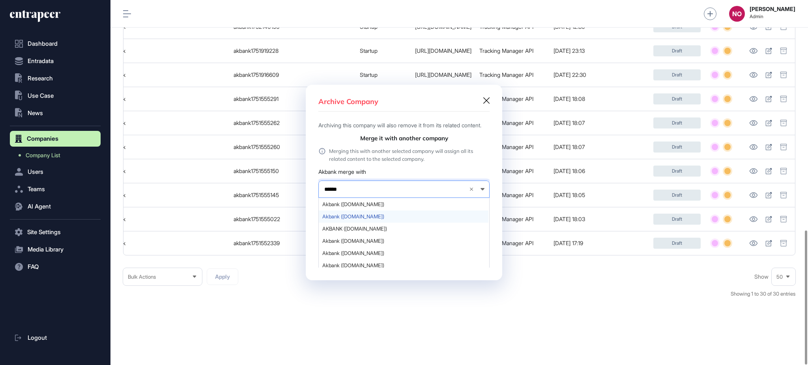
scroll to position [217, 0]
type input "******"
click at [367, 213] on span "AKBANK (akbank.com)" at bounding box center [403, 210] width 163 height 6
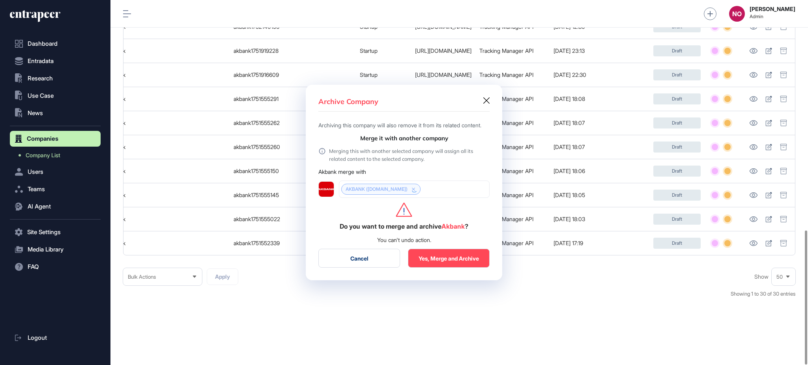
click at [463, 268] on button "Yes, Merge and Archive" at bounding box center [449, 258] width 82 height 19
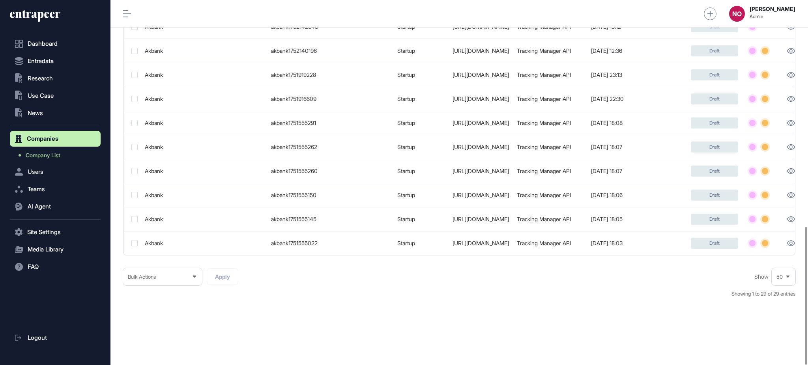
scroll to position [0, 122]
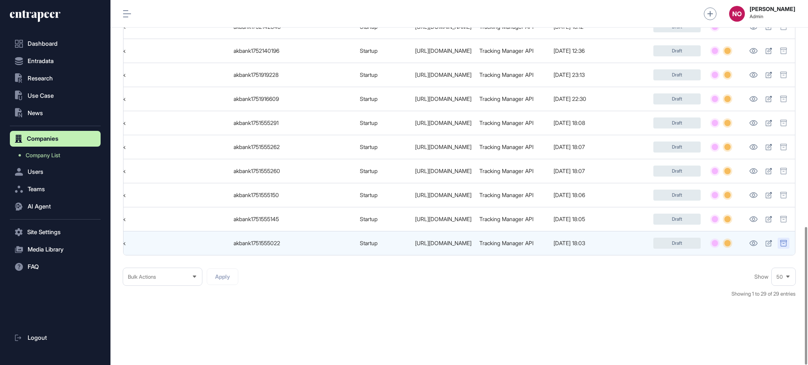
click at [786, 240] on icon at bounding box center [783, 243] width 7 height 6
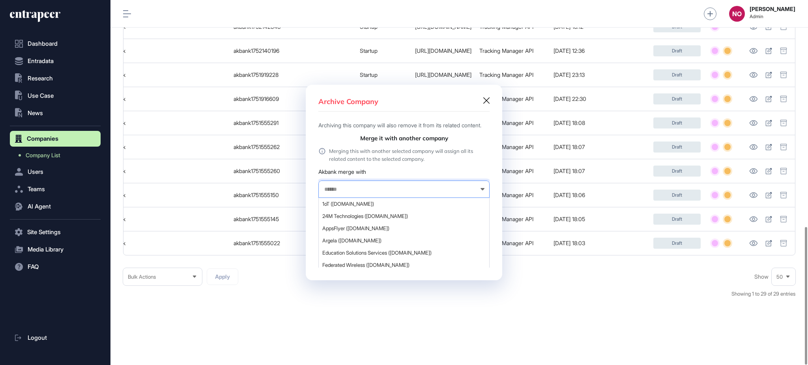
click at [417, 193] on input "text" at bounding box center [399, 189] width 151 height 7
type input "******"
click at [388, 225] on span "AKBANK (akbank.com)" at bounding box center [403, 222] width 163 height 6
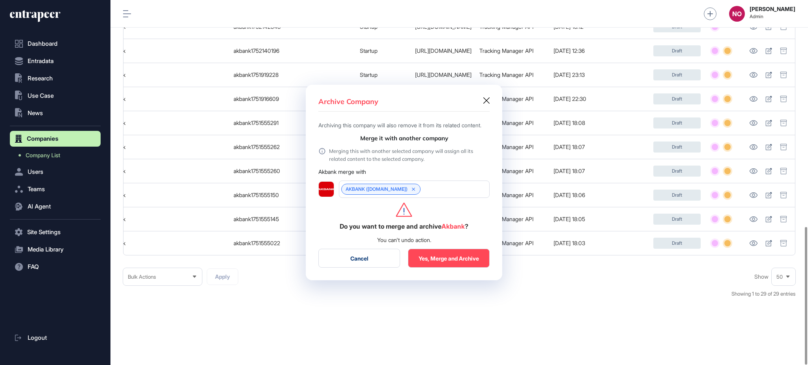
click at [475, 266] on button "Yes, Merge and Archive" at bounding box center [449, 258] width 82 height 19
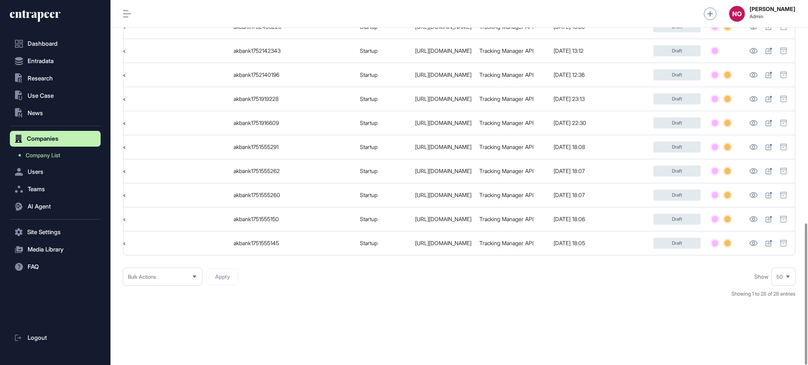
scroll to position [0, 122]
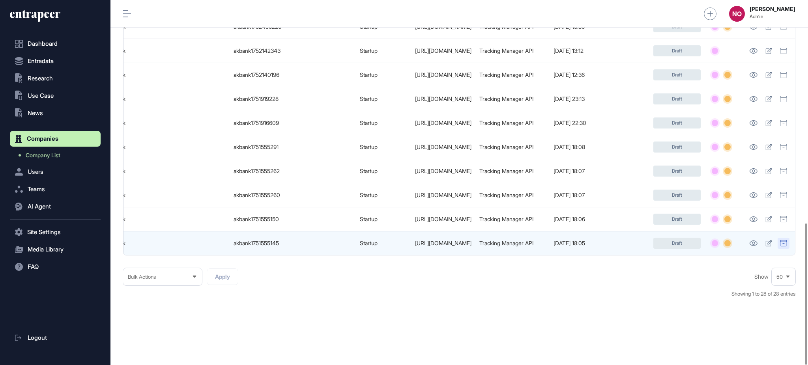
click at [788, 238] on div at bounding box center [784, 243] width 12 height 11
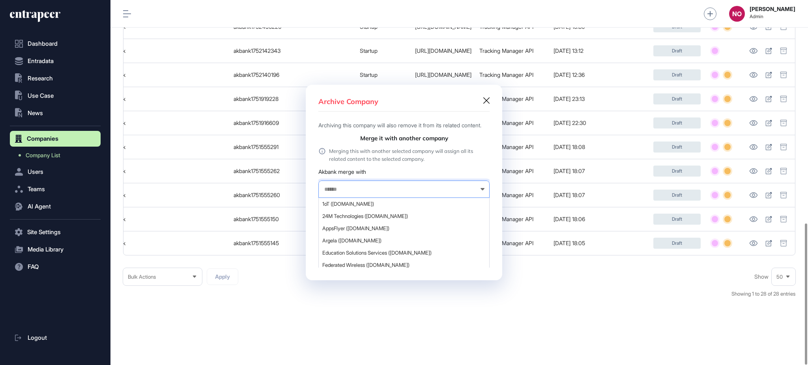
click at [388, 193] on input "text" at bounding box center [399, 189] width 151 height 7
type input "******"
click at [356, 264] on span "AKBANK (akbank.com)" at bounding box center [403, 261] width 163 height 6
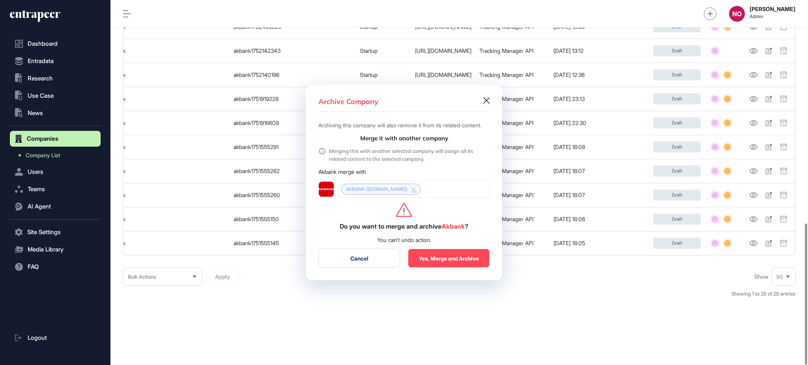
click at [475, 268] on button "Yes, Merge and Archive" at bounding box center [449, 258] width 82 height 19
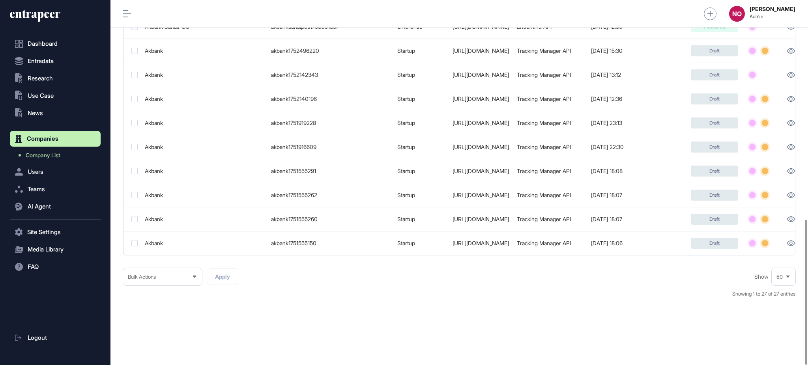
scroll to position [0, 122]
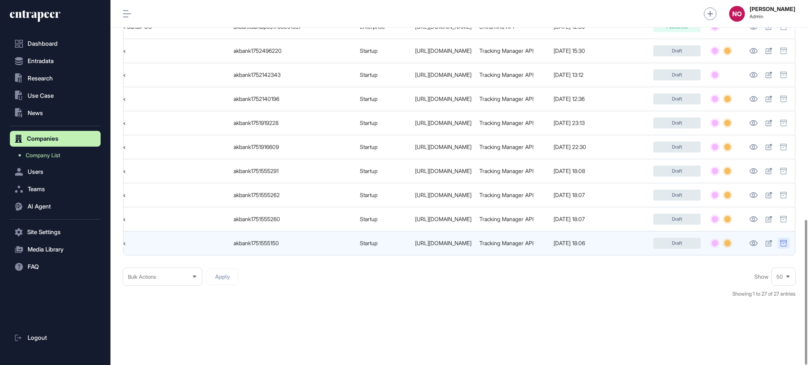
click at [783, 240] on icon at bounding box center [783, 243] width 7 height 6
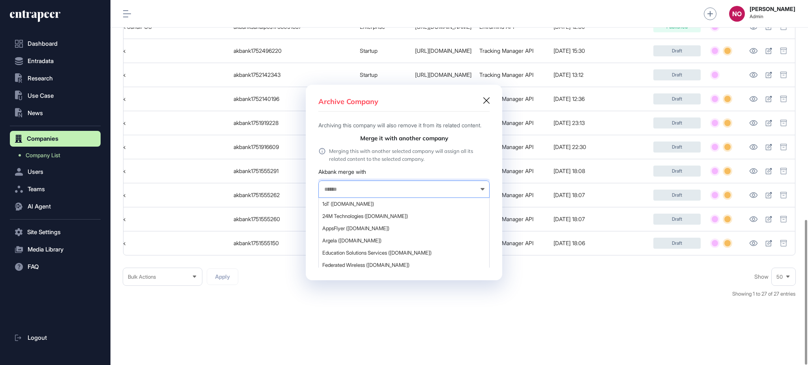
click at [393, 193] on input "text" at bounding box center [399, 189] width 151 height 7
type input "******"
click at [382, 241] on div "AKBANK (akbank.com)" at bounding box center [404, 234] width 170 height 12
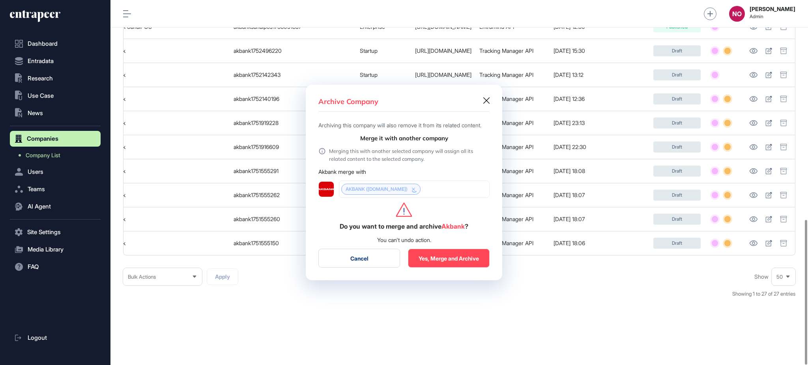
click at [442, 266] on button "Yes, Merge and Archive" at bounding box center [449, 258] width 82 height 19
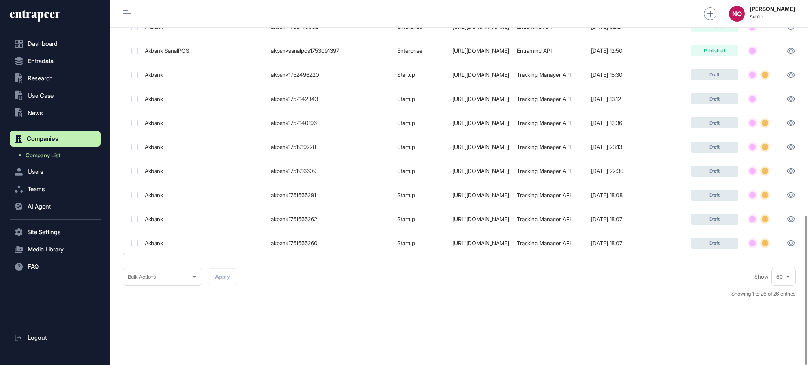
scroll to position [0, 122]
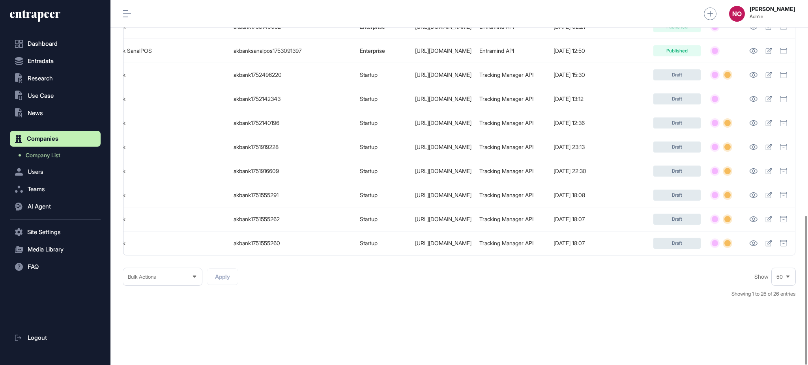
drag, startPoint x: 488, startPoint y: 256, endPoint x: 668, endPoint y: 259, distance: 179.6
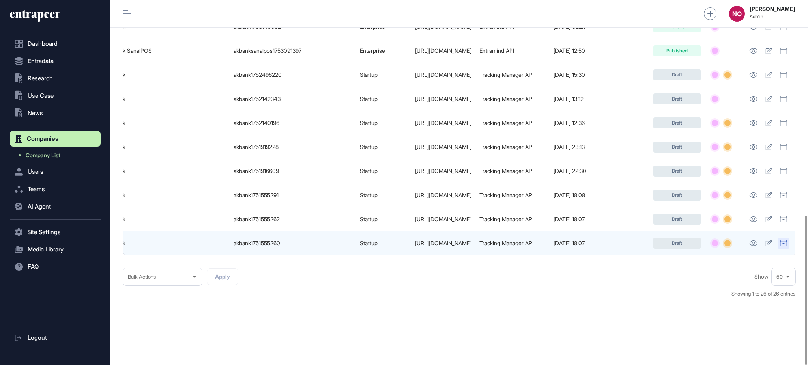
click at [786, 240] on icon at bounding box center [783, 243] width 7 height 6
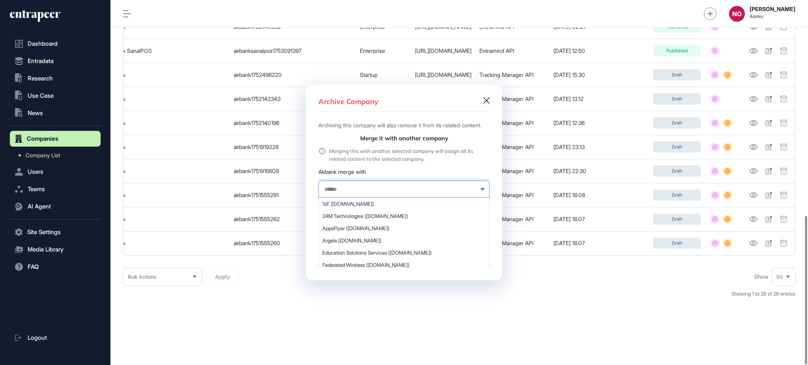
click at [368, 193] on input "text" at bounding box center [399, 189] width 151 height 7
type input "******"
click at [364, 238] on span "AKBANK (akbank.com)" at bounding box center [403, 235] width 163 height 6
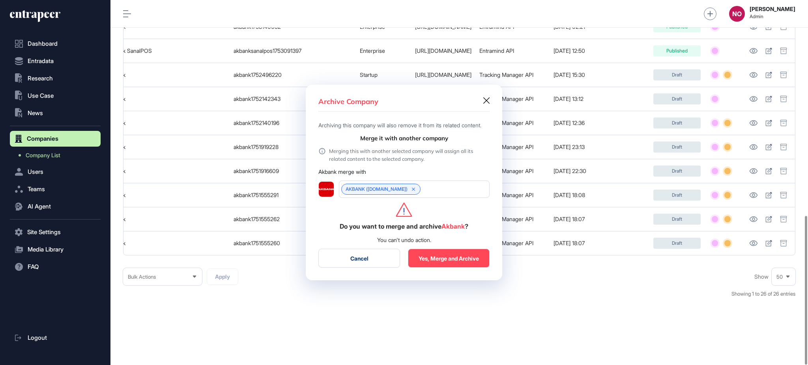
click at [467, 268] on button "Yes, Merge and Archive" at bounding box center [449, 258] width 82 height 19
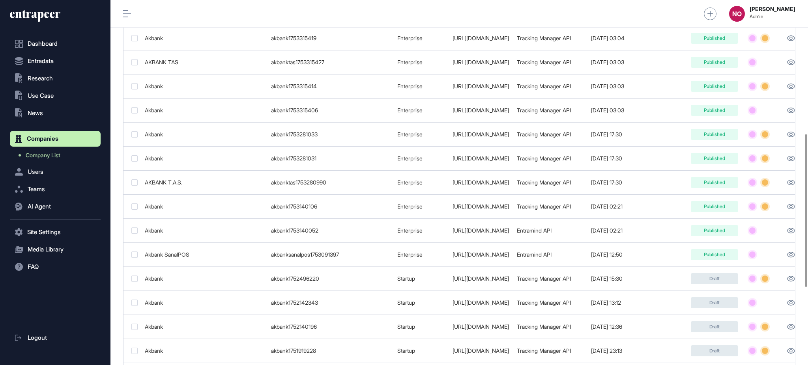
scroll to position [505, 0]
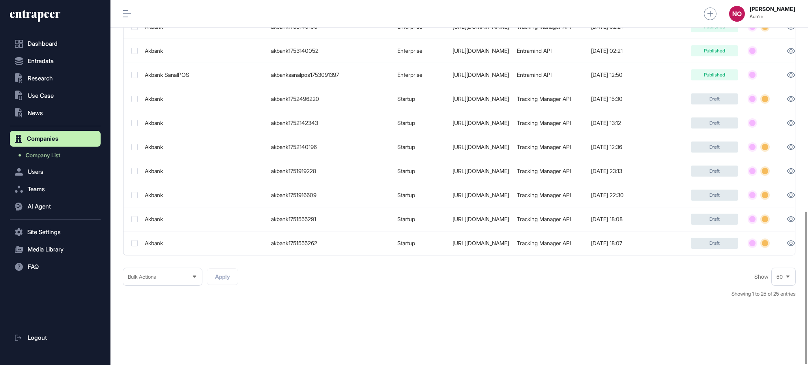
drag, startPoint x: 534, startPoint y: 257, endPoint x: 700, endPoint y: 262, distance: 165.4
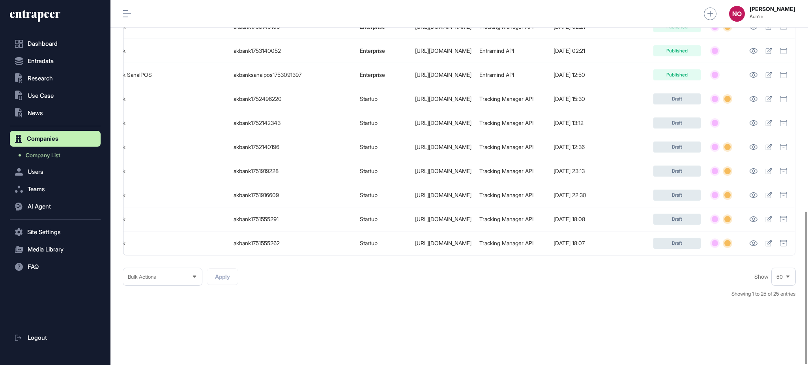
scroll to position [0, 122]
drag, startPoint x: 700, startPoint y: 256, endPoint x: 724, endPoint y: 253, distance: 23.8
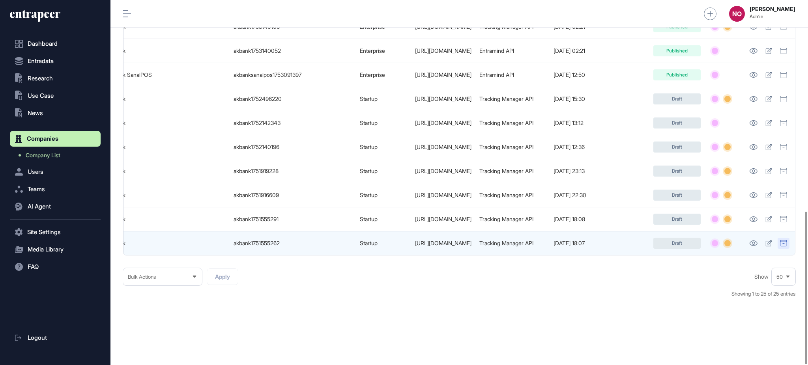
click at [786, 241] on icon at bounding box center [783, 243] width 6 height 6
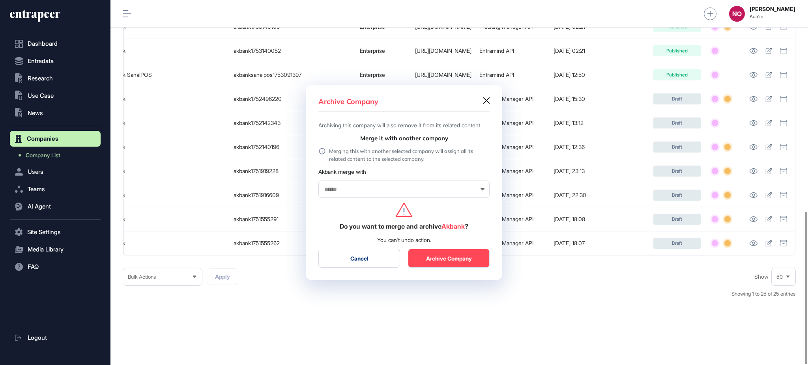
click at [391, 197] on div at bounding box center [403, 189] width 171 height 17
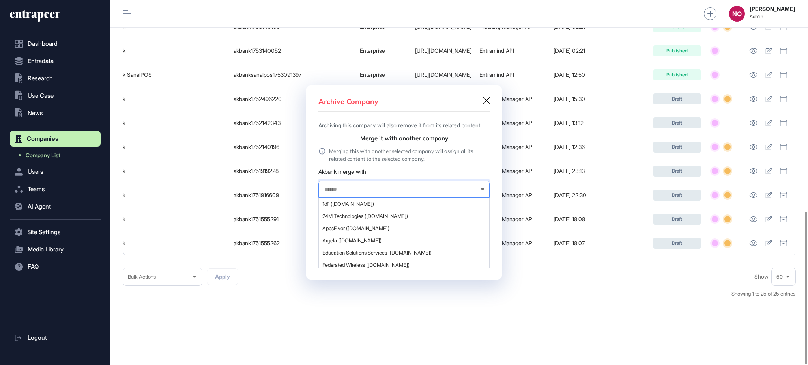
click at [391, 193] on input "text" at bounding box center [399, 189] width 151 height 7
type input "******"
click at [367, 231] on span "AKBANK (akbank.com)" at bounding box center [403, 229] width 163 height 6
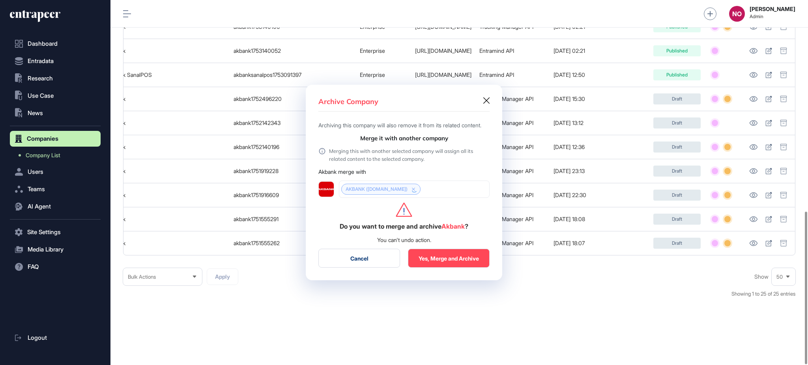
click at [430, 258] on button "Yes, Merge and Archive" at bounding box center [449, 258] width 82 height 19
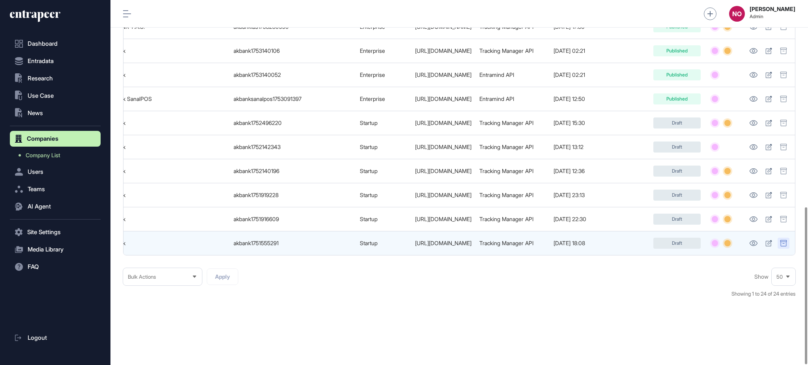
click at [785, 240] on icon at bounding box center [783, 243] width 7 height 6
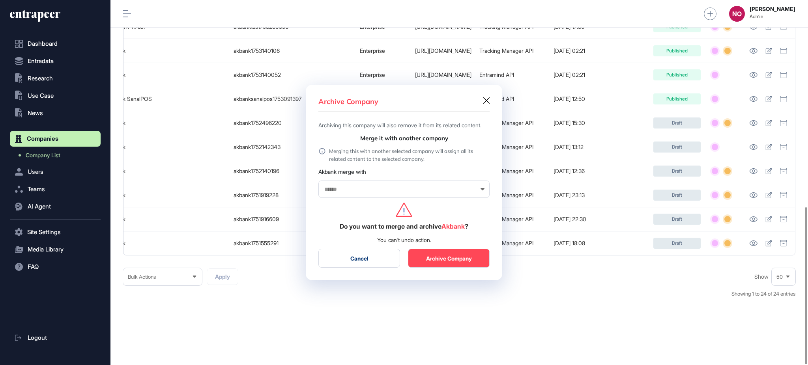
click at [415, 193] on input "text" at bounding box center [399, 189] width 151 height 7
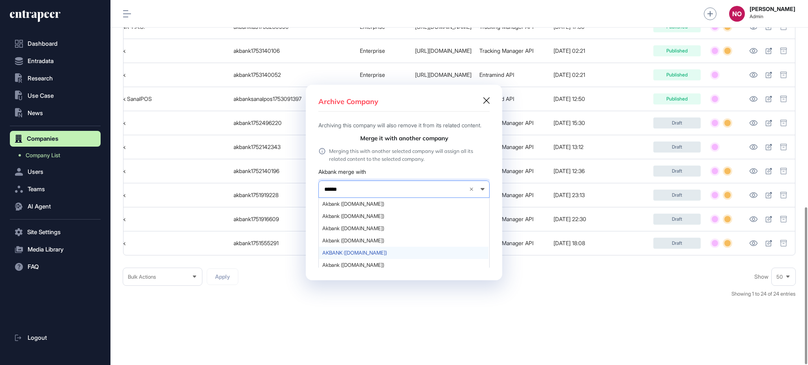
type input "******"
click at [379, 255] on span "AKBANK (akbank.com)" at bounding box center [403, 253] width 163 height 6
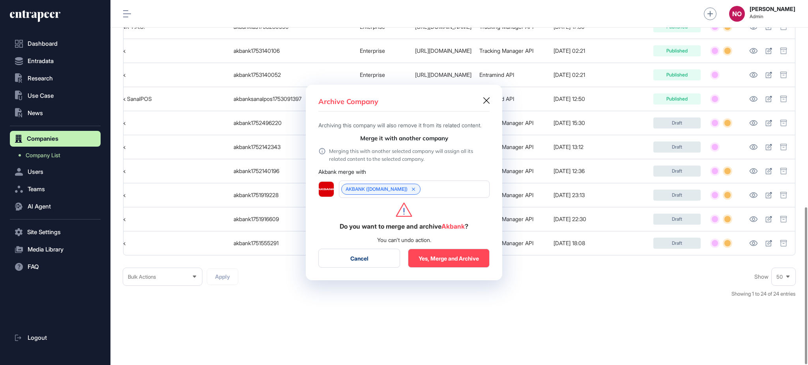
click at [458, 263] on button "Yes, Merge and Archive" at bounding box center [449, 258] width 82 height 19
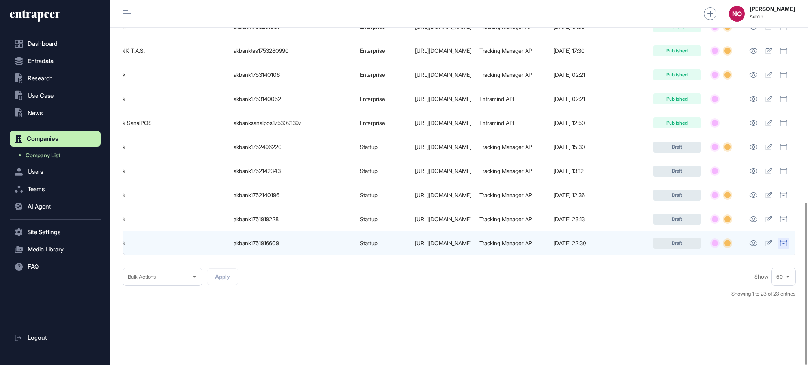
click at [782, 240] on icon at bounding box center [783, 243] width 7 height 6
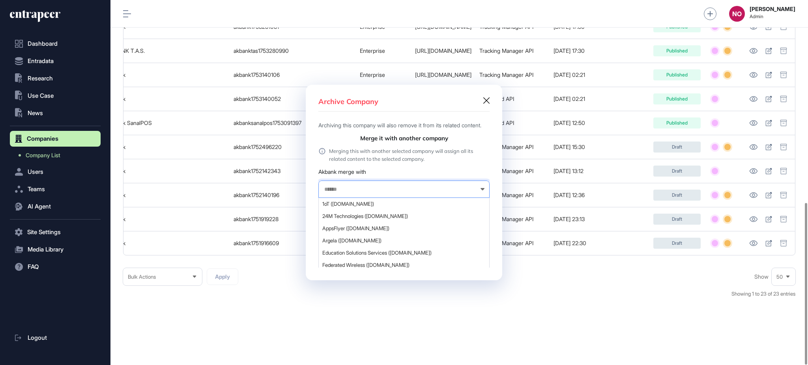
click at [352, 193] on input "text" at bounding box center [399, 189] width 151 height 7
type input "******"
click at [397, 249] on span "AKBANK (akbank.com)" at bounding box center [403, 246] width 163 height 6
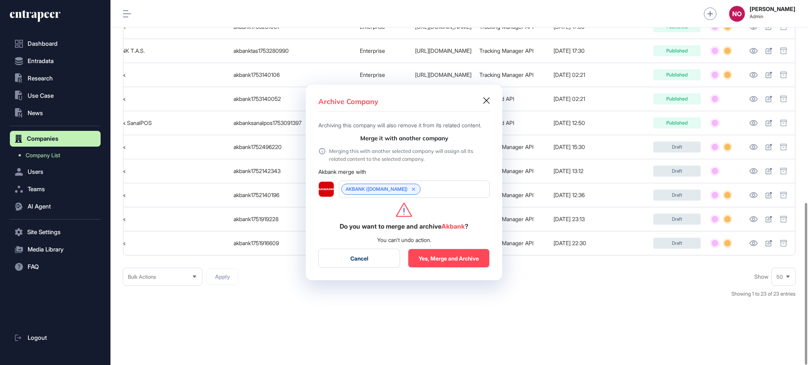
click at [453, 264] on button "Yes, Merge and Archive" at bounding box center [449, 258] width 82 height 19
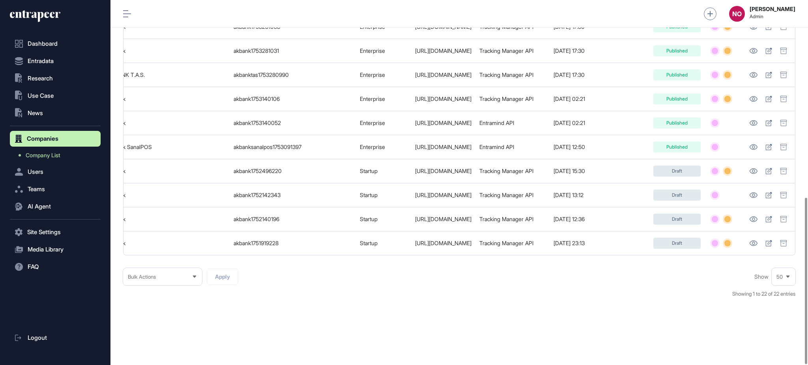
scroll to position [0, 98]
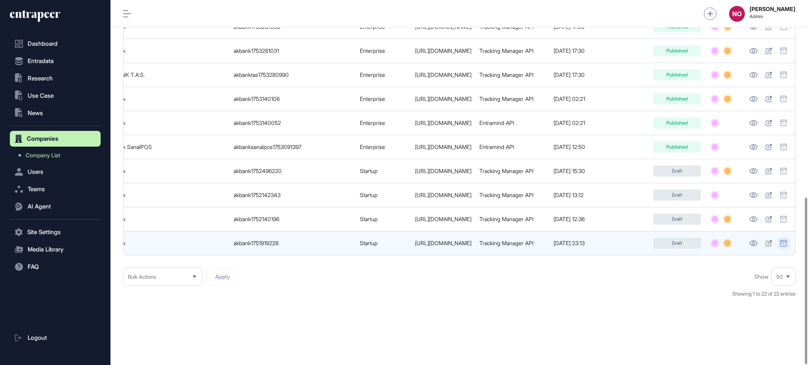
click at [786, 240] on icon at bounding box center [783, 243] width 7 height 6
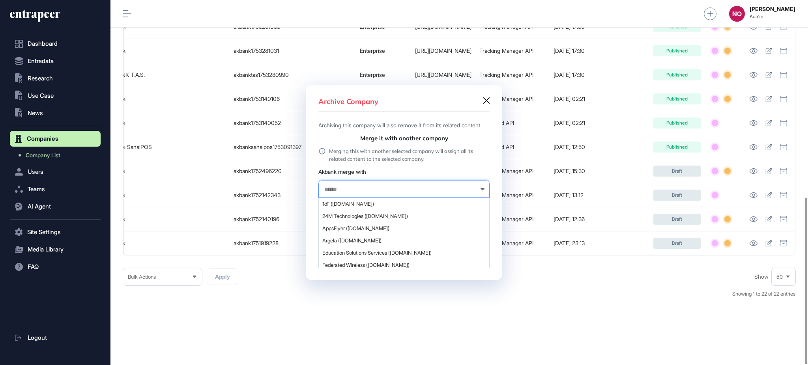
click at [398, 193] on input "text" at bounding box center [399, 189] width 151 height 7
type input "******"
click at [389, 240] on span "AKBANK (akbank.com)" at bounding box center [403, 239] width 163 height 6
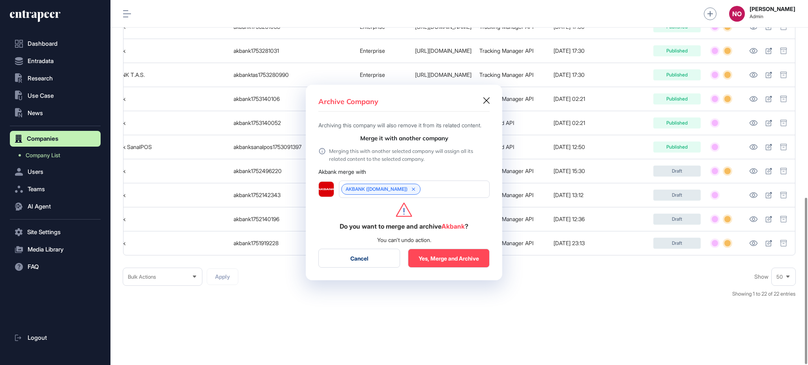
click at [469, 260] on button "Yes, Merge and Archive" at bounding box center [449, 258] width 82 height 19
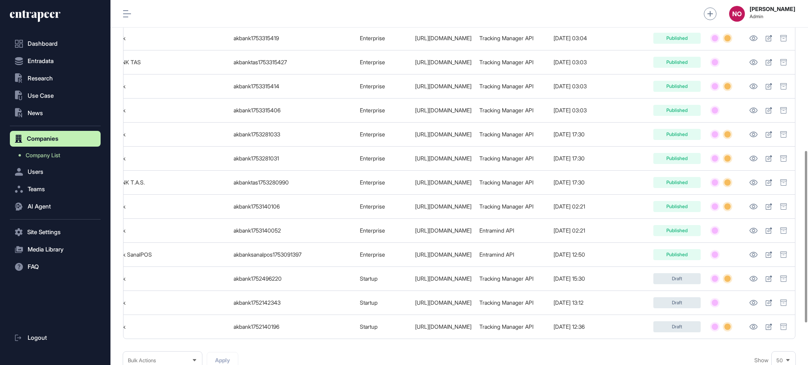
scroll to position [0, 122]
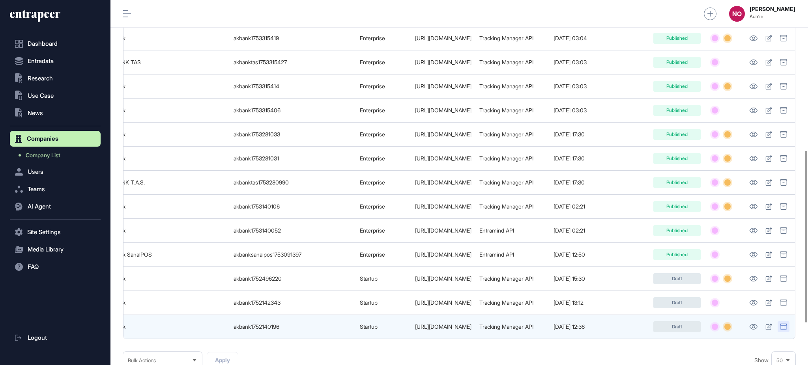
click at [784, 330] on icon at bounding box center [783, 327] width 7 height 6
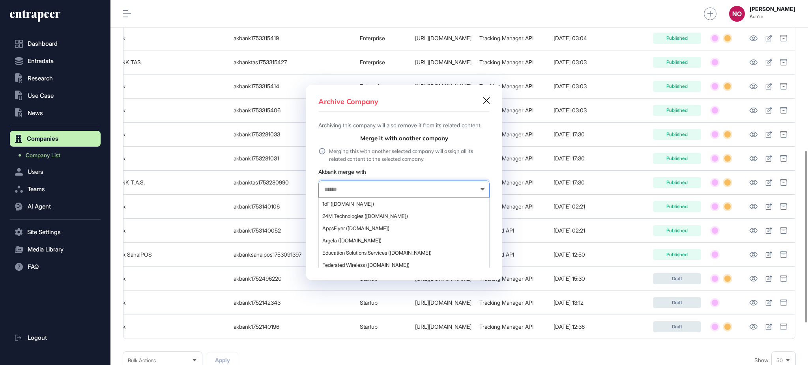
click at [382, 190] on input "text" at bounding box center [399, 189] width 151 height 7
type input "******"
click at [377, 255] on span "AKBANK (akbank.com)" at bounding box center [403, 253] width 163 height 6
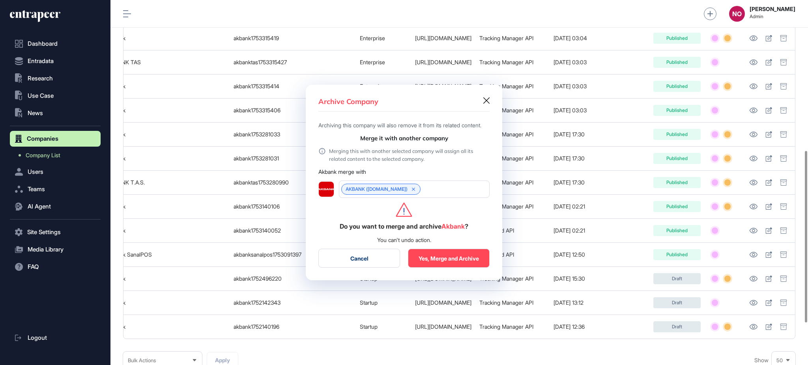
click at [449, 265] on button "Yes, Merge and Archive" at bounding box center [449, 258] width 82 height 19
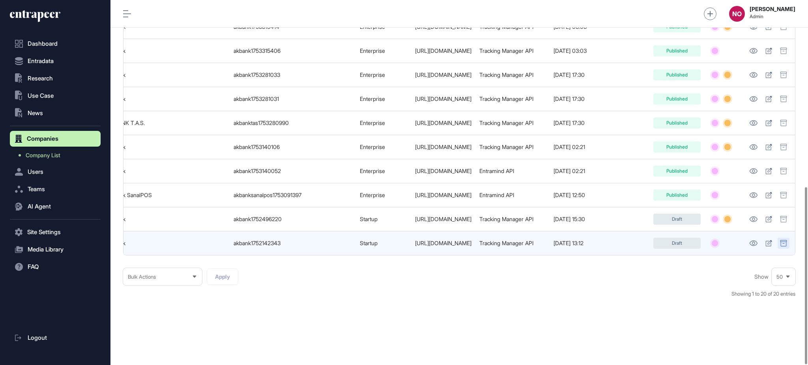
click at [779, 238] on div at bounding box center [784, 243] width 12 height 11
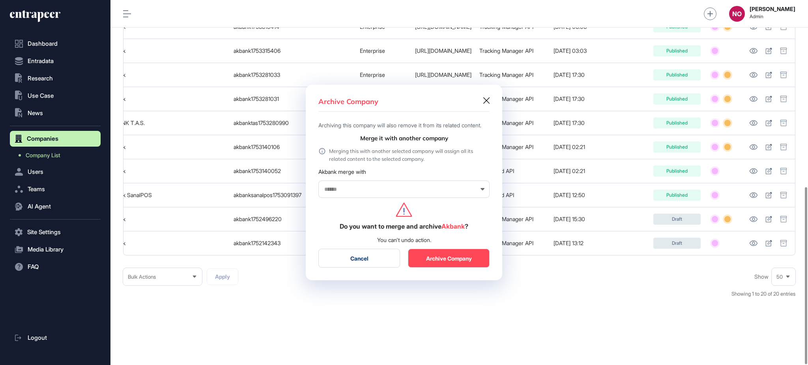
click at [397, 198] on div at bounding box center [403, 189] width 171 height 17
click at [397, 193] on input "text" at bounding box center [399, 189] width 151 height 7
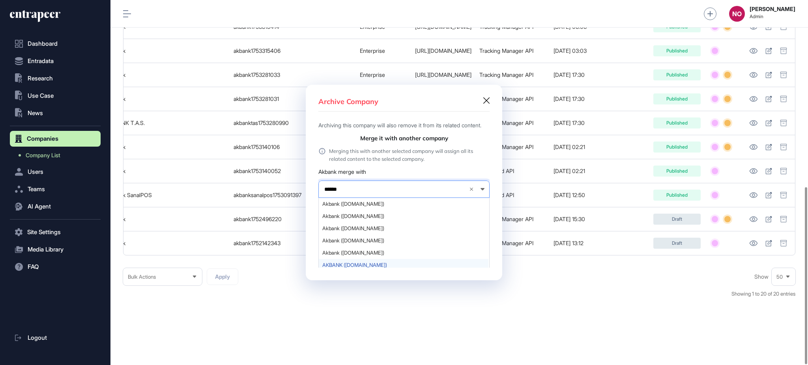
type input "******"
click at [356, 266] on div "AKBANK (akbank.com)" at bounding box center [404, 265] width 170 height 12
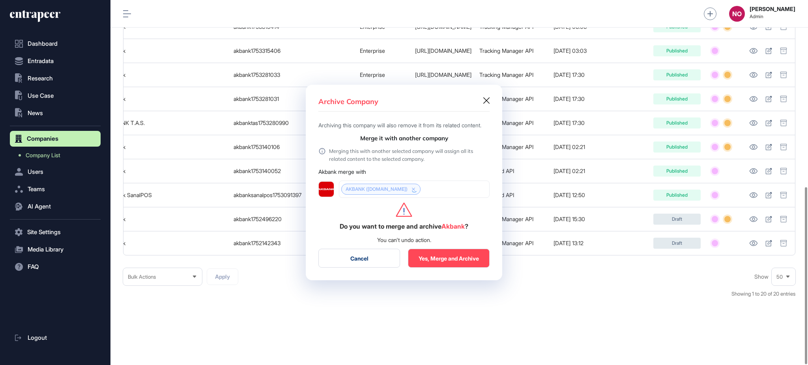
click at [443, 261] on button "Yes, Merge and Archive" at bounding box center [449, 258] width 82 height 19
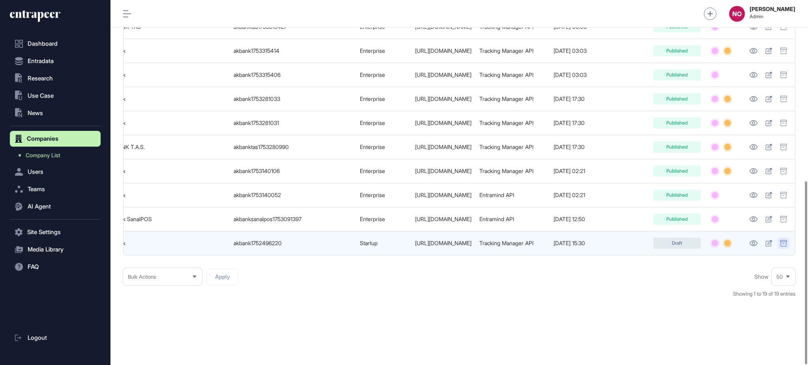
click at [778, 240] on div at bounding box center [784, 243] width 12 height 11
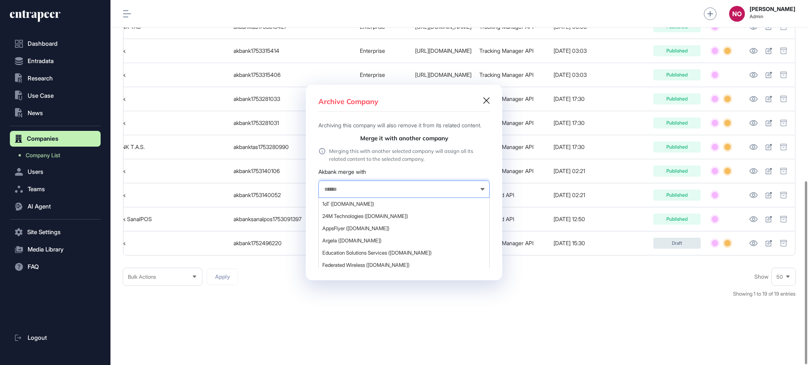
click at [387, 193] on input "text" at bounding box center [399, 189] width 151 height 7
type input "******"
click at [359, 203] on span "AKBANK (akbank.com)" at bounding box center [403, 200] width 163 height 6
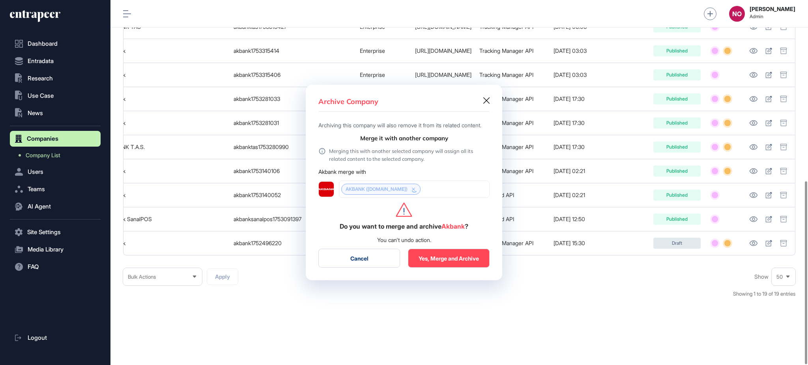
click at [472, 257] on button "Yes, Merge and Archive" at bounding box center [449, 258] width 82 height 19
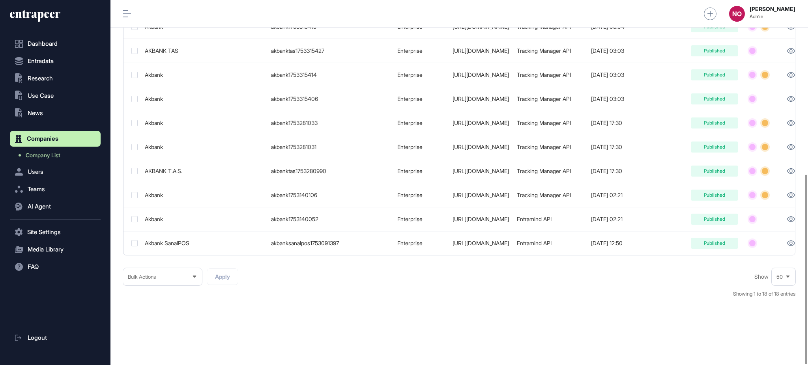
scroll to position [0, 122]
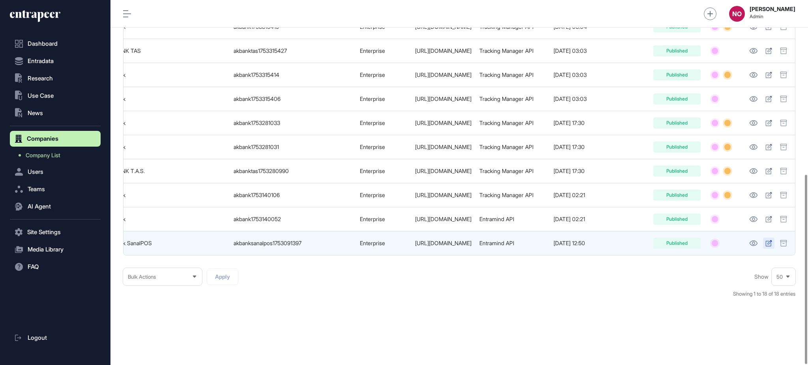
click at [765, 238] on link at bounding box center [768, 243] width 11 height 11
click at [787, 239] on div at bounding box center [784, 243] width 12 height 11
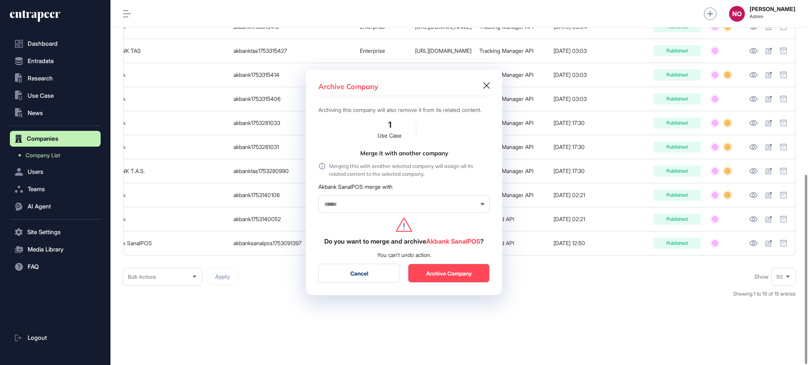
click at [394, 200] on div at bounding box center [403, 204] width 171 height 17
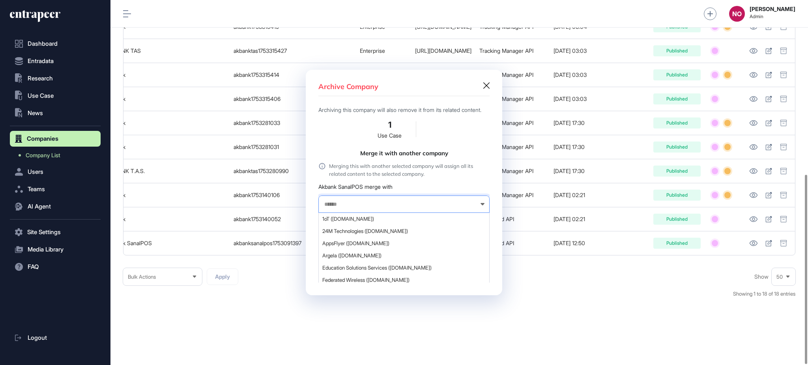
click at [387, 207] on input "text" at bounding box center [399, 204] width 151 height 7
type input "******"
click at [356, 288] on span "AKBANK (akbank.com)" at bounding box center [403, 291] width 163 height 6
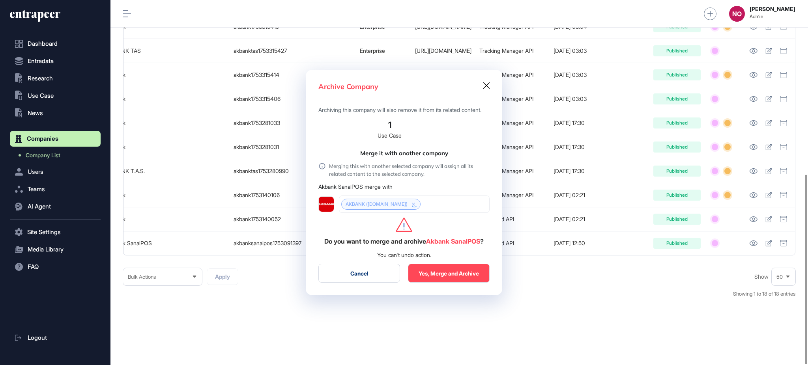
click at [437, 283] on button "Yes, Merge and Archive" at bounding box center [449, 273] width 82 height 19
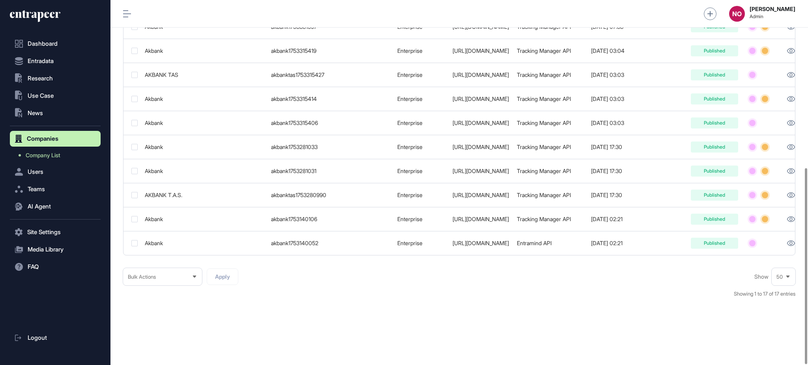
scroll to position [0, 122]
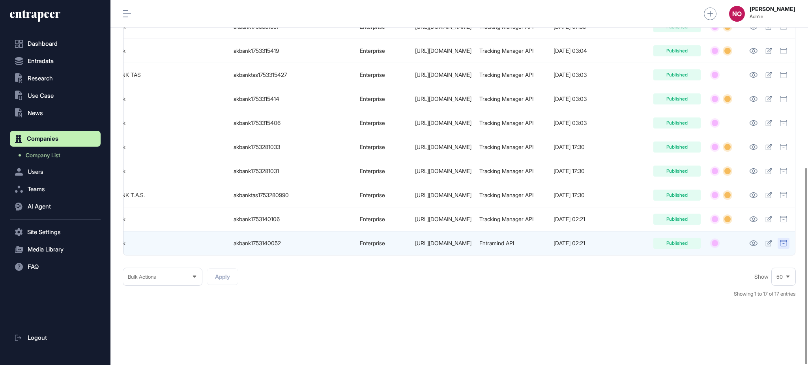
click at [783, 240] on icon at bounding box center [783, 243] width 7 height 6
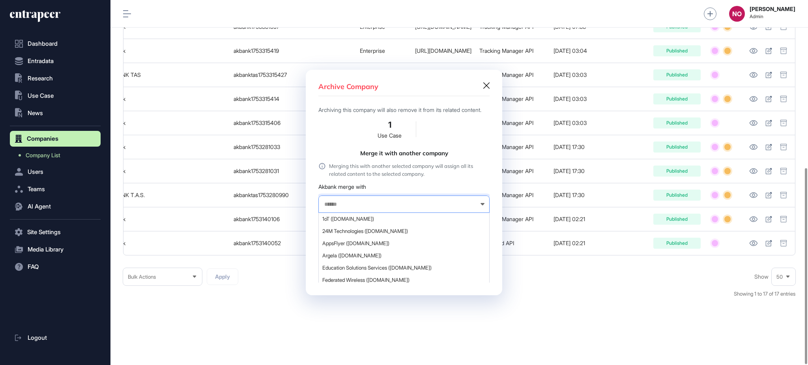
click at [356, 208] on input "text" at bounding box center [399, 204] width 151 height 7
type input "******"
click at [377, 222] on span "AKBANK (akbank.com)" at bounding box center [403, 219] width 163 height 6
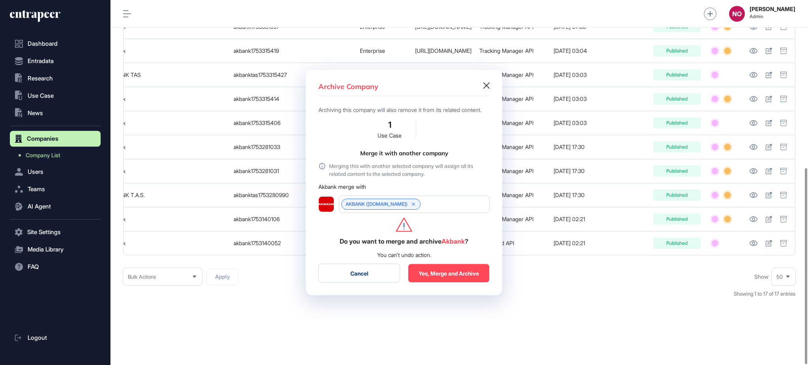
click at [447, 276] on button "Yes, Merge and Archive" at bounding box center [449, 273] width 82 height 19
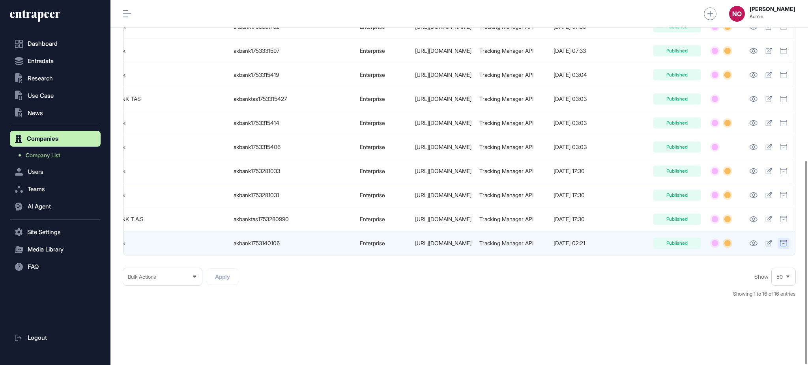
click at [784, 240] on icon at bounding box center [783, 243] width 7 height 6
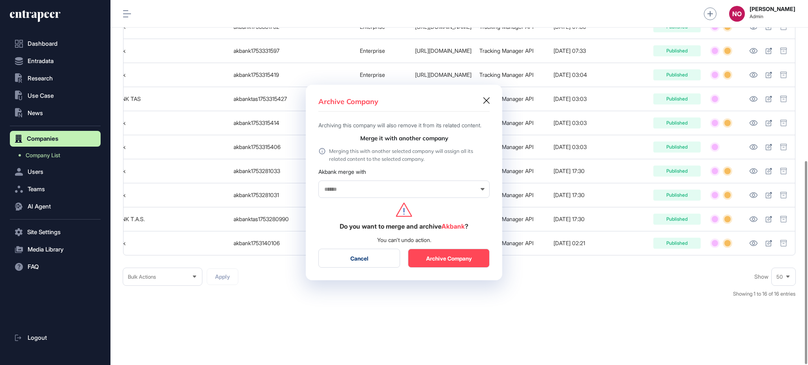
click at [367, 193] on input "text" at bounding box center [399, 189] width 151 height 7
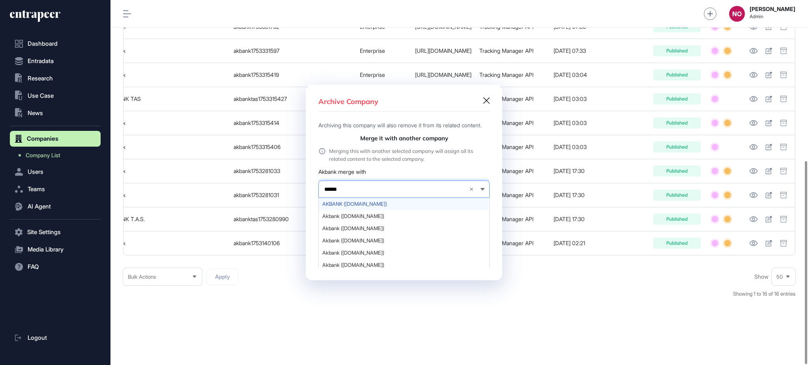
type input "******"
click at [375, 207] on span "AKBANK (akbank.com)" at bounding box center [403, 204] width 163 height 6
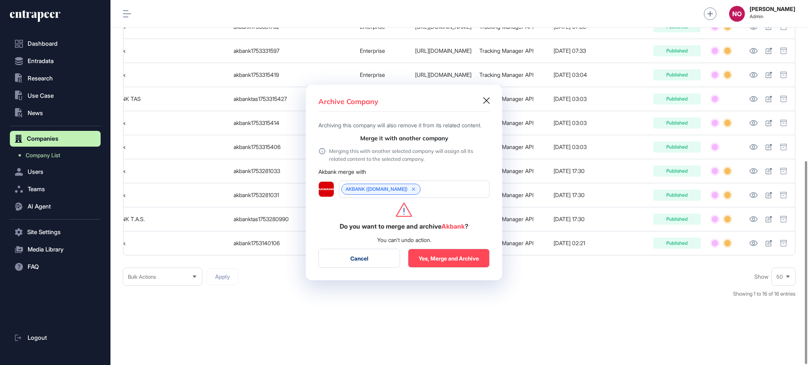
click at [430, 261] on button "Yes, Merge and Archive" at bounding box center [449, 258] width 82 height 19
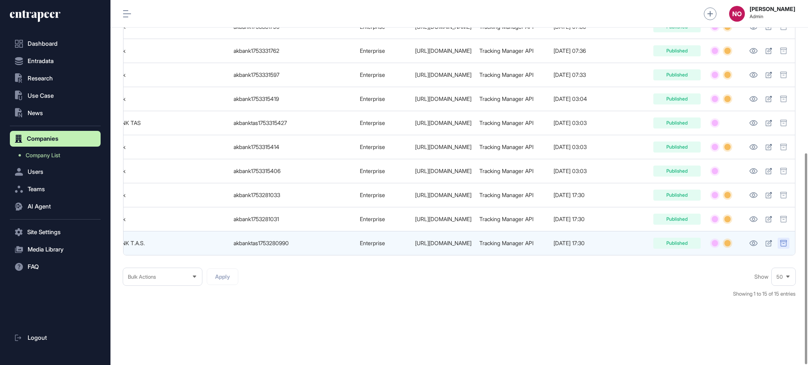
click at [778, 240] on div at bounding box center [784, 243] width 12 height 11
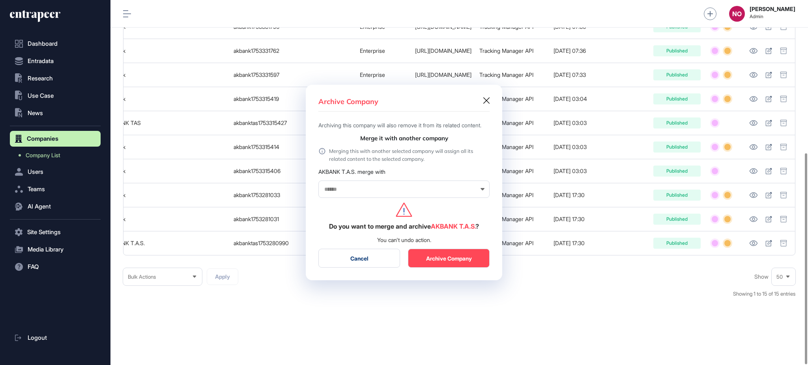
click at [349, 193] on input "text" at bounding box center [399, 189] width 151 height 7
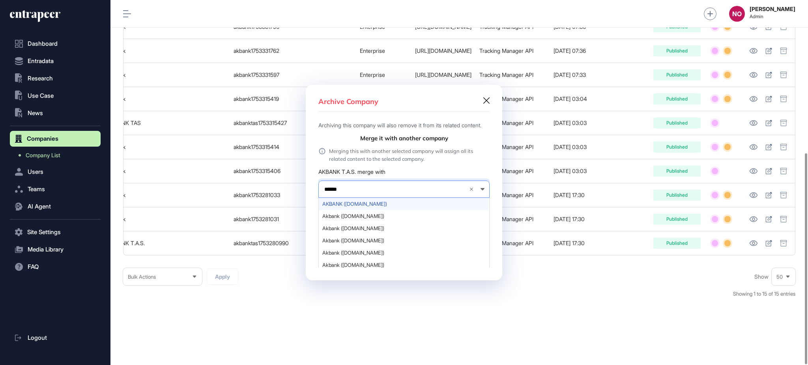
type input "******"
click at [343, 206] on span "AKBANK (akbank.com)" at bounding box center [403, 204] width 163 height 6
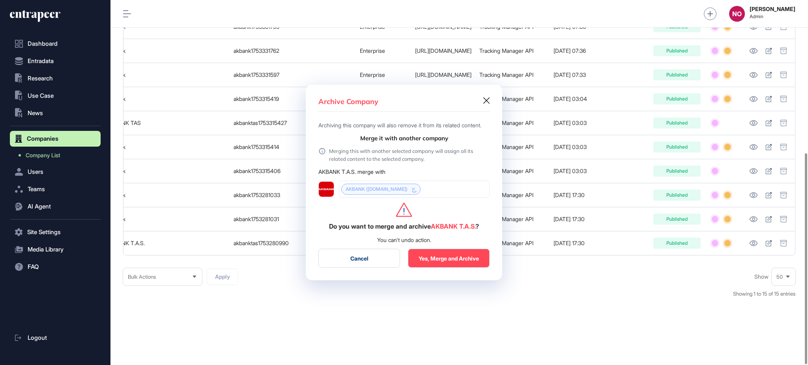
click at [438, 260] on button "Yes, Merge and Archive" at bounding box center [449, 258] width 82 height 19
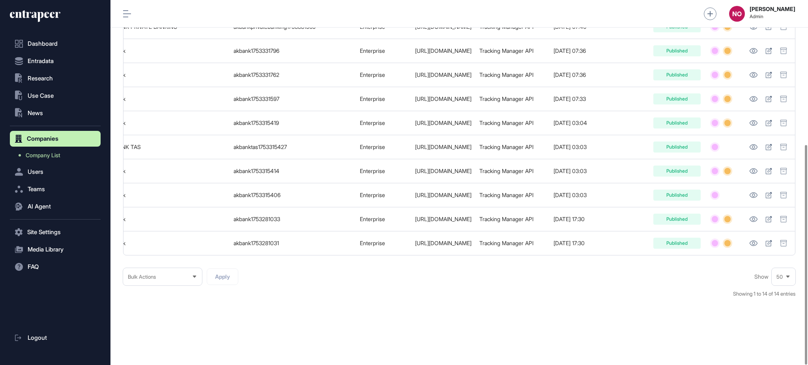
drag, startPoint x: 662, startPoint y: 256, endPoint x: 787, endPoint y: 255, distance: 125.1
click at [787, 255] on div "Company Name Slug Company Type Website Updated By Created Date Internal Status …" at bounding box center [459, 73] width 672 height 365
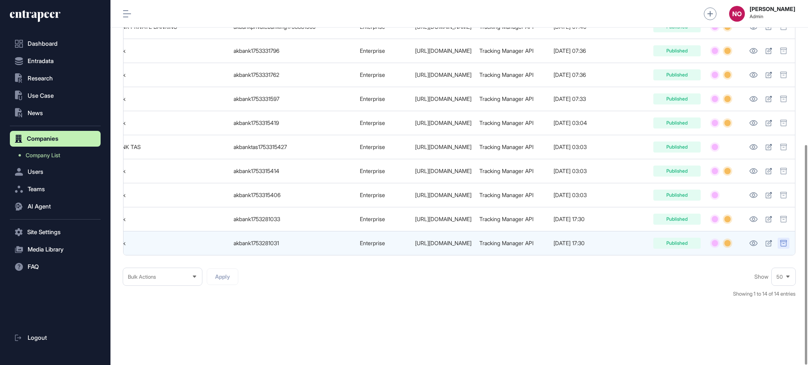
click at [783, 240] on icon at bounding box center [783, 243] width 7 height 6
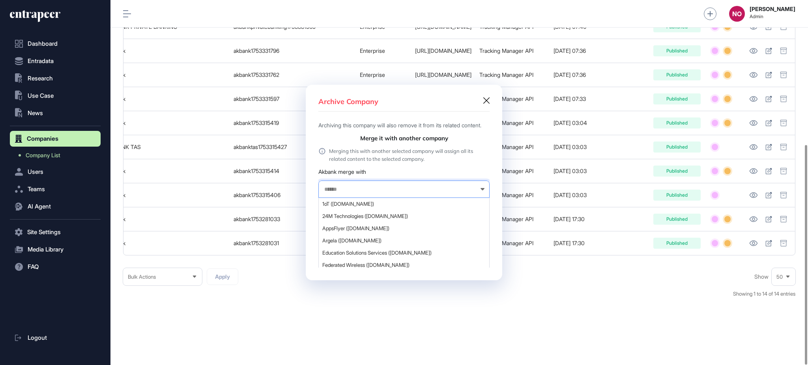
click at [371, 192] on input "text" at bounding box center [399, 189] width 151 height 7
type input "******"
click at [388, 207] on span "AKBANK (akbank.com)" at bounding box center [403, 204] width 163 height 6
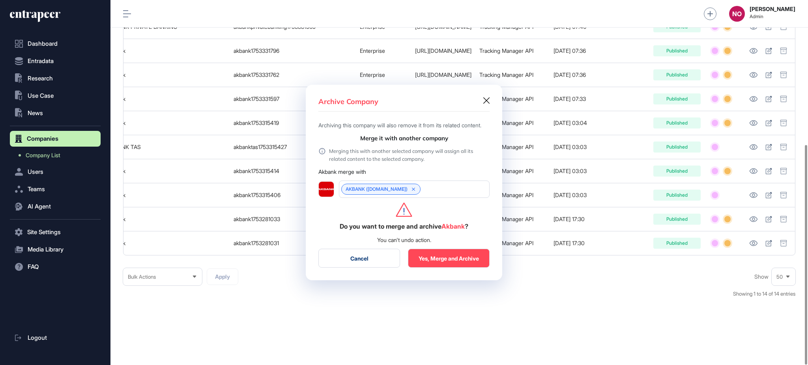
click at [446, 256] on button "Yes, Merge and Archive" at bounding box center [449, 258] width 82 height 19
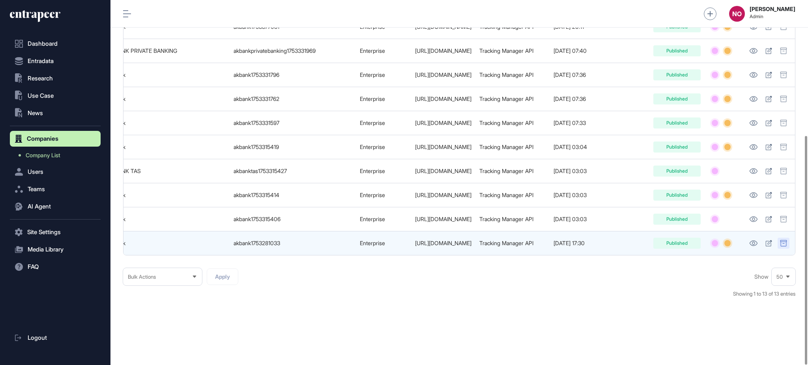
click at [781, 240] on icon at bounding box center [783, 243] width 7 height 6
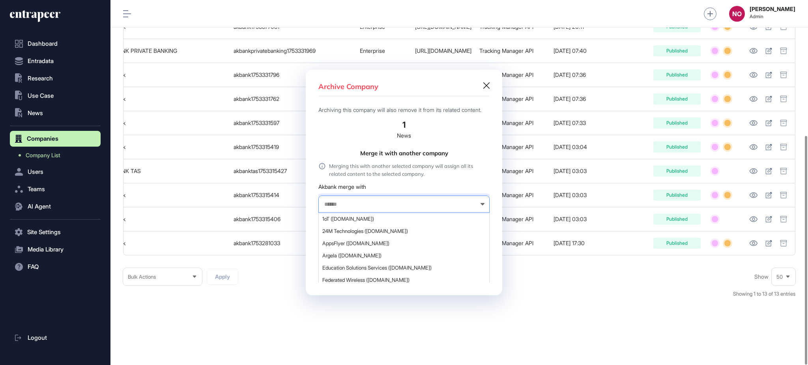
click at [405, 208] on input "text" at bounding box center [399, 204] width 151 height 7
type input "******"
click at [376, 222] on span "AKBANK (akbank.com)" at bounding box center [403, 219] width 163 height 6
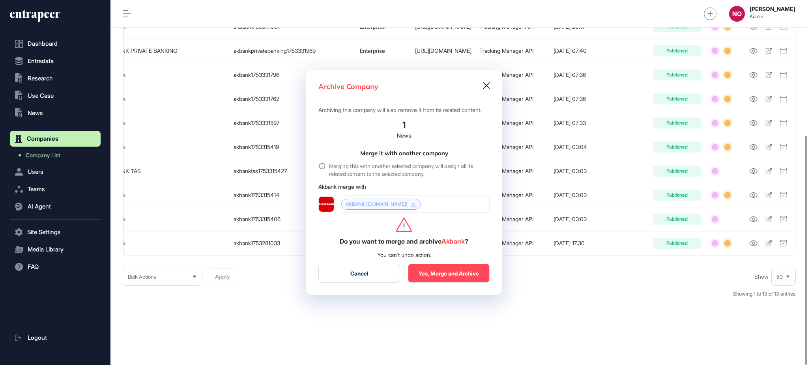
click at [442, 271] on button "Yes, Merge and Archive" at bounding box center [449, 273] width 82 height 19
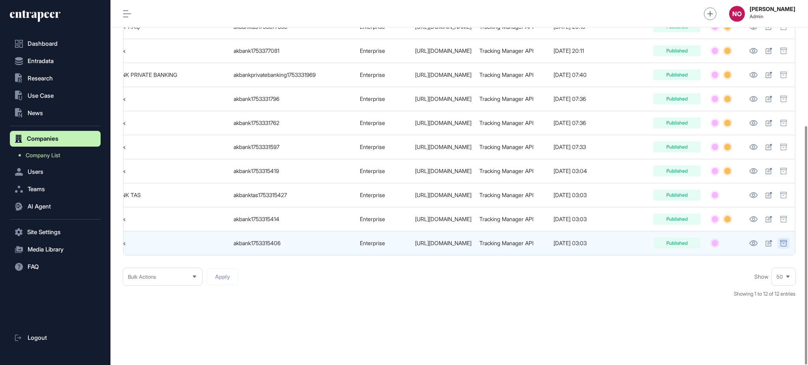
click at [787, 238] on div at bounding box center [784, 243] width 12 height 11
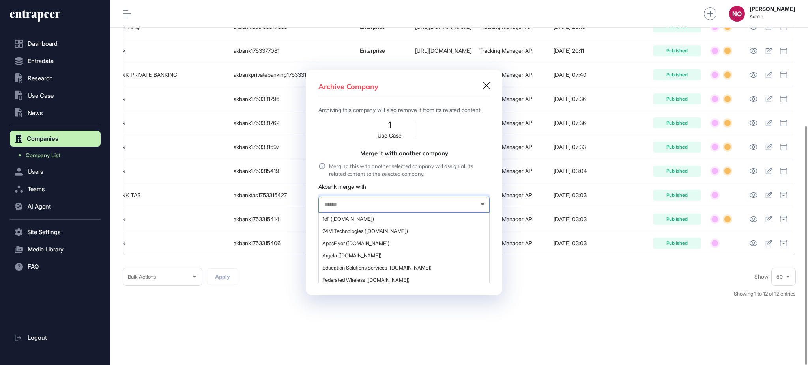
click at [381, 206] on input "text" at bounding box center [399, 204] width 151 height 7
type input "******"
click at [378, 219] on div "AKBANK (akbank.com)" at bounding box center [404, 219] width 170 height 12
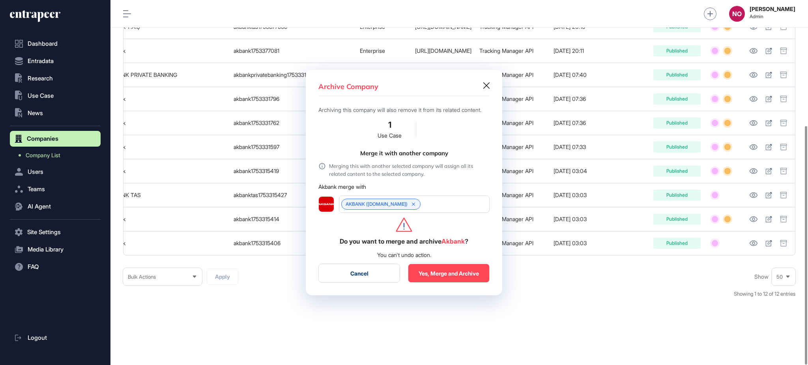
click at [430, 275] on button "Yes, Merge and Archive" at bounding box center [449, 273] width 82 height 19
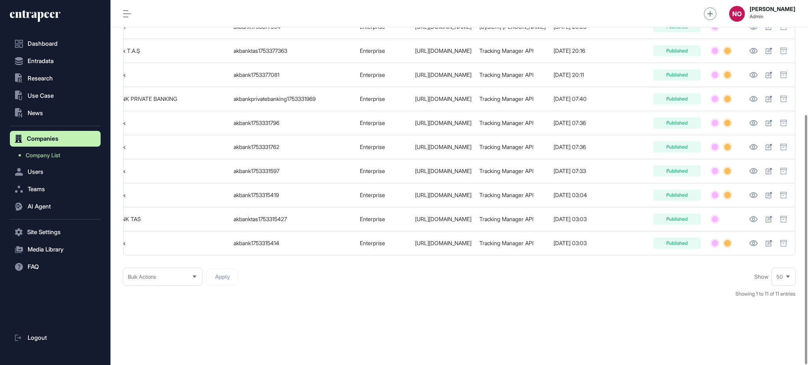
drag, startPoint x: 502, startPoint y: 256, endPoint x: 684, endPoint y: 264, distance: 181.7
click at [684, 264] on div "**********" at bounding box center [459, 102] width 672 height 410
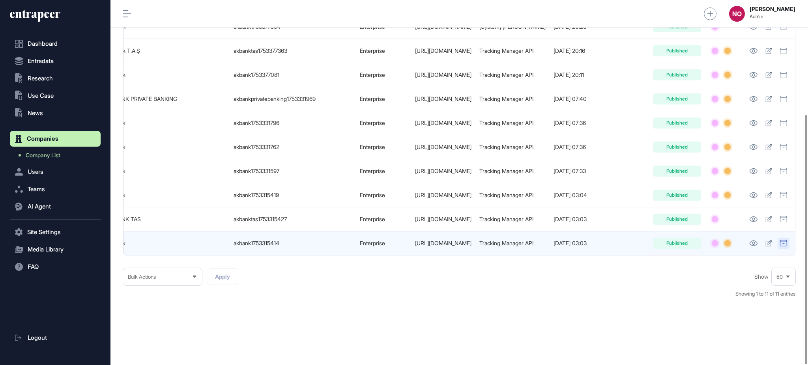
click at [784, 240] on icon at bounding box center [783, 243] width 7 height 6
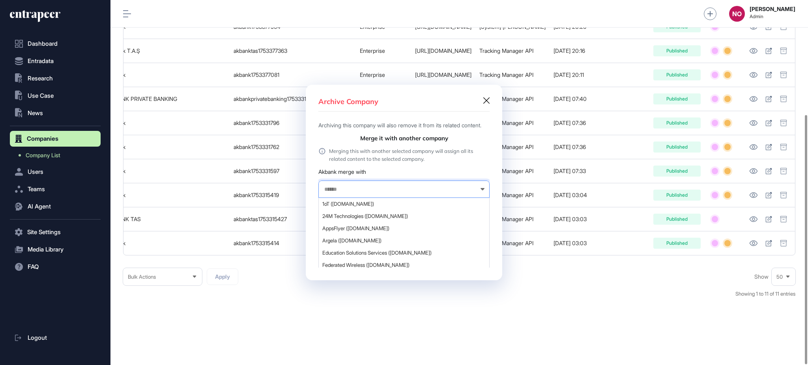
click at [402, 193] on input "text" at bounding box center [399, 189] width 151 height 7
type input "******"
click at [380, 206] on span "AKBANK (akbank.com)" at bounding box center [403, 204] width 163 height 6
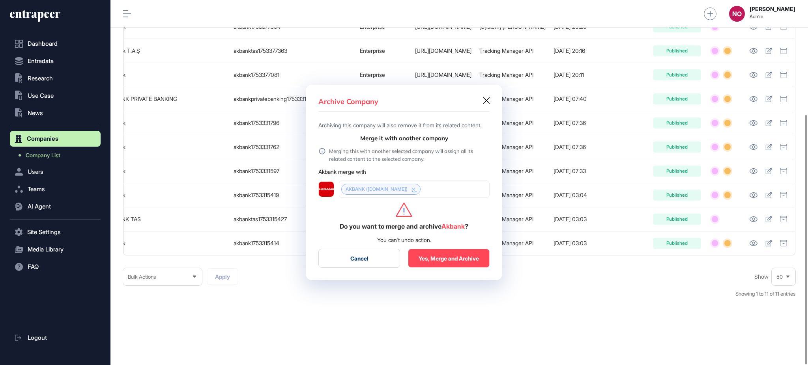
click at [443, 265] on button "Yes, Merge and Archive" at bounding box center [449, 258] width 82 height 19
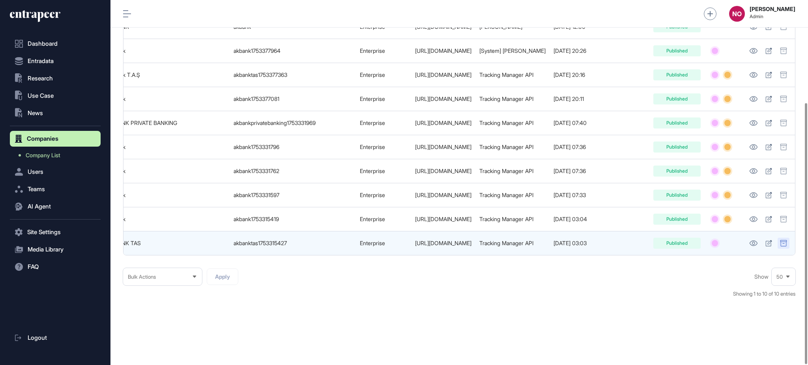
click at [778, 238] on div at bounding box center [784, 243] width 12 height 11
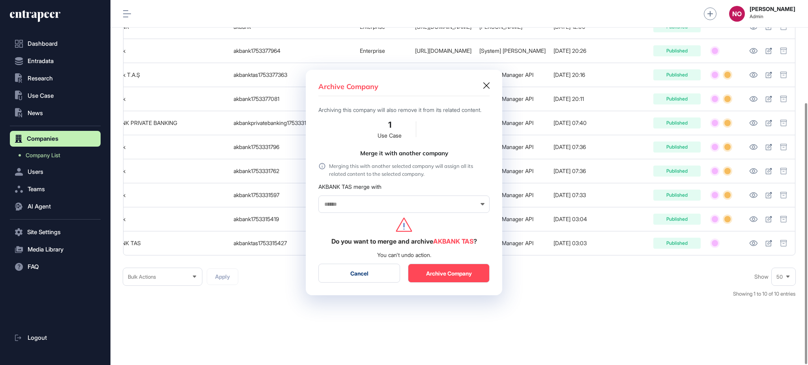
click at [391, 202] on div at bounding box center [403, 204] width 171 height 17
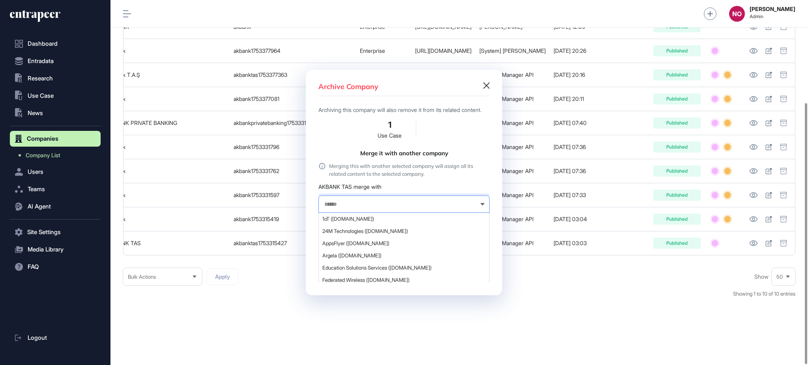
click at [389, 207] on input "text" at bounding box center [399, 204] width 151 height 7
type input "******"
click at [368, 222] on span "AKBANK (akbank.com)" at bounding box center [403, 219] width 163 height 6
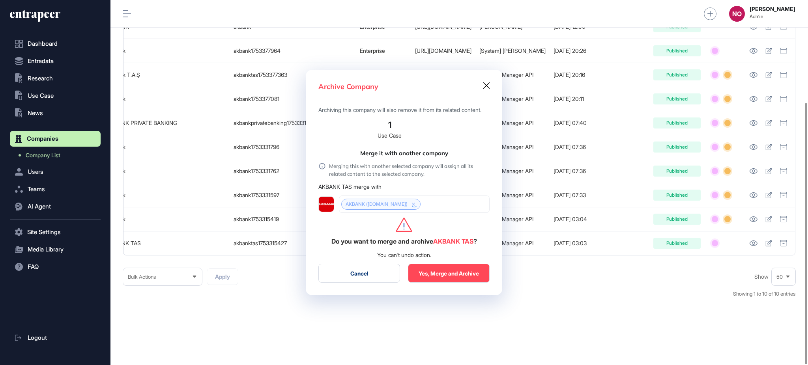
click at [447, 280] on button "Yes, Merge and Archive" at bounding box center [449, 273] width 82 height 19
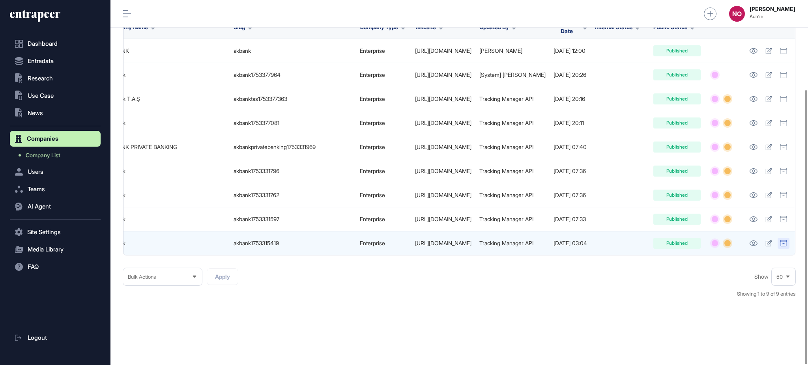
click at [785, 240] on icon at bounding box center [783, 243] width 7 height 6
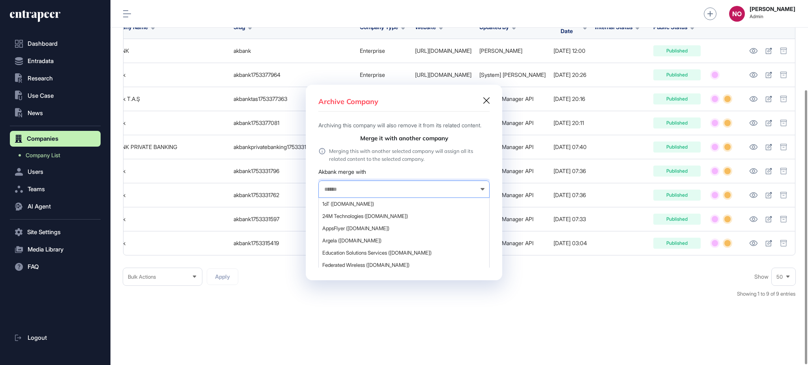
click at [348, 193] on input "text" at bounding box center [399, 189] width 151 height 7
type input "******"
drag, startPoint x: 359, startPoint y: 205, endPoint x: 363, endPoint y: 210, distance: 6.4
click at [359, 205] on div "AKBANK (akbank.com)" at bounding box center [404, 204] width 170 height 12
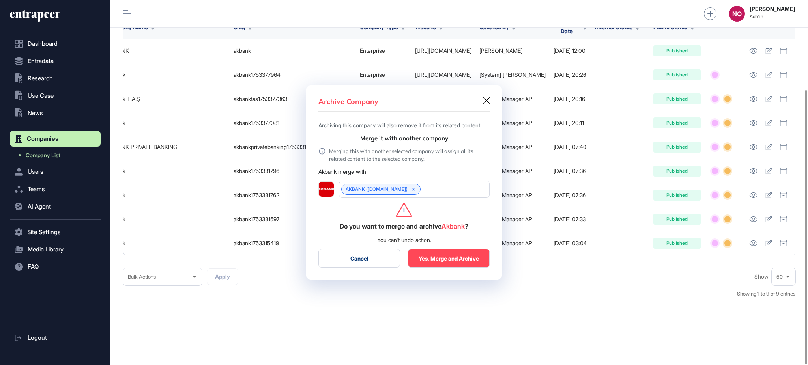
click at [439, 259] on button "Yes, Merge and Archive" at bounding box center [449, 258] width 82 height 19
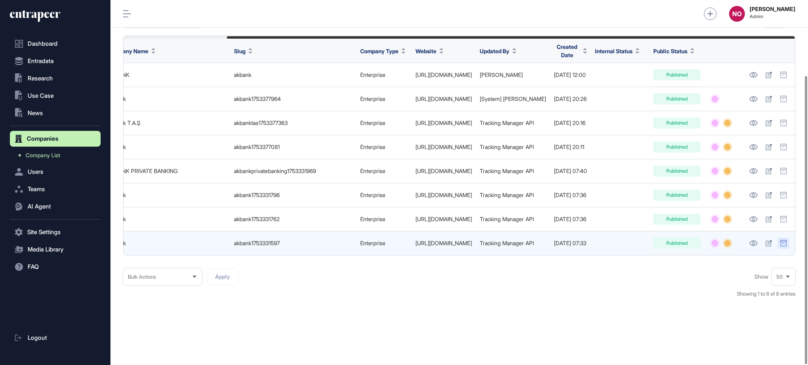
click at [785, 240] on icon at bounding box center [783, 243] width 7 height 6
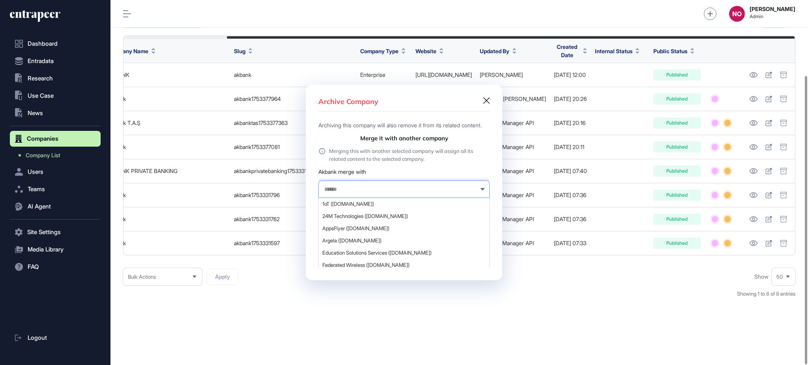
click at [408, 193] on input "text" at bounding box center [399, 189] width 151 height 7
type input "******"
click at [367, 207] on span "AKBANK (akbank.com)" at bounding box center [403, 204] width 163 height 6
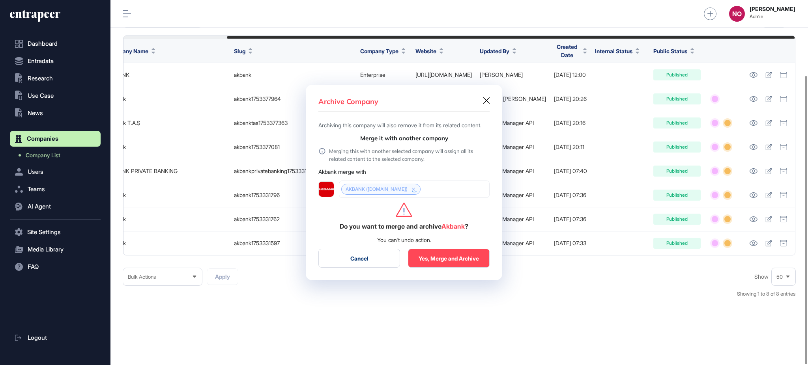
click at [454, 263] on button "Yes, Merge and Archive" at bounding box center [449, 258] width 82 height 19
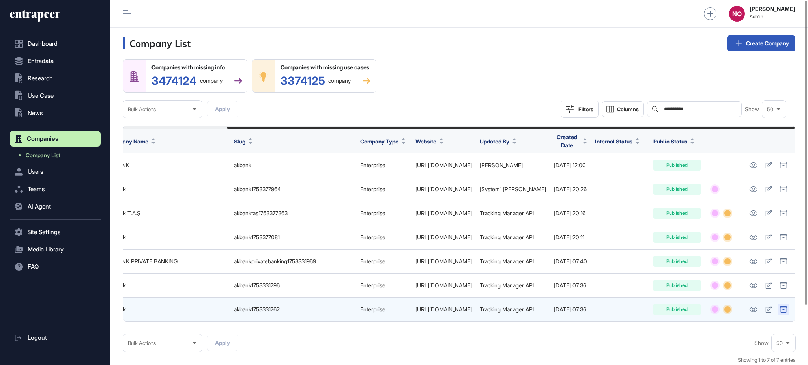
click at [780, 310] on icon at bounding box center [783, 310] width 7 height 6
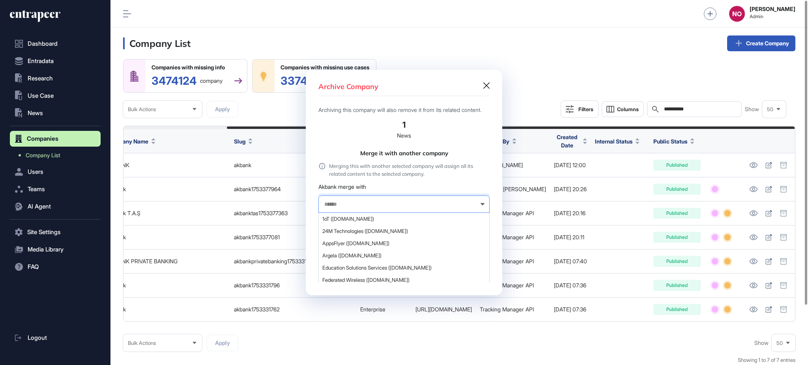
click at [353, 208] on input "text" at bounding box center [399, 204] width 151 height 7
type input "******"
click at [365, 220] on div "AKBANK (akbank.com)" at bounding box center [404, 219] width 170 height 12
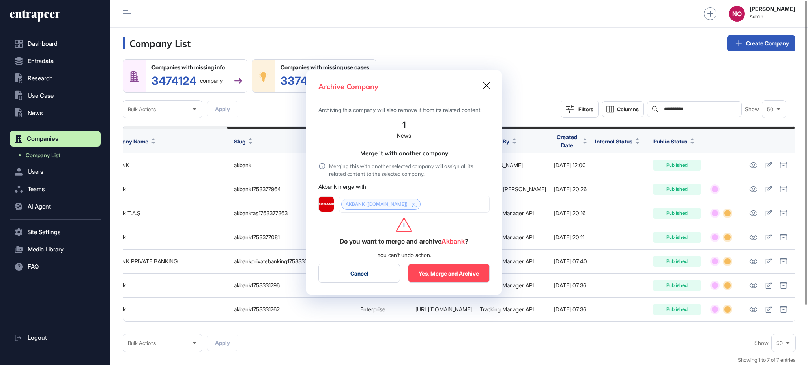
click at [466, 276] on button "Yes, Merge and Archive" at bounding box center [449, 273] width 82 height 19
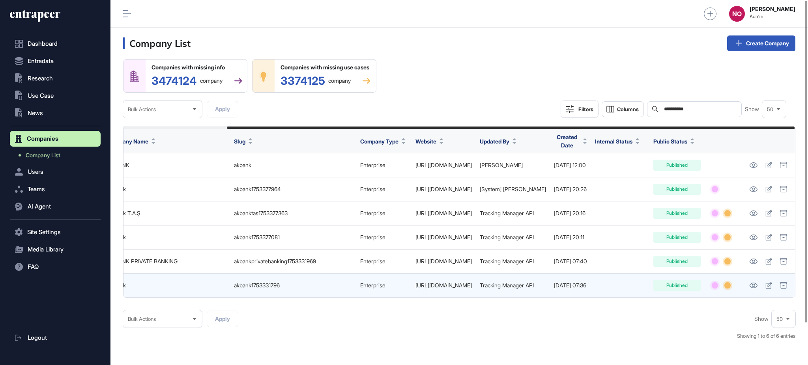
click at [790, 286] on td at bounding box center [770, 286] width 50 height 24
click at [787, 287] on icon at bounding box center [783, 286] width 7 height 6
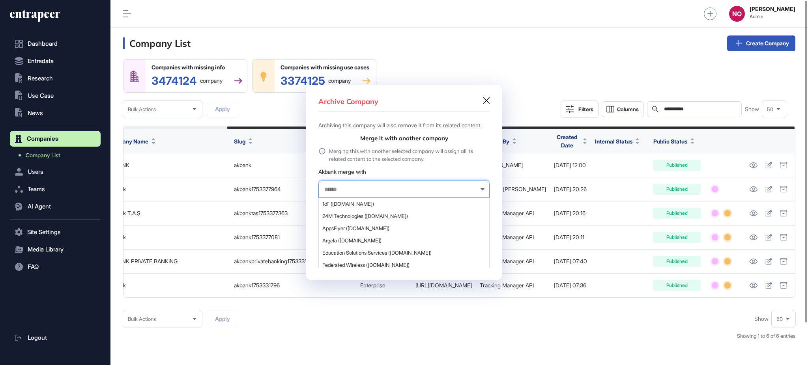
click at [377, 193] on input "text" at bounding box center [399, 189] width 151 height 7
type input "******"
click at [342, 206] on span "AKBANK (akbank.com)" at bounding box center [403, 204] width 163 height 6
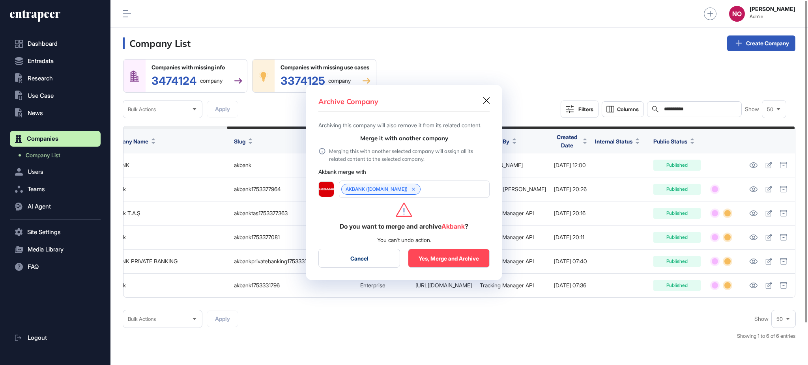
click at [443, 260] on button "Yes, Merge and Archive" at bounding box center [449, 258] width 82 height 19
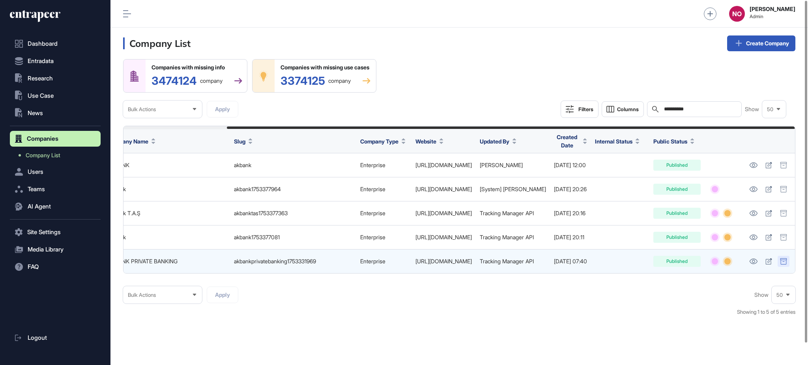
click at [788, 260] on div at bounding box center [784, 261] width 12 height 11
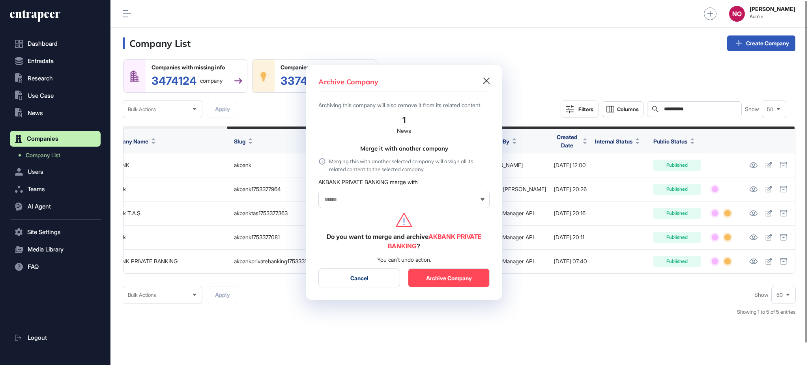
click at [423, 203] on input "text" at bounding box center [399, 199] width 151 height 7
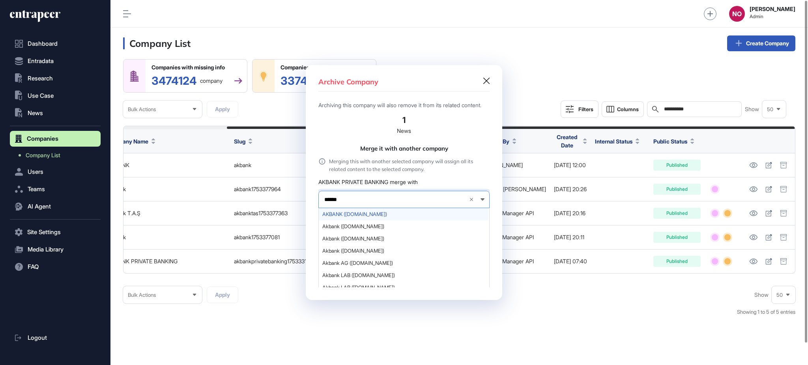
type input "******"
click at [376, 216] on span "AKBANK (akbank.com)" at bounding box center [403, 214] width 163 height 6
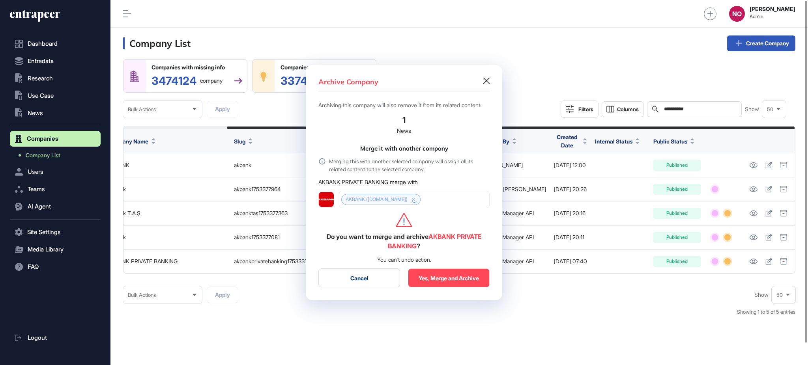
click at [452, 283] on button "Yes, Merge and Archive" at bounding box center [449, 278] width 82 height 19
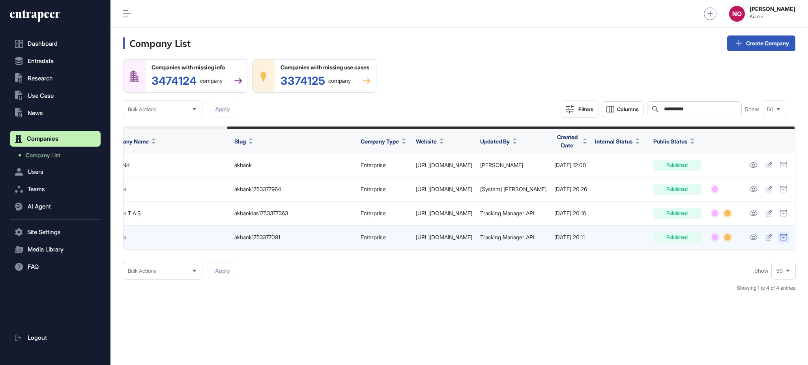
click at [780, 234] on icon at bounding box center [783, 237] width 7 height 6
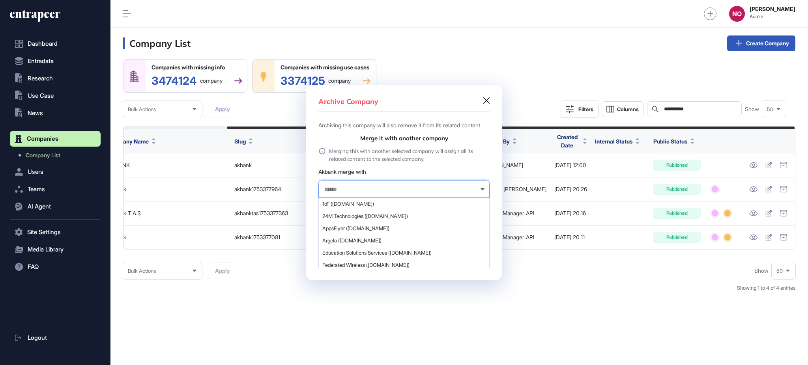
click at [393, 193] on input "text" at bounding box center [399, 189] width 151 height 7
type input "******"
click at [369, 206] on span "AKBANK (akbank.com)" at bounding box center [403, 204] width 163 height 6
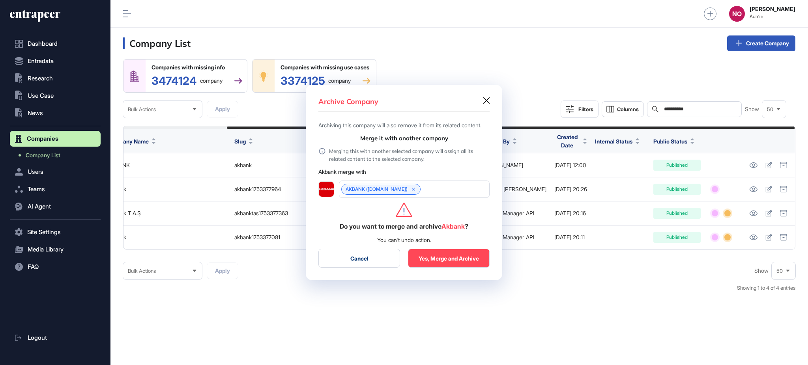
click at [429, 258] on button "Yes, Merge and Archive" at bounding box center [449, 258] width 82 height 19
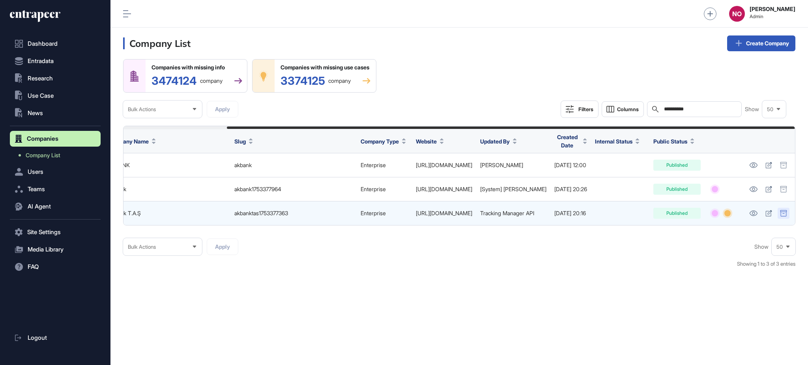
click at [779, 217] on div at bounding box center [784, 213] width 12 height 11
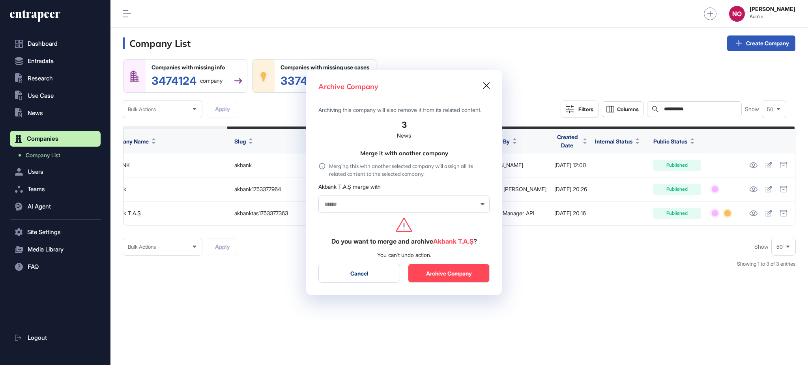
click at [382, 206] on div at bounding box center [403, 204] width 171 height 17
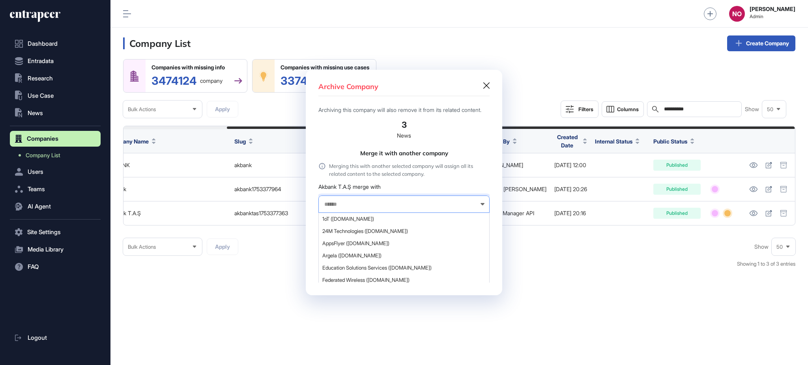
click at [380, 208] on input "text" at bounding box center [399, 204] width 151 height 7
type input "******"
click at [359, 222] on span "AKBANK (akbank.com)" at bounding box center [403, 219] width 163 height 6
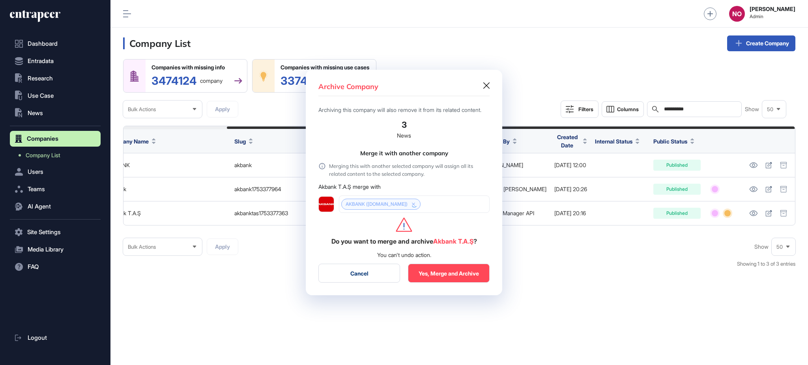
click at [463, 276] on button "Yes, Merge and Archive" at bounding box center [449, 273] width 82 height 19
drag, startPoint x: 558, startPoint y: 225, endPoint x: 623, endPoint y: 226, distance: 65.9
click at [623, 226] on div at bounding box center [404, 182] width 808 height 365
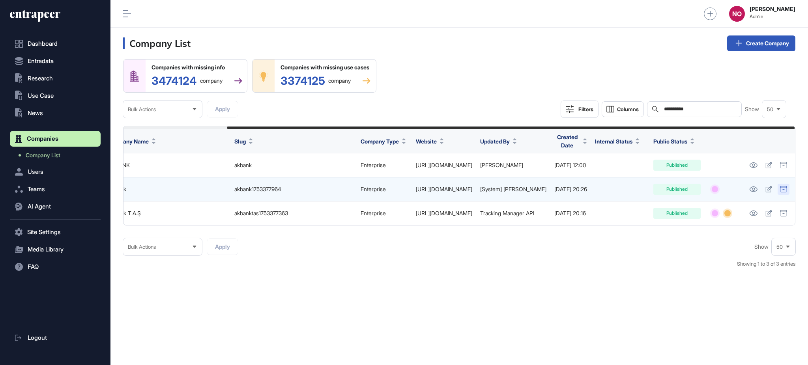
click at [780, 189] on icon at bounding box center [783, 189] width 6 height 6
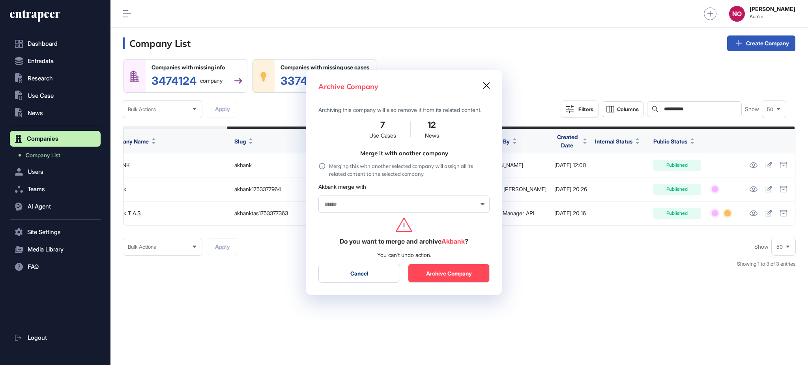
click at [369, 213] on div at bounding box center [403, 204] width 171 height 17
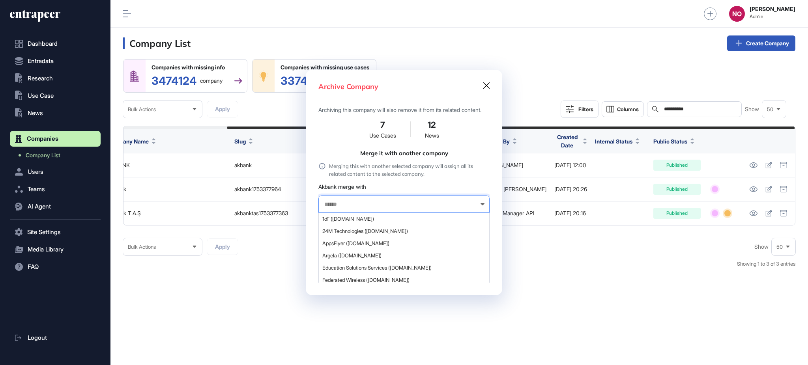
click at [371, 208] on input "text" at bounding box center [399, 204] width 151 height 7
type input "******"
click at [368, 222] on span "AKBANK (akbank.com)" at bounding box center [403, 219] width 163 height 6
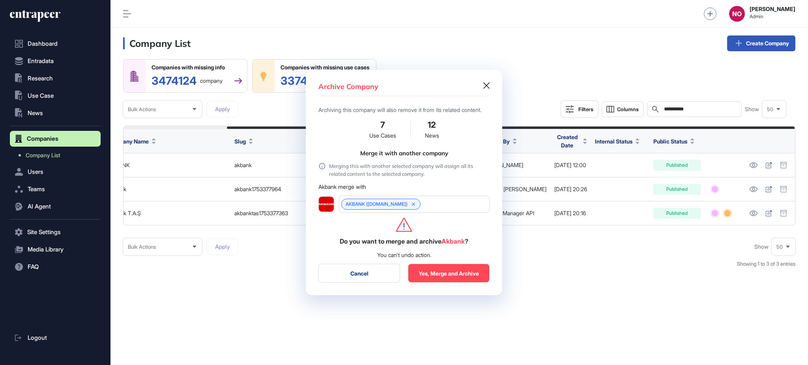
click at [472, 283] on button "Yes, Merge and Archive" at bounding box center [449, 273] width 82 height 19
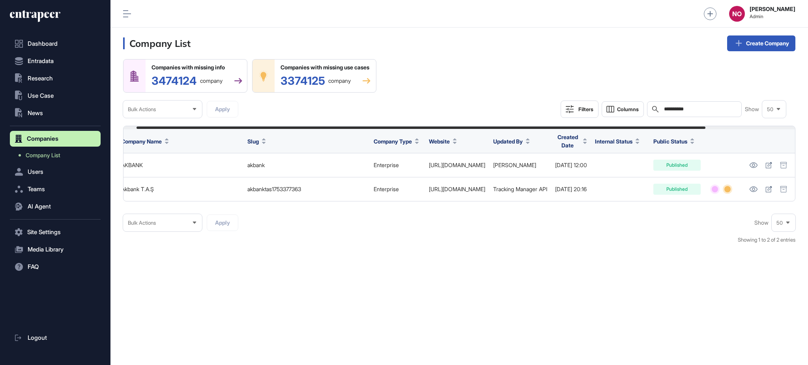
scroll to position [0, 121]
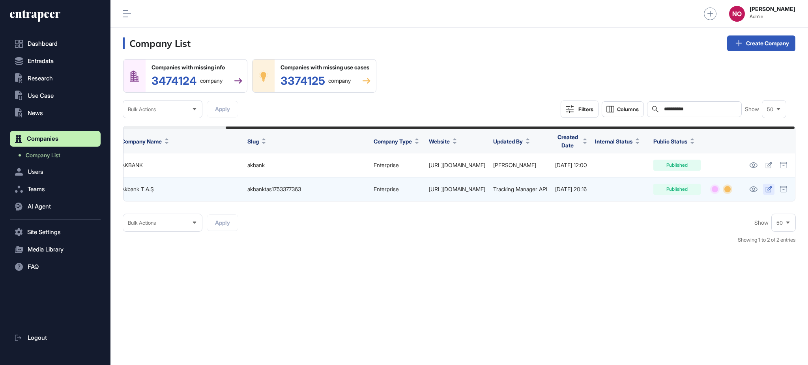
click at [773, 189] on link at bounding box center [768, 189] width 11 height 11
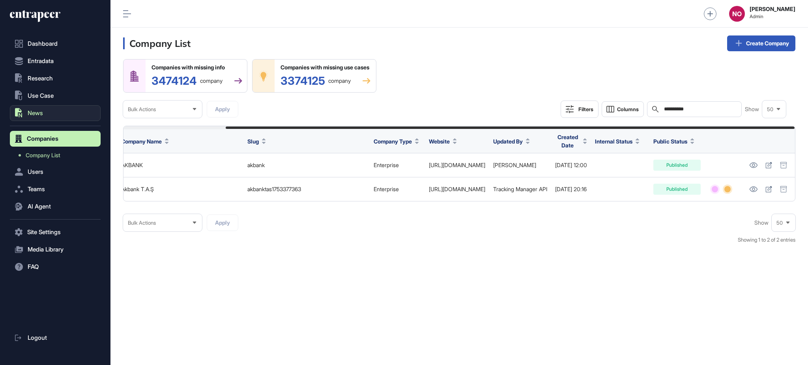
click at [32, 111] on span "News" at bounding box center [35, 113] width 15 height 6
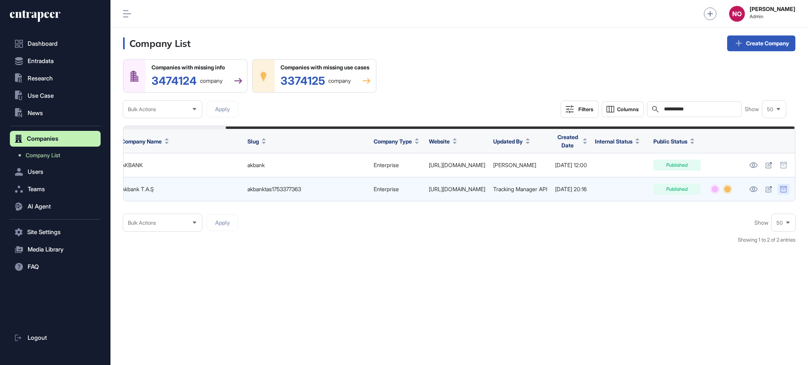
click at [784, 189] on icon at bounding box center [783, 189] width 7 height 6
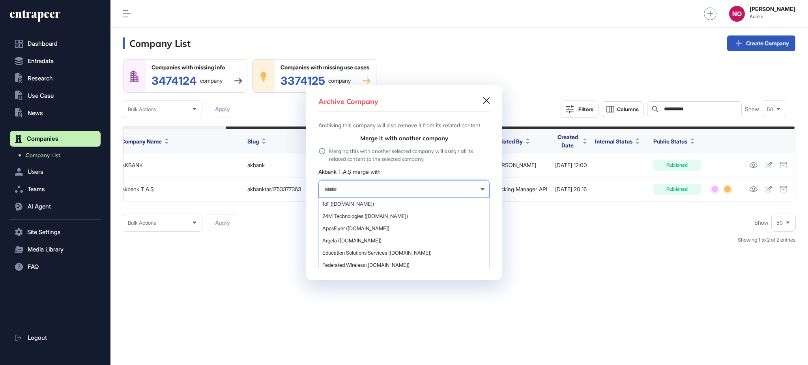
click at [342, 193] on input "text" at bounding box center [399, 189] width 151 height 7
type input "******"
click at [347, 207] on span "AKBANK (akbank.com)" at bounding box center [403, 204] width 163 height 6
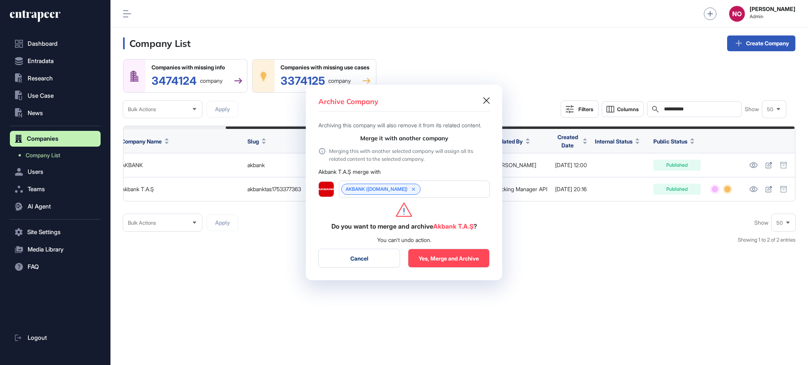
click at [447, 268] on button "Yes, Merge and Archive" at bounding box center [449, 258] width 82 height 19
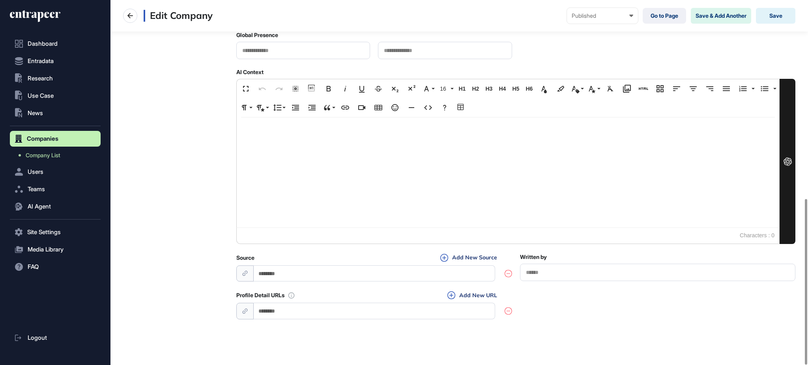
scroll to position [438, 0]
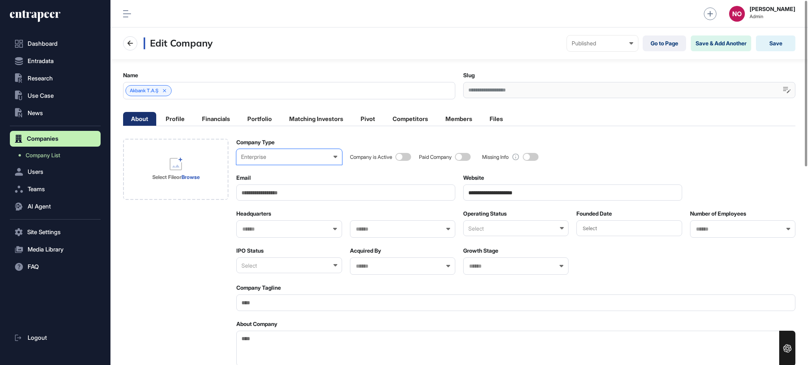
click at [285, 162] on div "Enterprise Enterprise Startup Investor Non-Profit Organization Government Not Y…" at bounding box center [288, 157] width 105 height 16
click at [0, 0] on div "Startup" at bounding box center [0, 0] width 0 height 0
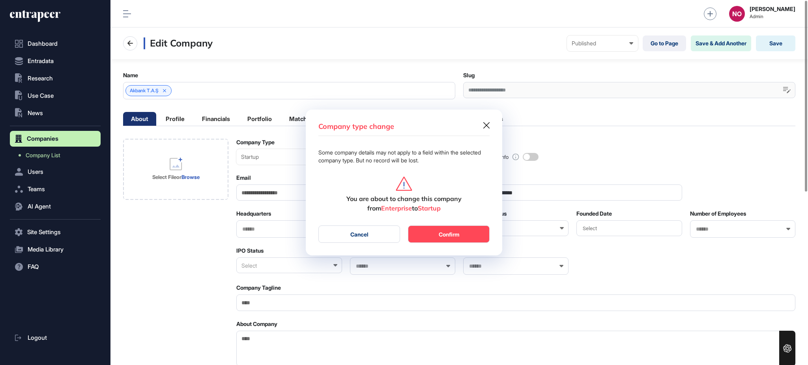
click at [434, 236] on button "Confirm" at bounding box center [449, 234] width 82 height 17
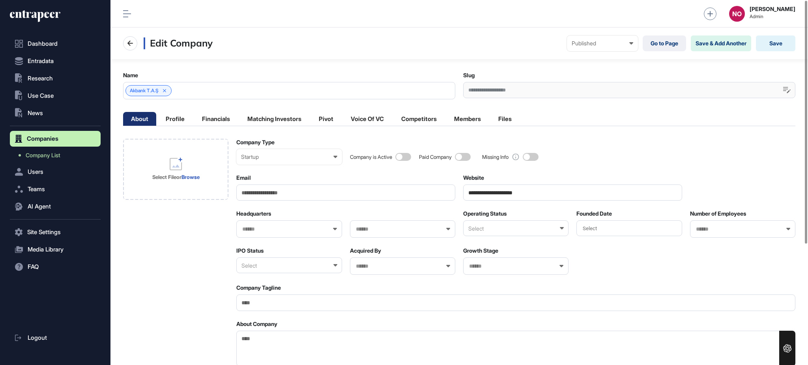
scroll to position [0, 0]
click at [194, 123] on li "Profile" at bounding box center [216, 119] width 44 height 14
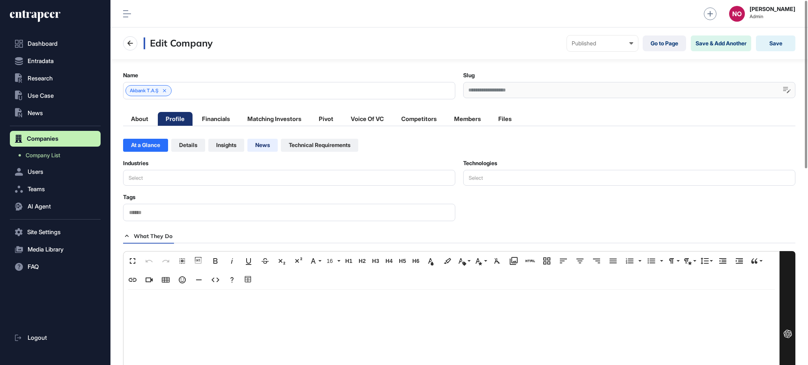
click at [281, 146] on li "News" at bounding box center [319, 145] width 77 height 13
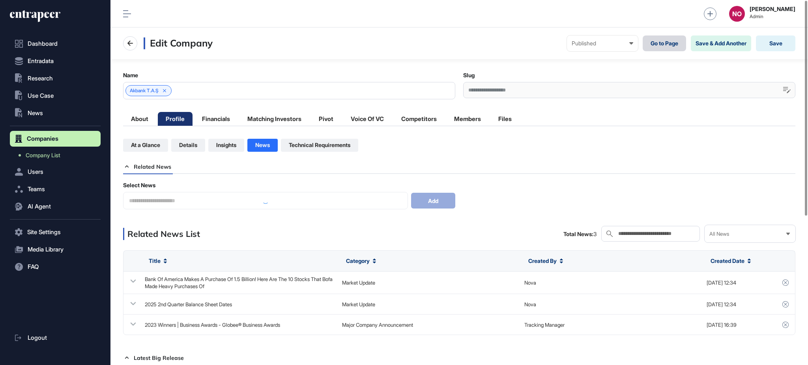
click at [676, 38] on link "Go to Page" at bounding box center [664, 44] width 43 height 16
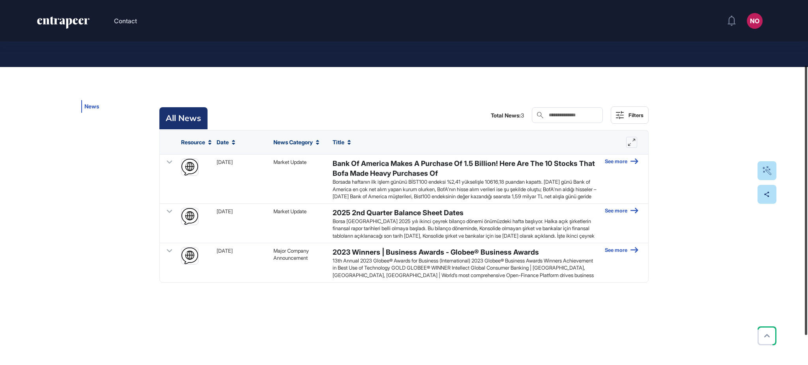
scroll to position [57, 0]
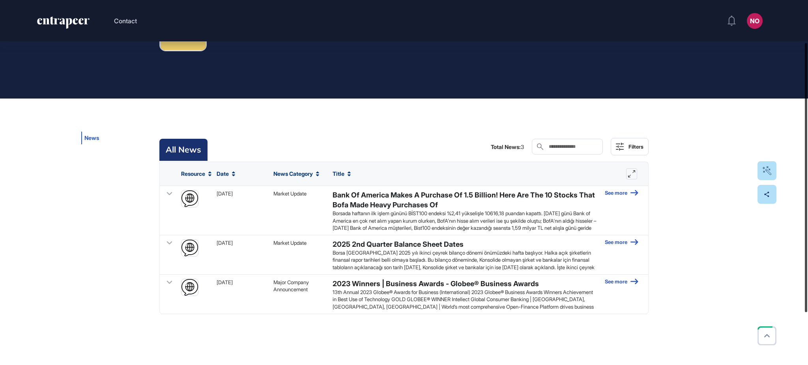
drag, startPoint x: 805, startPoint y: 225, endPoint x: 807, endPoint y: 258, distance: 32.4
click at [807, 258] on div at bounding box center [806, 177] width 2 height 269
click at [633, 191] on icon at bounding box center [635, 193] width 8 height 6
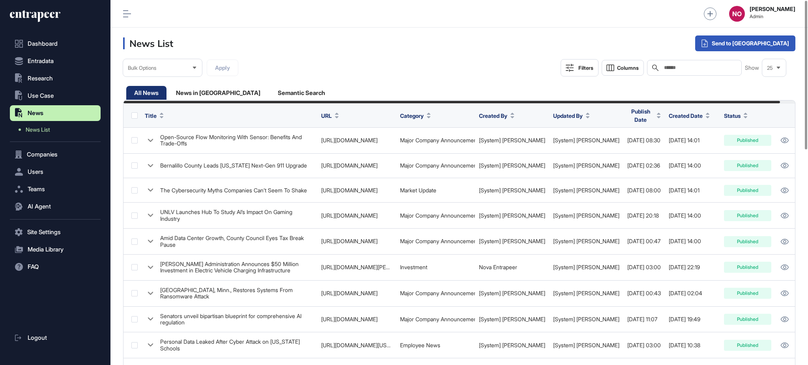
click at [721, 69] on input "text" at bounding box center [699, 68] width 73 height 6
paste input "**********"
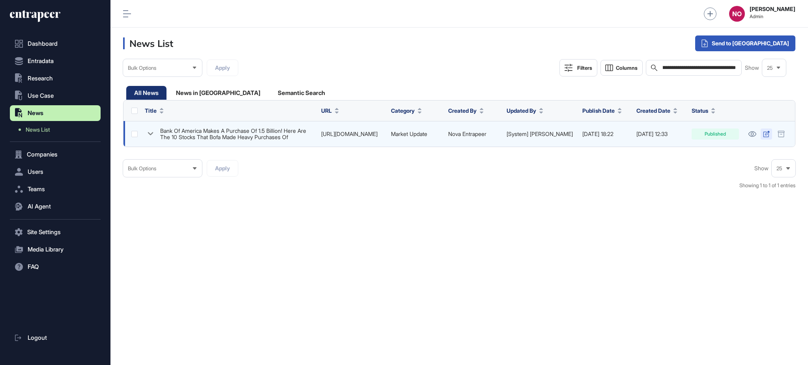
type input "**********"
click at [765, 135] on icon at bounding box center [766, 134] width 7 height 6
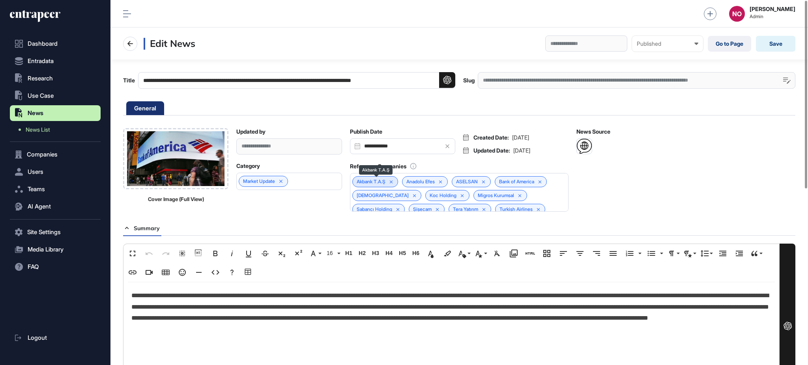
click at [393, 183] on icon at bounding box center [391, 181] width 3 height 3
click at [522, 209] on div "Anadolu Efes ASELSAN Bank of America Katılımevim Koc Holding Migros Kurumsal Sa…" at bounding box center [459, 192] width 219 height 39
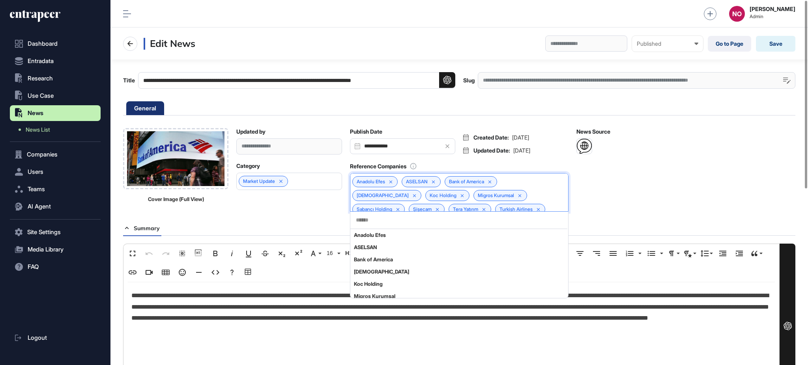
click at [385, 219] on input "text" at bounding box center [459, 220] width 208 height 7
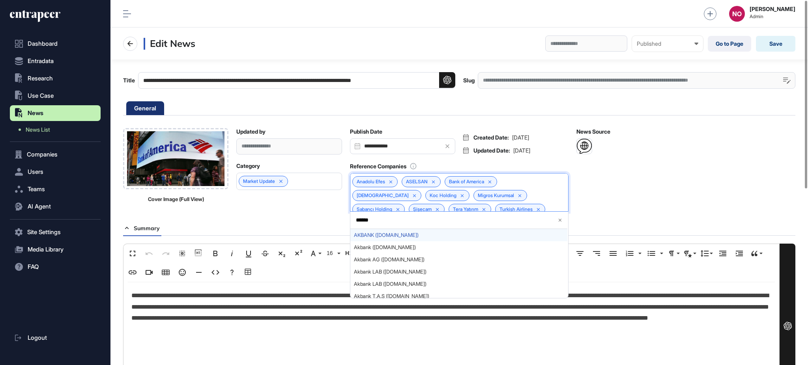
type input "******"
click at [388, 236] on span "AKBANK (akbank.com)" at bounding box center [459, 235] width 210 height 6
click at [304, 211] on div "Category Market Update" at bounding box center [288, 187] width 105 height 49
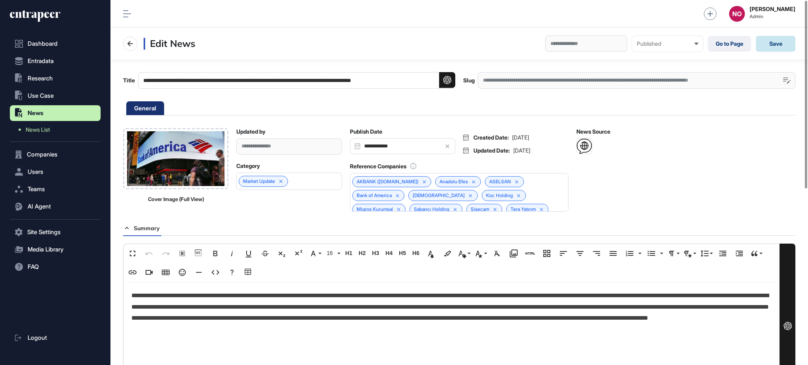
click at [771, 46] on button "Save" at bounding box center [775, 44] width 39 height 16
click at [129, 50] on button at bounding box center [130, 44] width 14 height 14
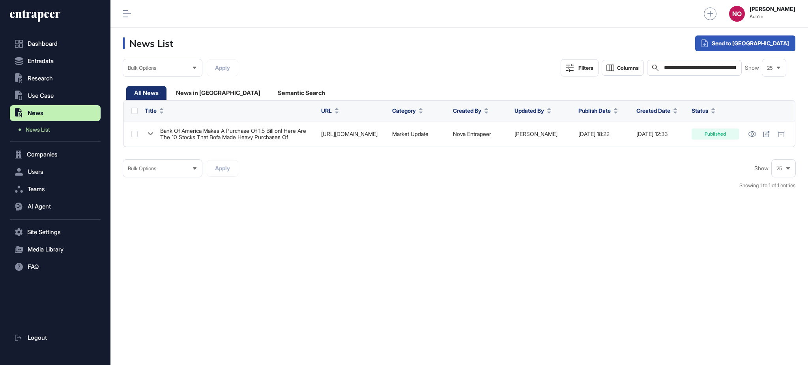
click at [700, 67] on input "**********" at bounding box center [699, 68] width 73 height 6
paste input "text"
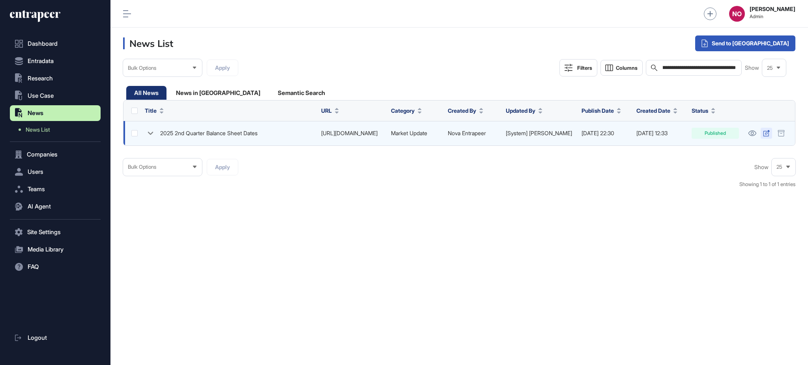
type input "**********"
click at [767, 130] on icon at bounding box center [766, 133] width 7 height 6
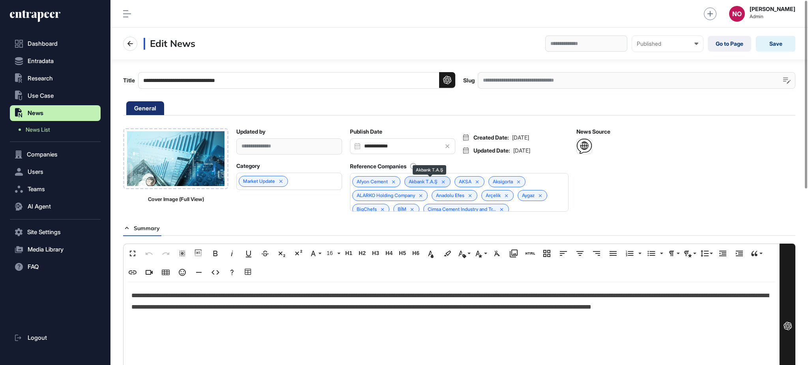
click at [446, 183] on icon at bounding box center [444, 183] width 6 height 6
click at [553, 210] on div "Afyon Cement AKSA Aksigorta ALARKO Holding Company Anadolu Efes Arçelik Aygaz B…" at bounding box center [459, 192] width 219 height 39
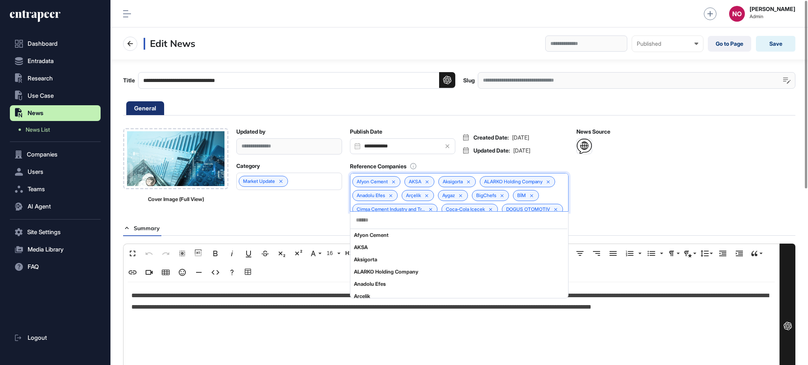
click at [463, 221] on input "text" at bounding box center [459, 220] width 208 height 7
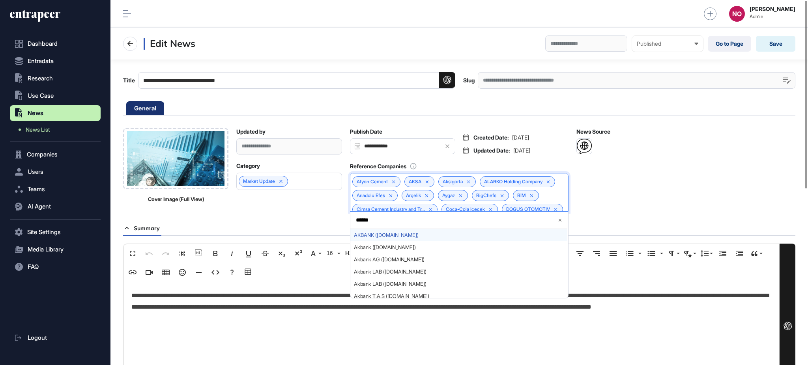
type input "******"
click at [397, 234] on span "AKBANK (akbank.com)" at bounding box center [459, 235] width 210 height 6
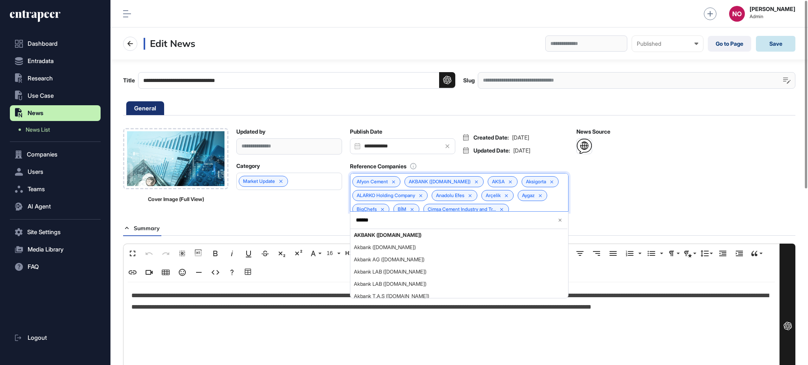
click at [782, 43] on button "Save" at bounding box center [775, 44] width 39 height 16
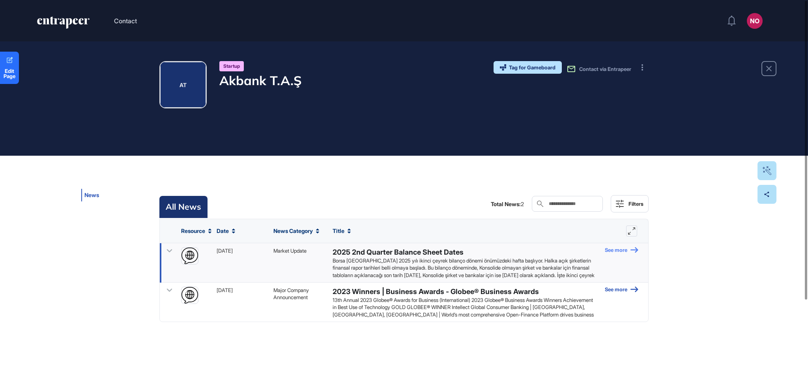
click at [617, 253] on link "See more" at bounding box center [622, 262] width 34 height 31
click at [623, 292] on link "See more" at bounding box center [622, 302] width 34 height 31
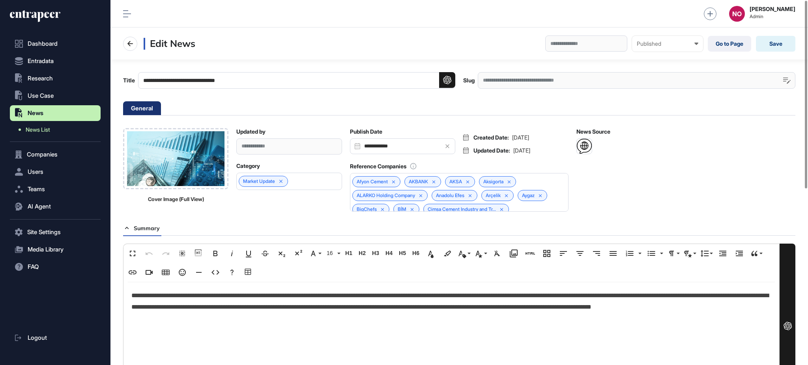
click at [66, 133] on link "News List" at bounding box center [57, 130] width 87 height 14
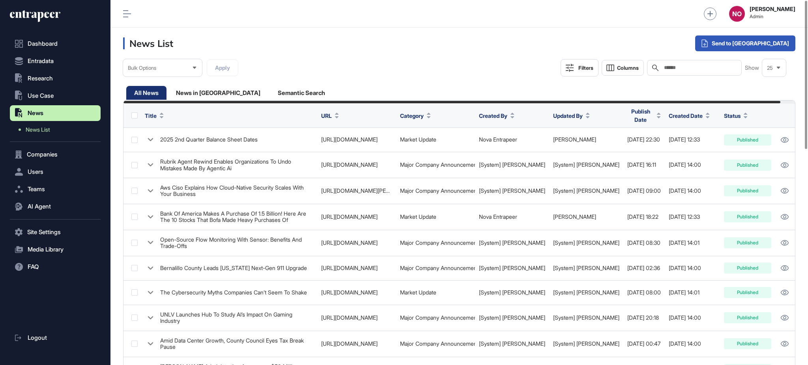
click at [707, 67] on input "text" at bounding box center [699, 68] width 73 height 6
paste input "**********"
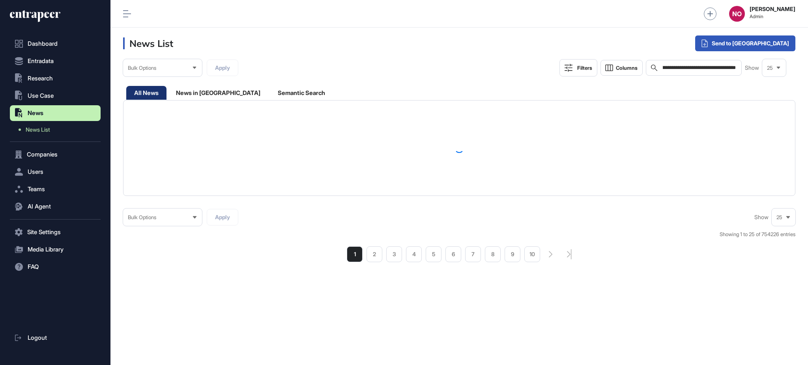
type input "**********"
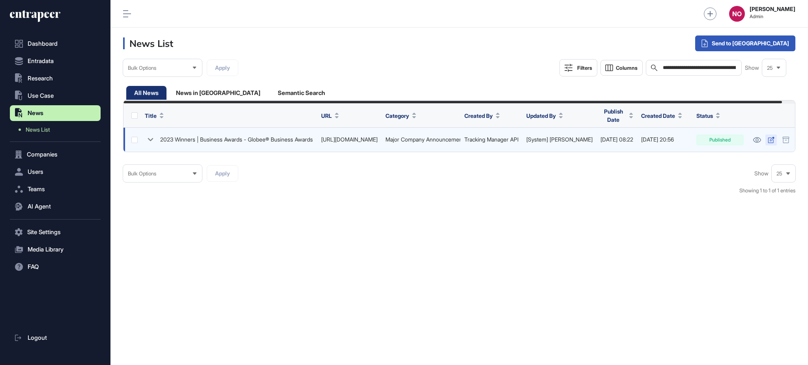
click at [775, 139] on icon at bounding box center [771, 140] width 7 height 6
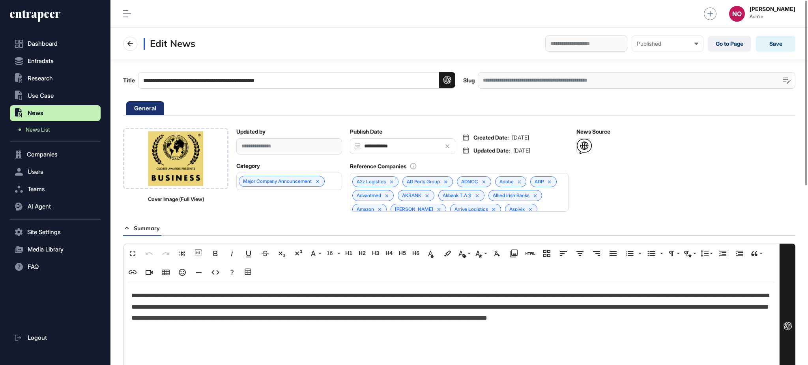
scroll to position [0, 3]
click at [480, 197] on icon at bounding box center [478, 196] width 6 height 6
click at [783, 42] on button "Save" at bounding box center [775, 44] width 39 height 16
